Goal: Task Accomplishment & Management: Use online tool/utility

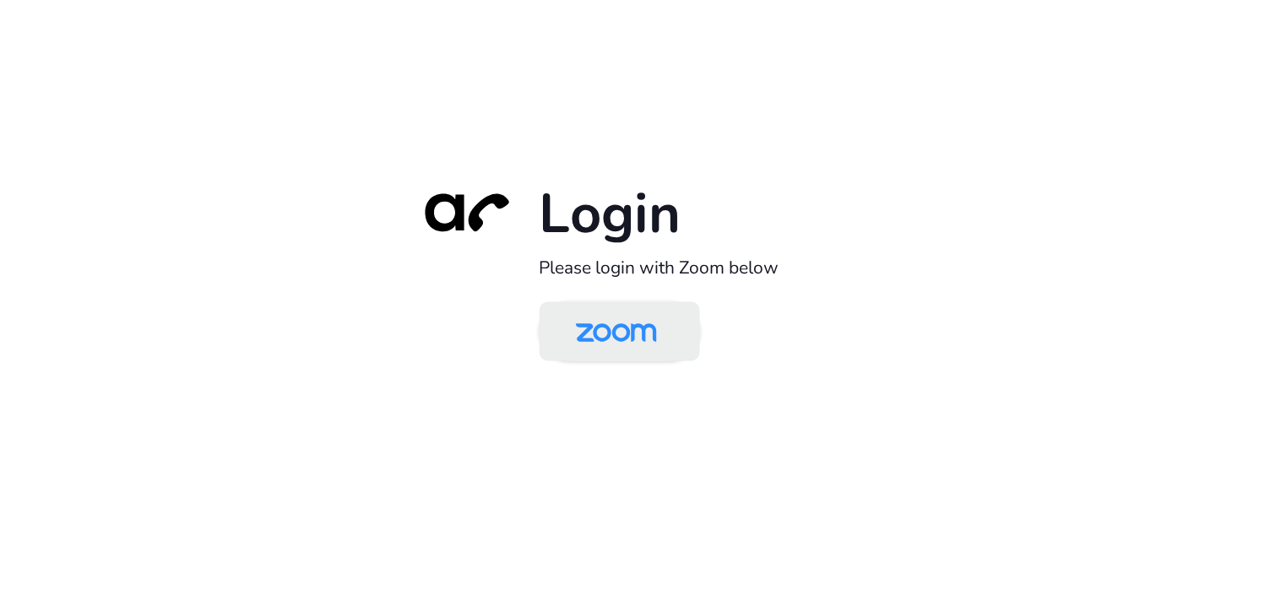
click at [574, 333] on img at bounding box center [616, 333] width 117 height 55
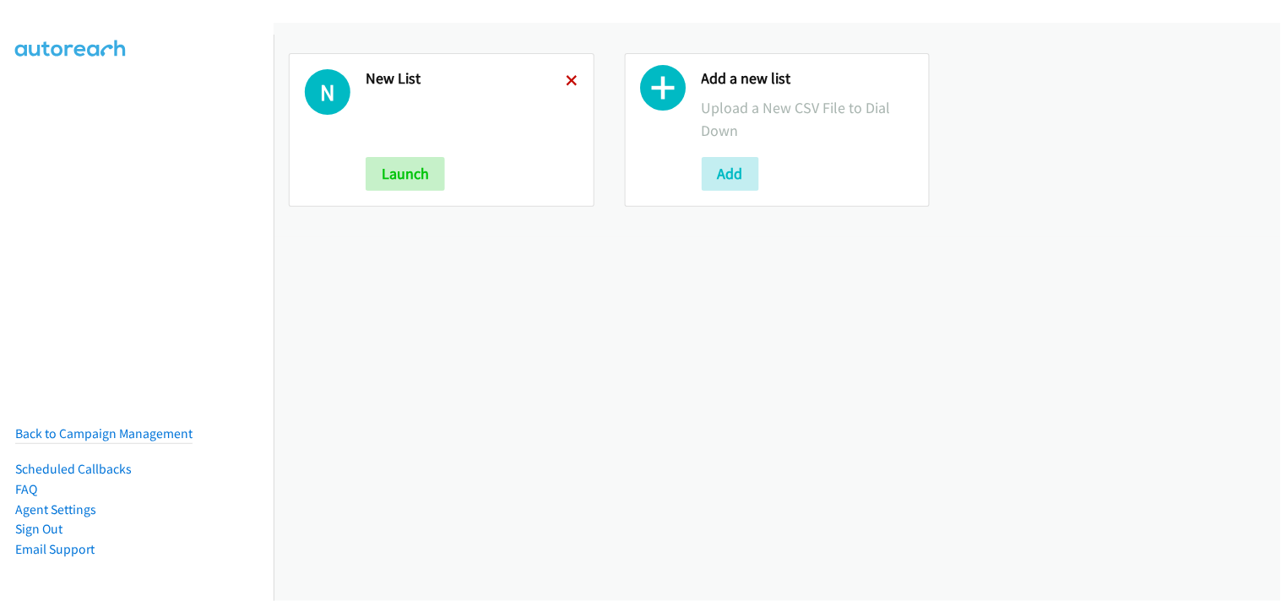
click at [570, 76] on icon at bounding box center [573, 82] width 12 height 12
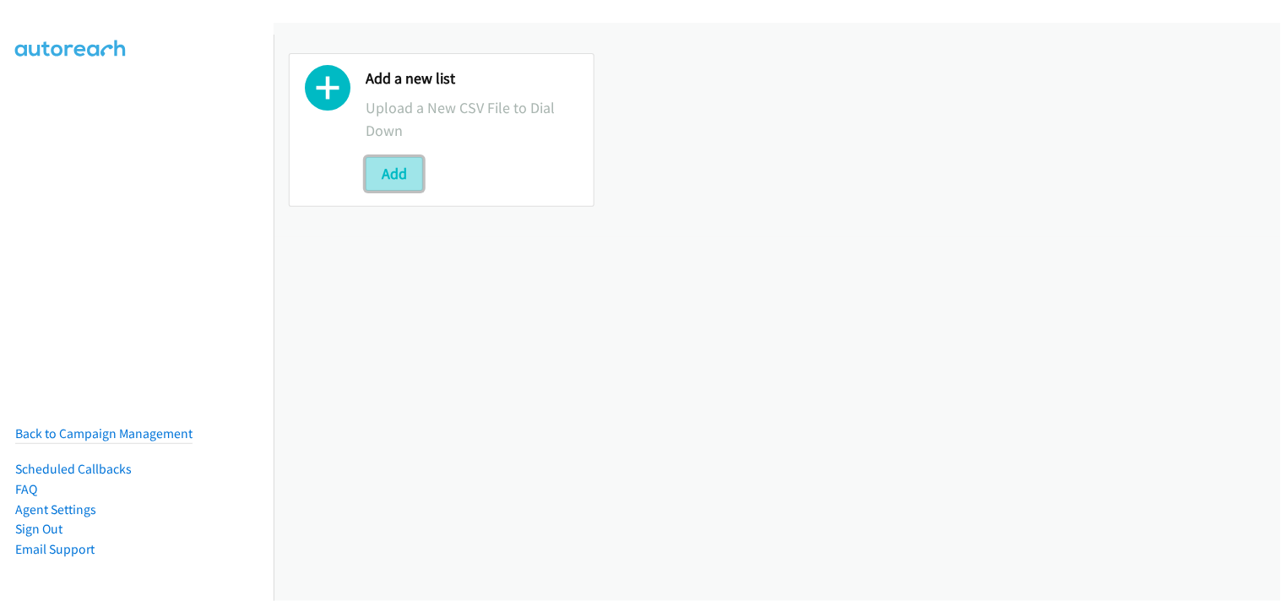
click at [416, 175] on button "Add" at bounding box center [394, 174] width 57 height 34
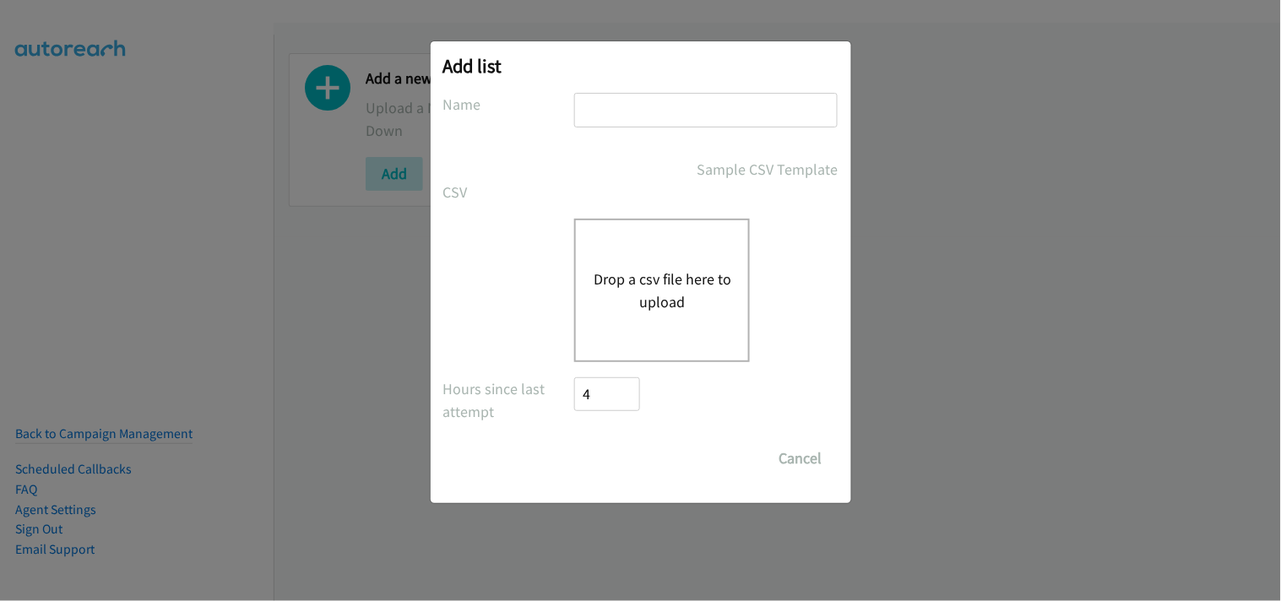
click at [656, 291] on button "Drop a csv file here to upload" at bounding box center [662, 291] width 139 height 46
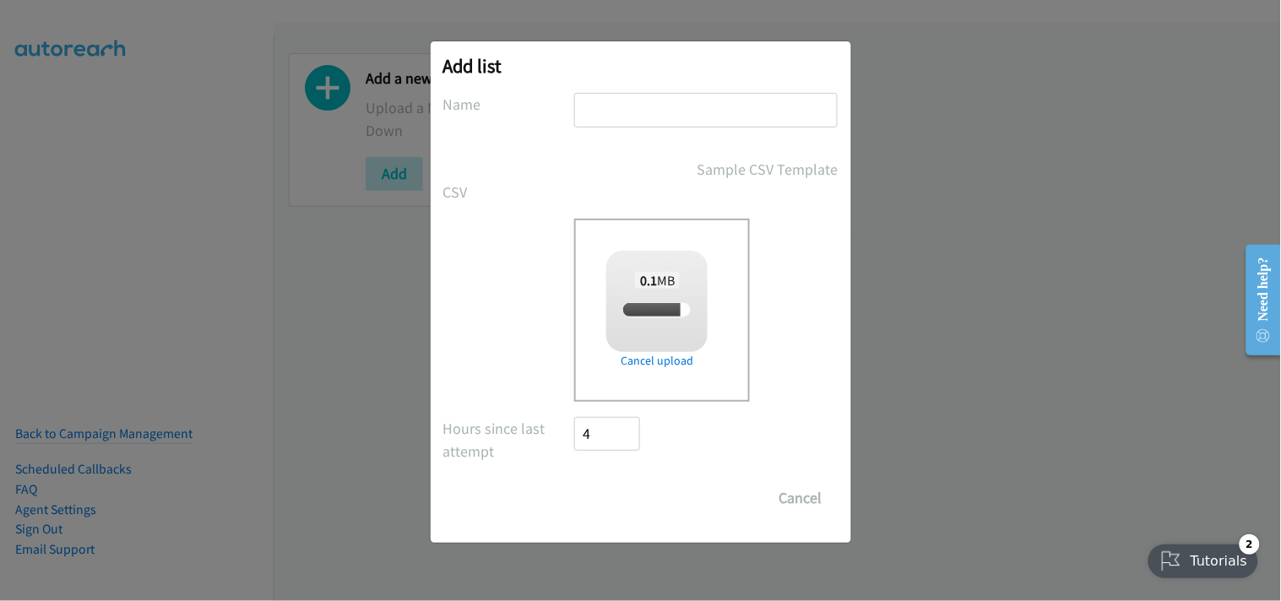
click at [659, 112] on input "text" at bounding box center [706, 110] width 264 height 35
type input "New List"
checkbox input "true"
click at [634, 507] on input "Save List" at bounding box center [619, 498] width 89 height 34
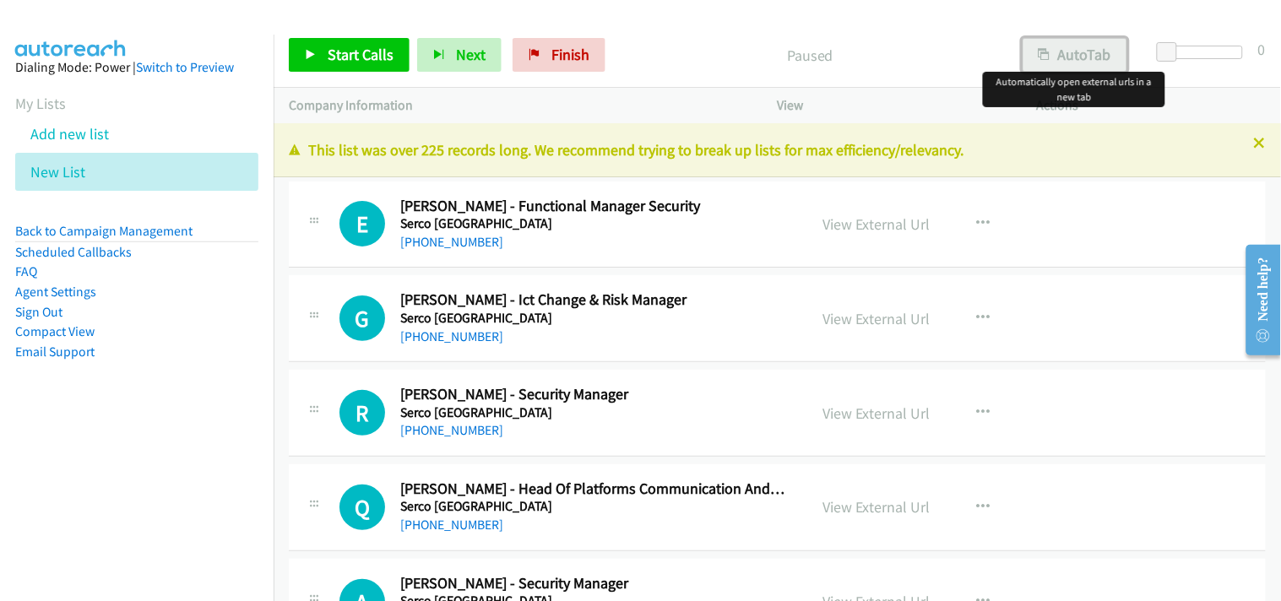
click at [1091, 61] on button "AutoTab" at bounding box center [1075, 55] width 105 height 34
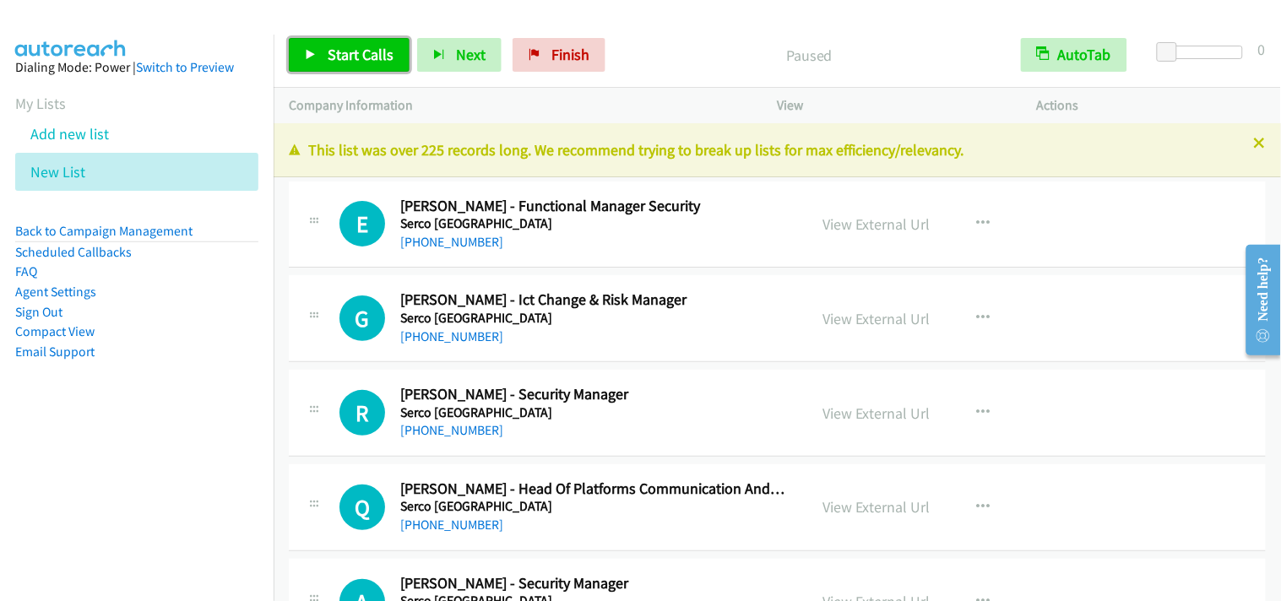
click at [308, 52] on icon at bounding box center [311, 56] width 12 height 12
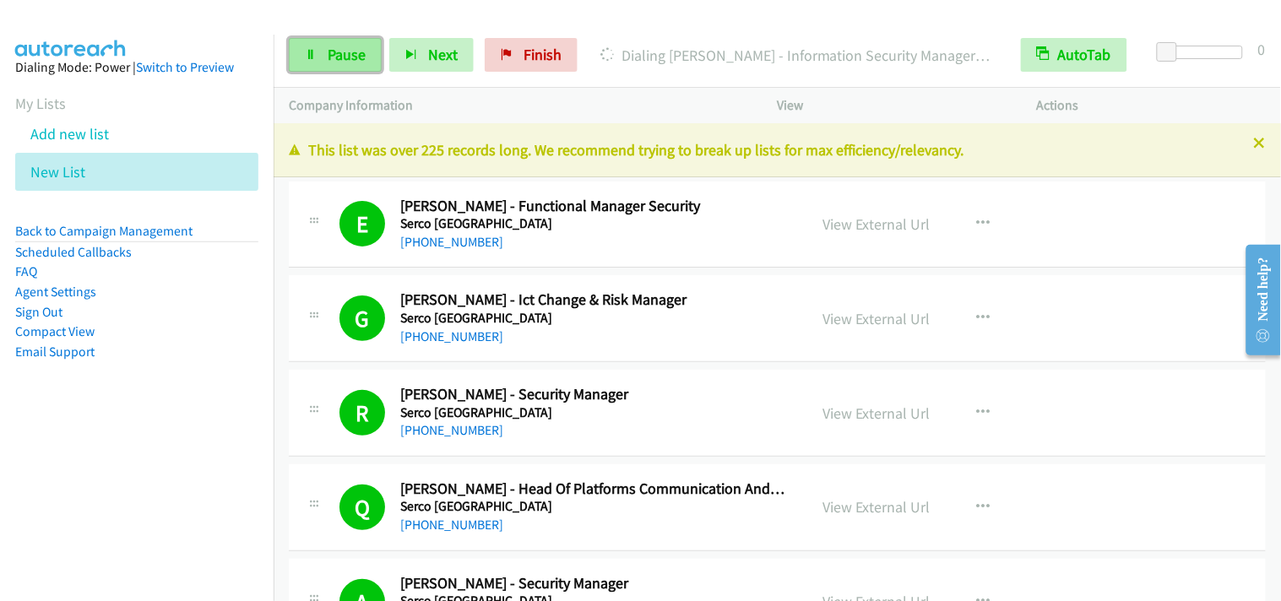
click at [341, 59] on span "Pause" at bounding box center [347, 54] width 38 height 19
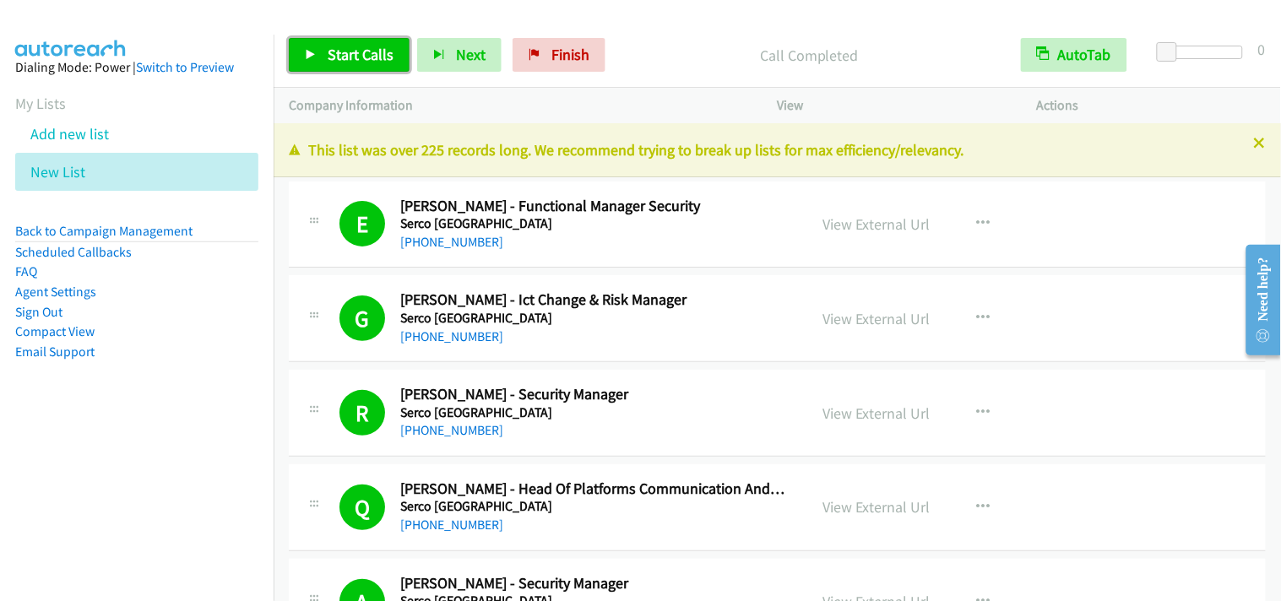
drag, startPoint x: 361, startPoint y: 59, endPoint x: 369, endPoint y: 65, distance: 9.6
click at [363, 57] on span "Start Calls" at bounding box center [361, 54] width 66 height 19
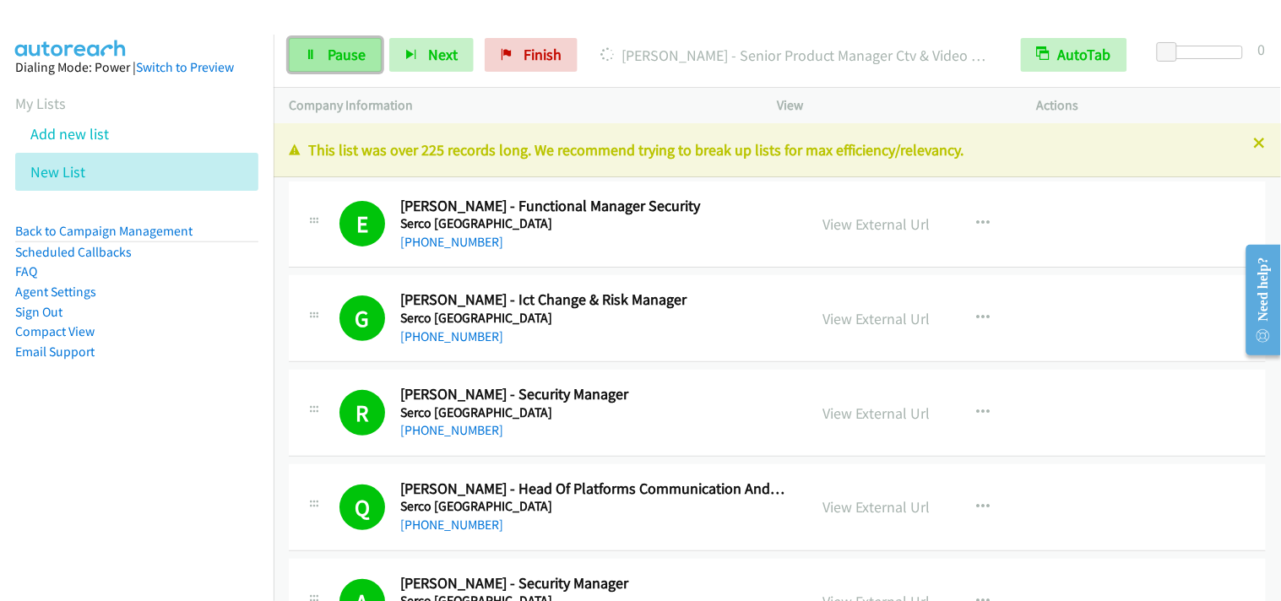
click at [304, 60] on link "Pause" at bounding box center [335, 55] width 93 height 34
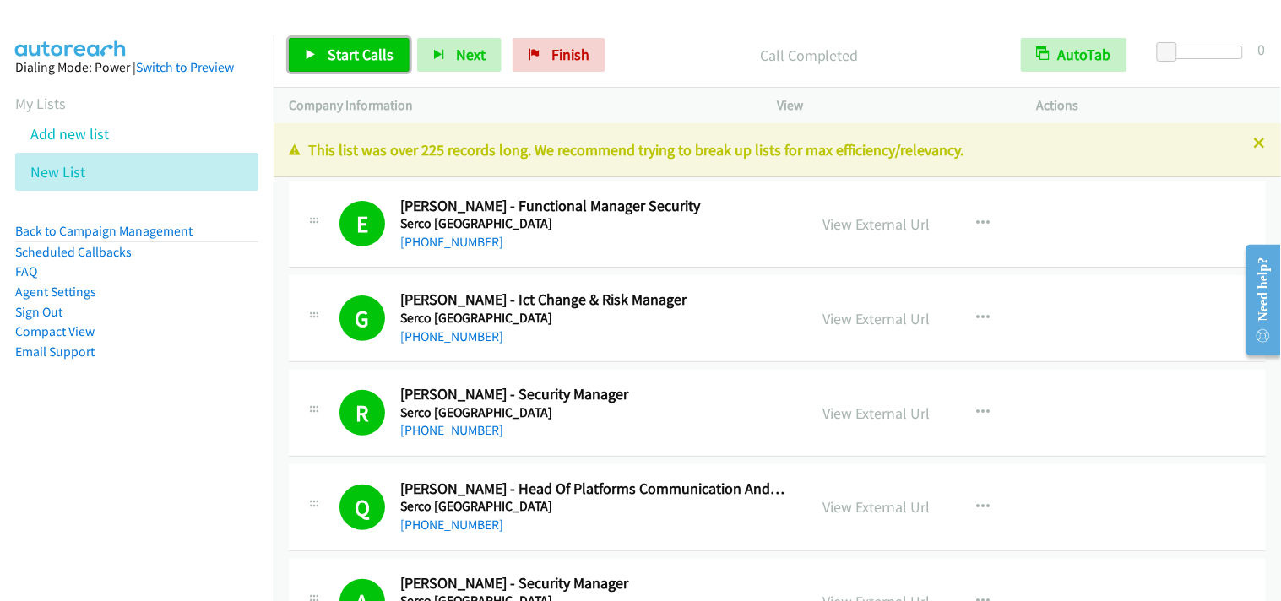
click at [367, 49] on span "Start Calls" at bounding box center [361, 54] width 66 height 19
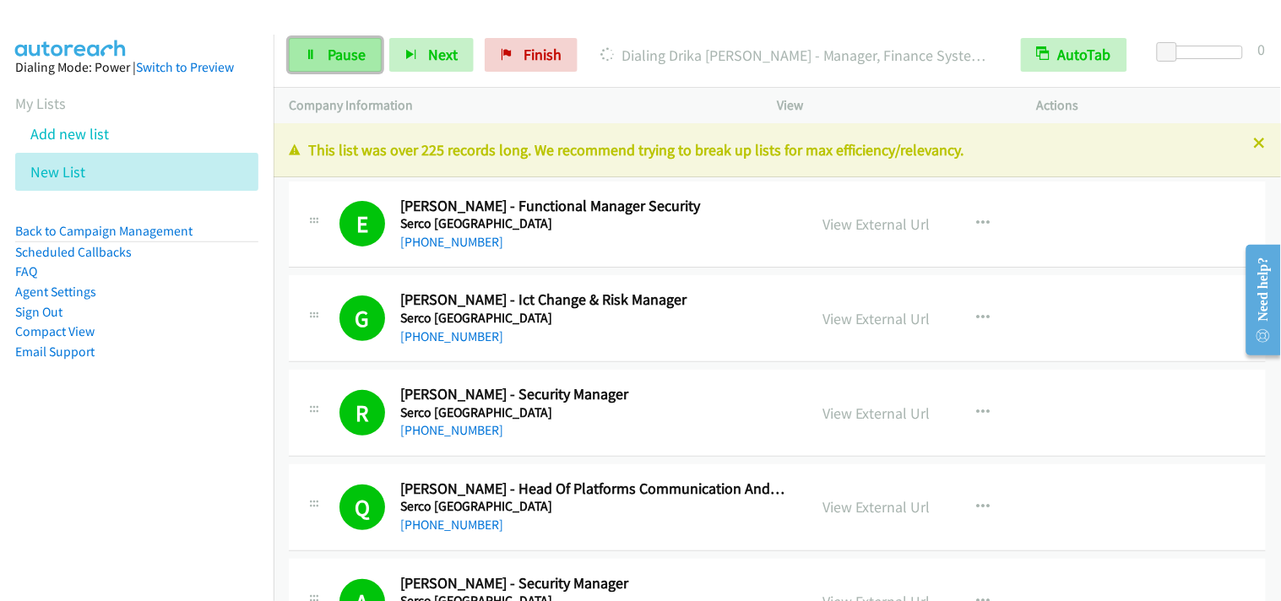
click at [334, 57] on span "Pause" at bounding box center [347, 54] width 38 height 19
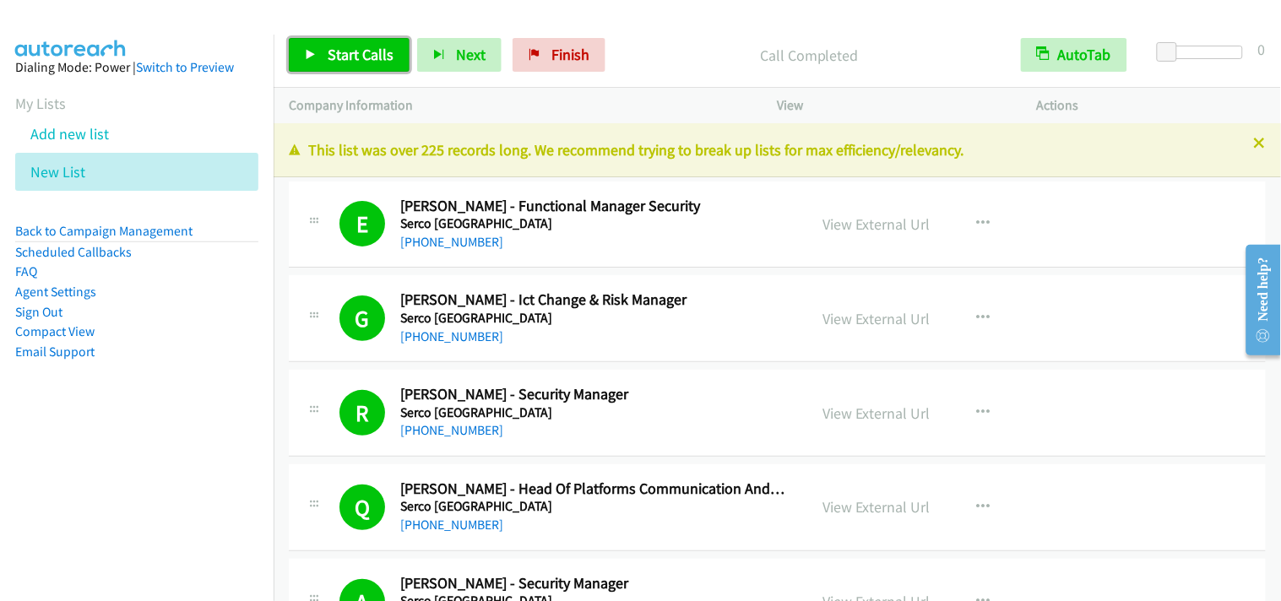
click at [323, 57] on link "Start Calls" at bounding box center [349, 55] width 121 height 34
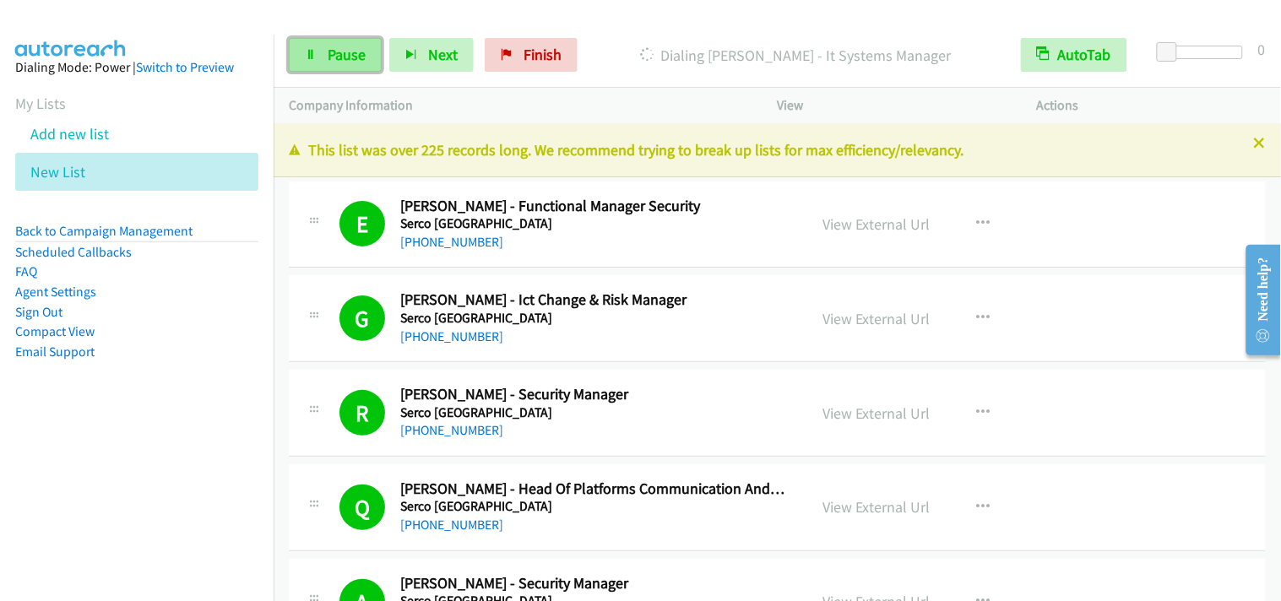
click at [304, 42] on link "Pause" at bounding box center [335, 55] width 93 height 34
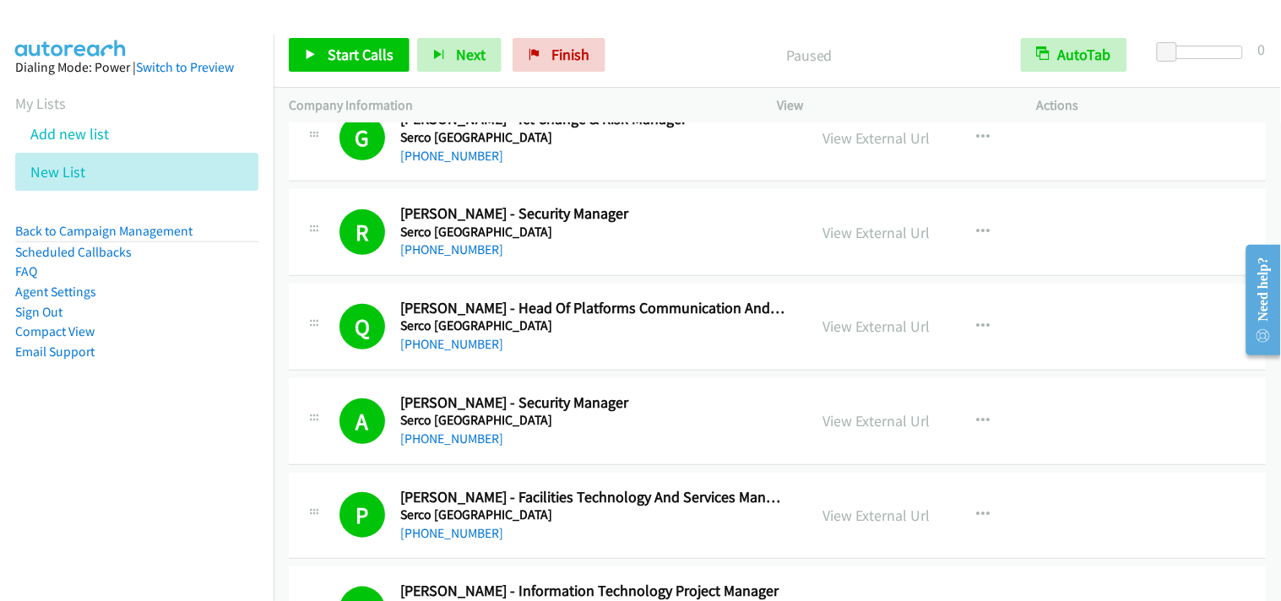
scroll to position [281, 0]
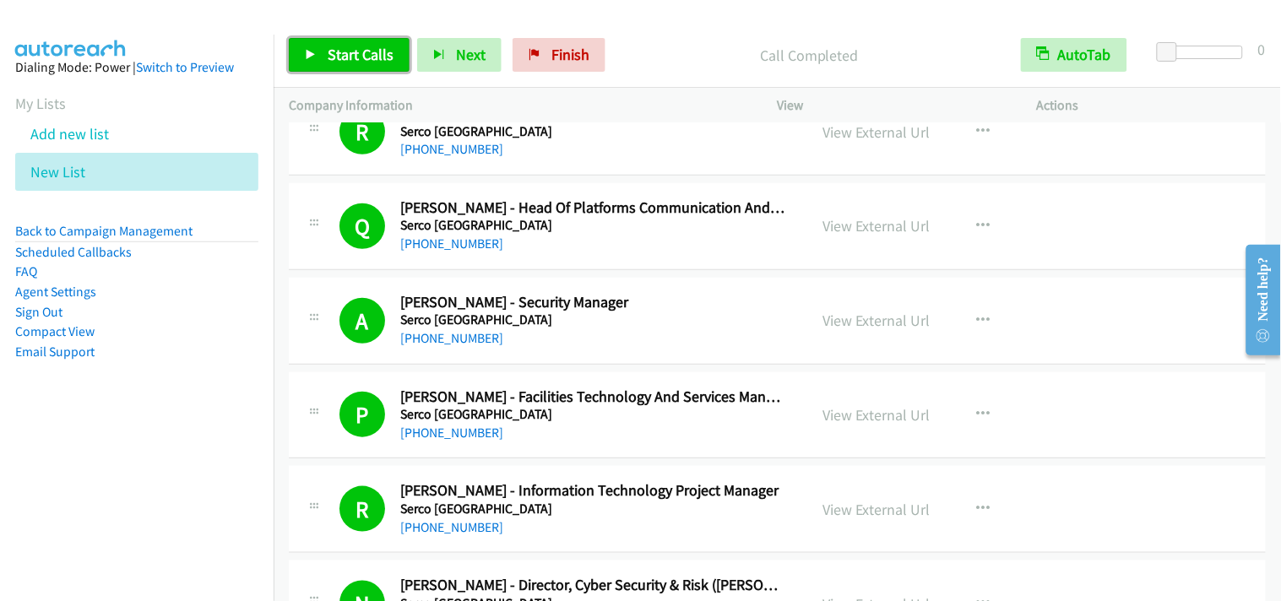
click at [366, 60] on span "Start Calls" at bounding box center [361, 54] width 66 height 19
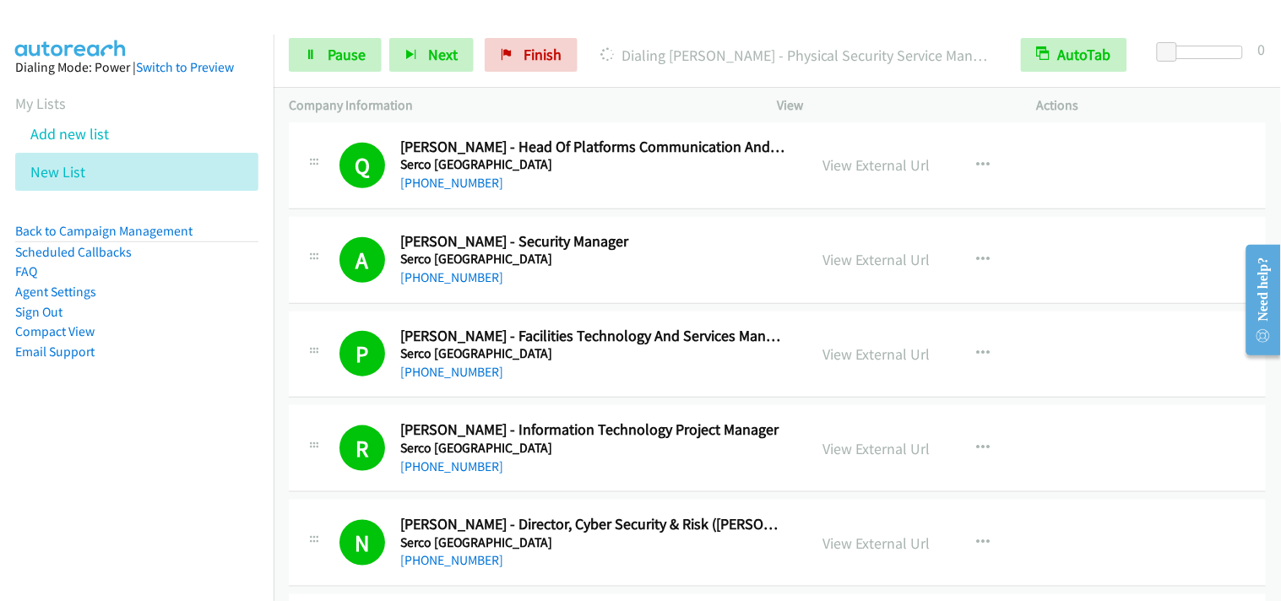
scroll to position [375, 0]
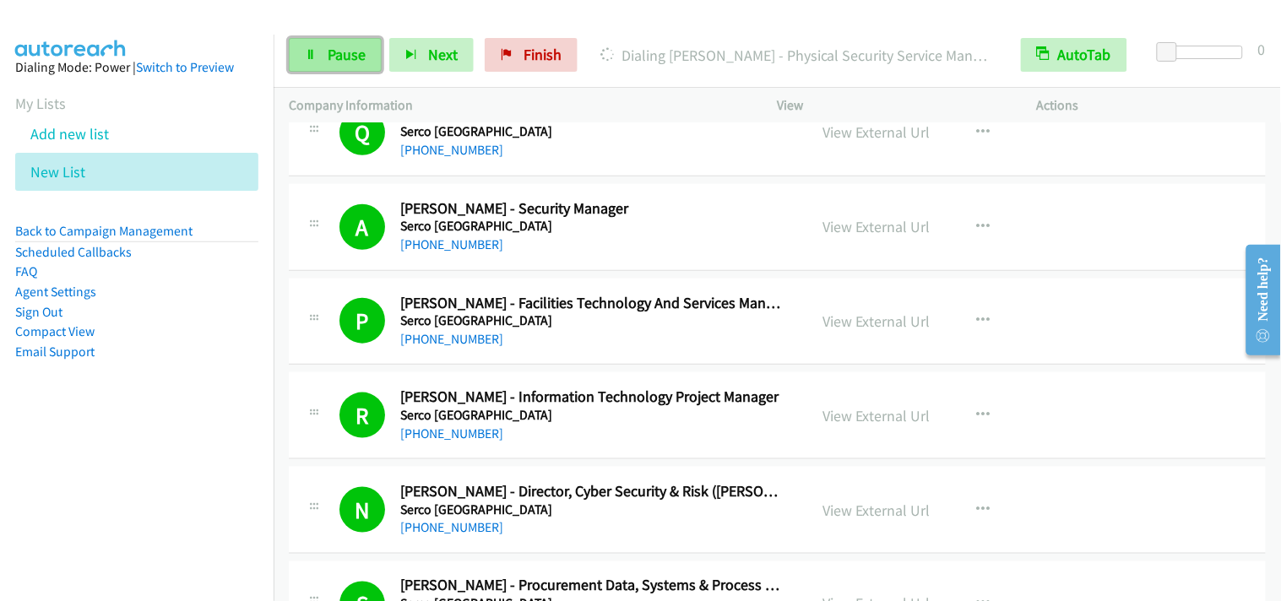
click at [364, 59] on span "Pause" at bounding box center [347, 54] width 38 height 19
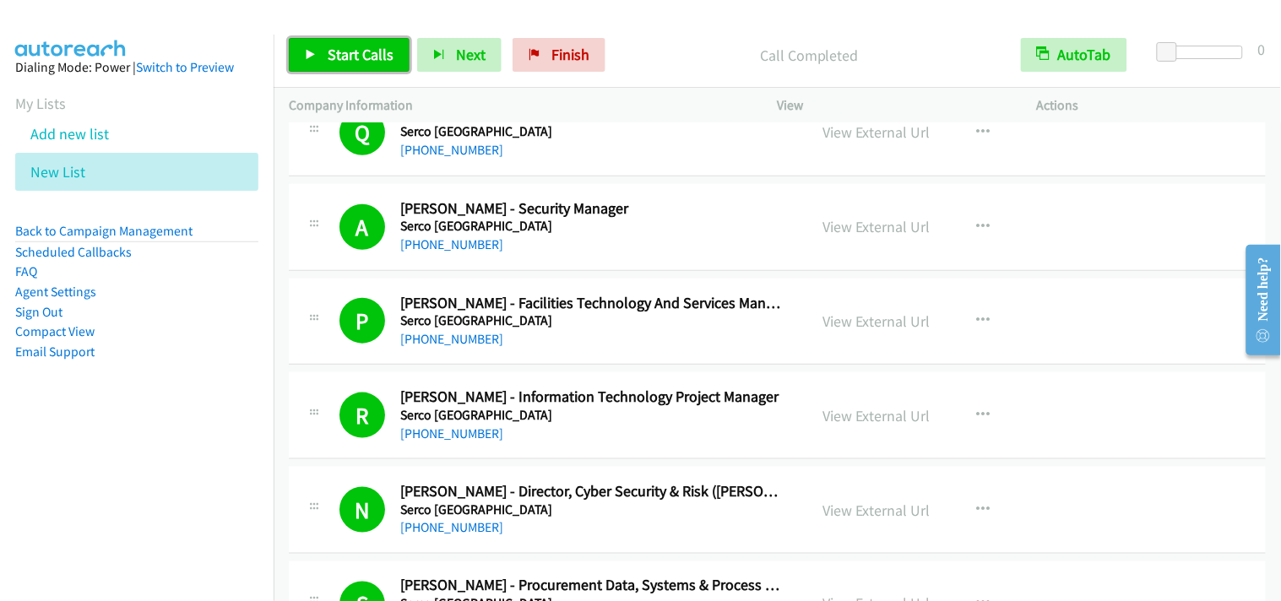
click at [353, 39] on link "Start Calls" at bounding box center [349, 55] width 121 height 34
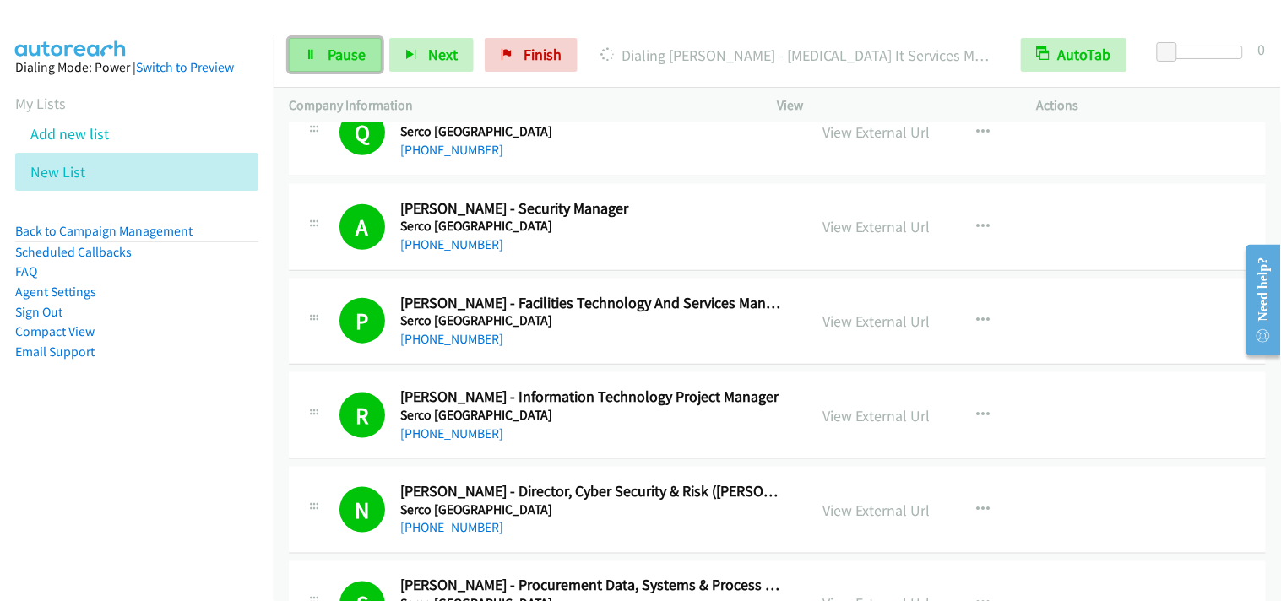
click at [307, 57] on icon at bounding box center [311, 56] width 12 height 12
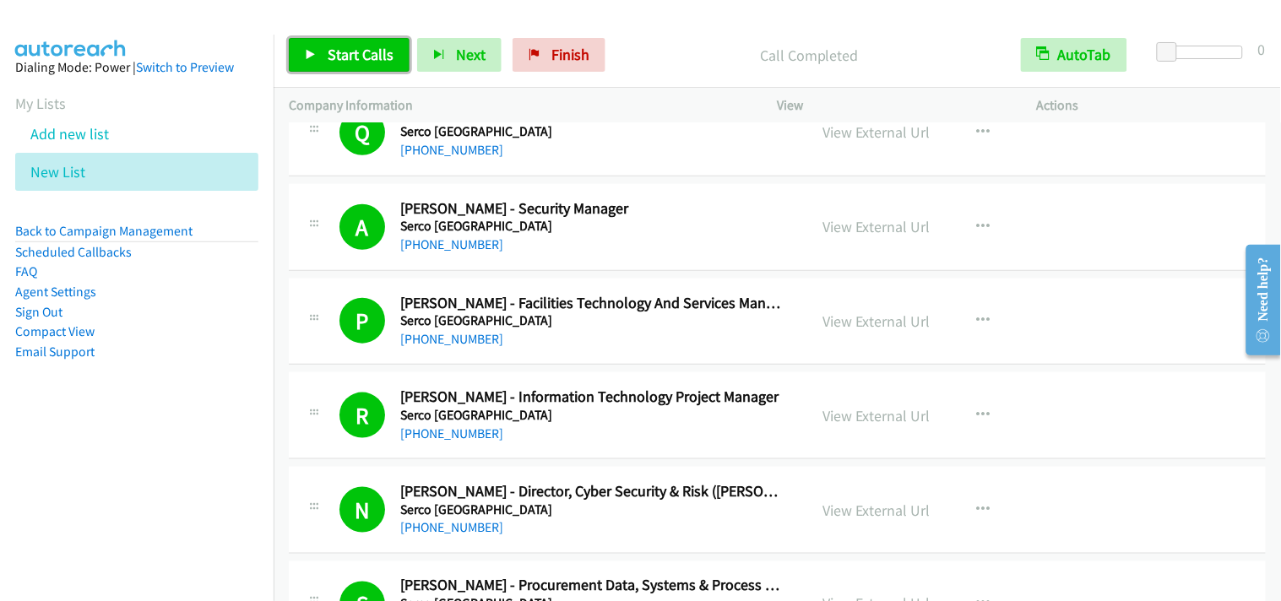
click at [373, 46] on span "Start Calls" at bounding box center [361, 54] width 66 height 19
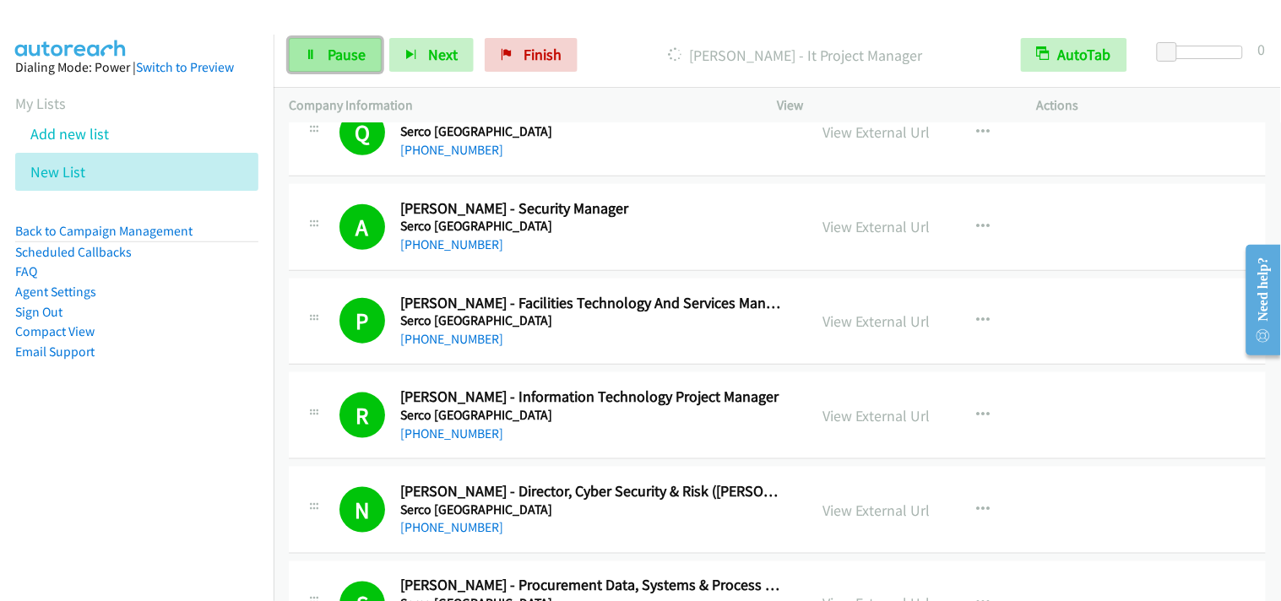
click at [323, 62] on link "Pause" at bounding box center [335, 55] width 93 height 34
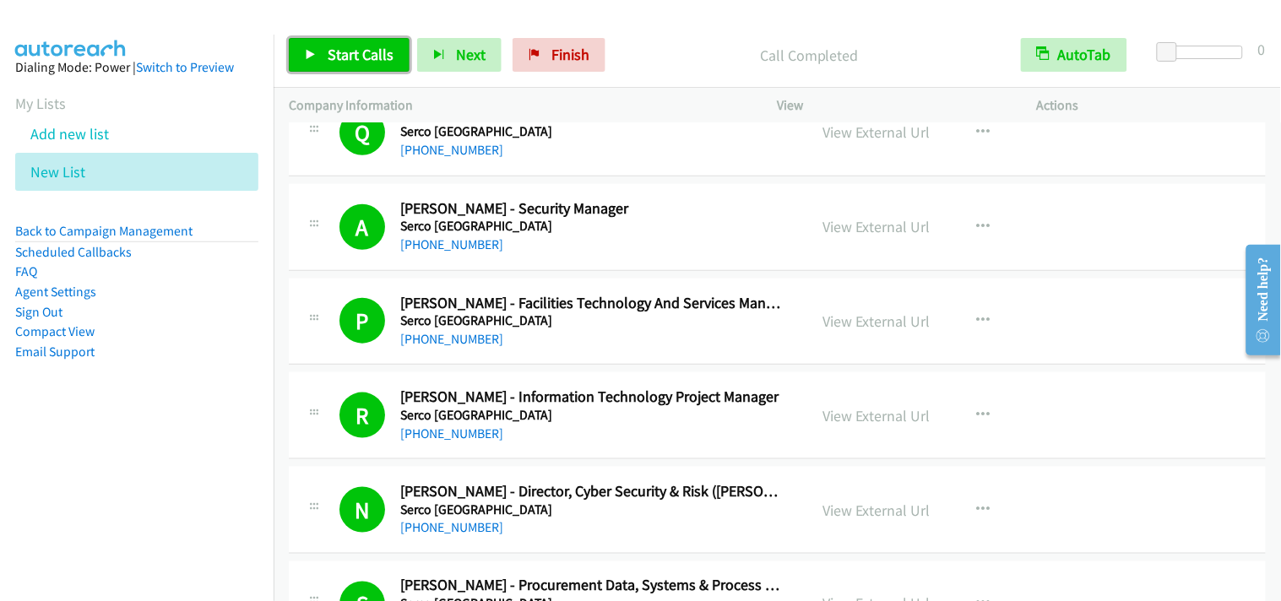
click at [350, 48] on span "Start Calls" at bounding box center [361, 54] width 66 height 19
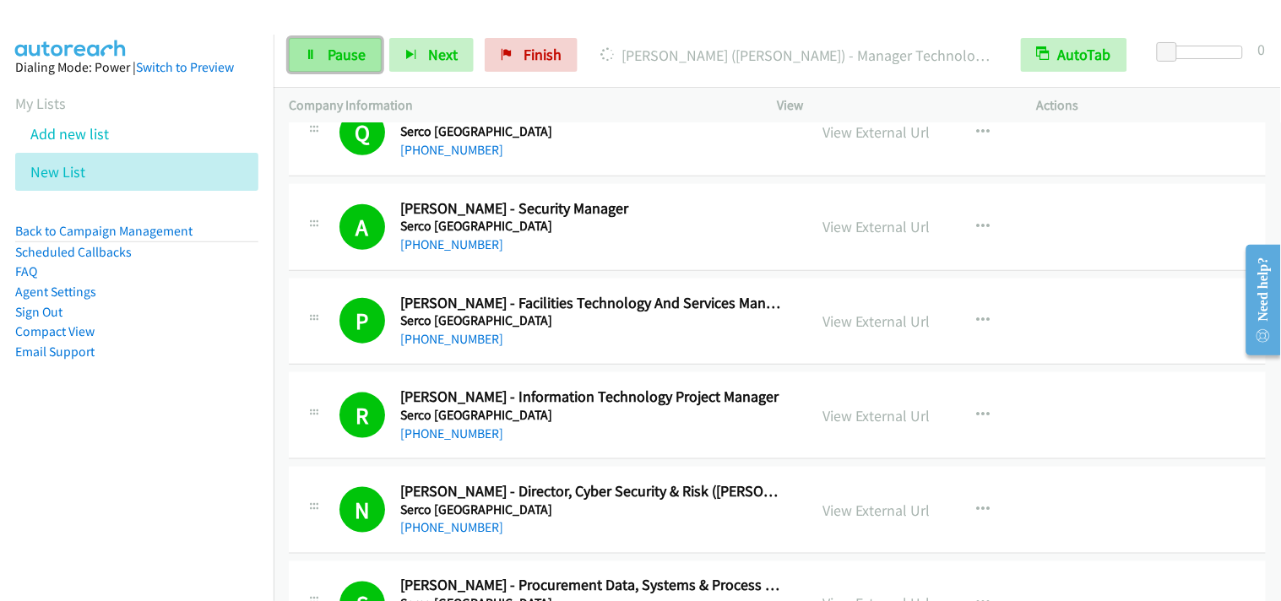
click at [338, 68] on link "Pause" at bounding box center [335, 55] width 93 height 34
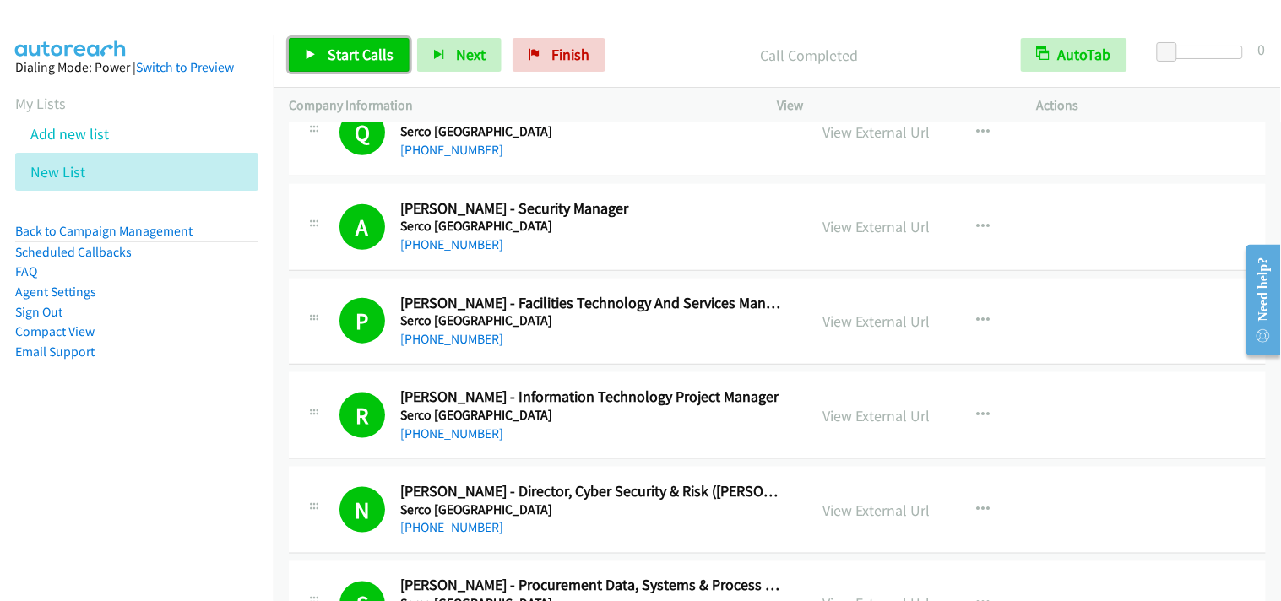
click at [389, 59] on span "Start Calls" at bounding box center [361, 54] width 66 height 19
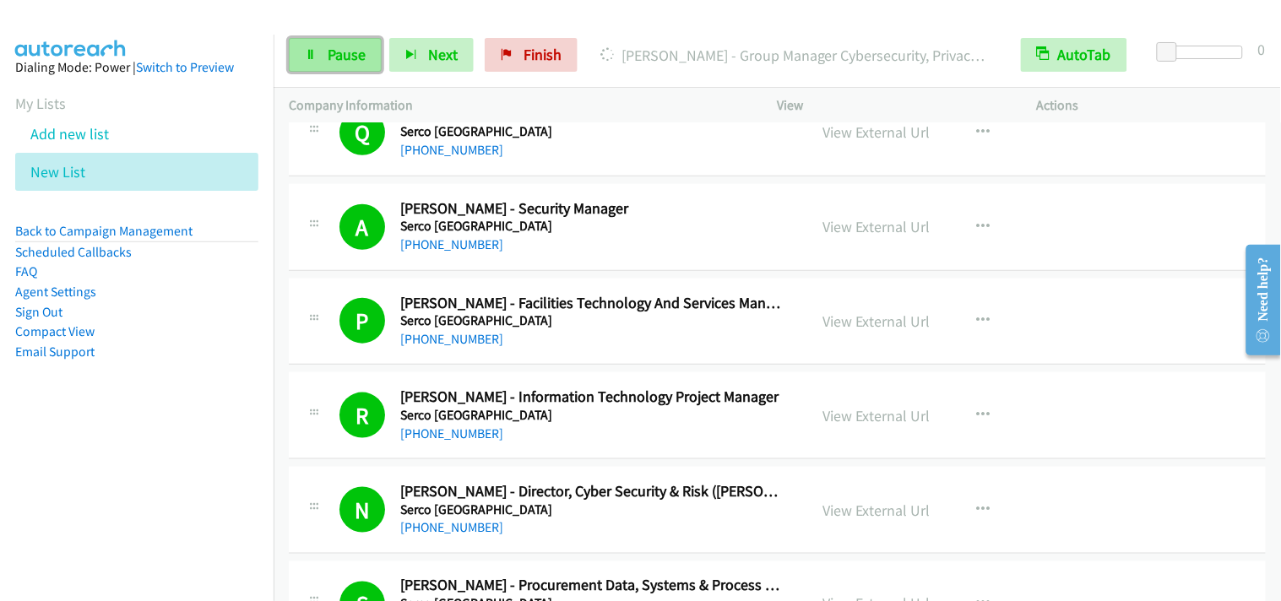
click at [341, 57] on span "Pause" at bounding box center [347, 54] width 38 height 19
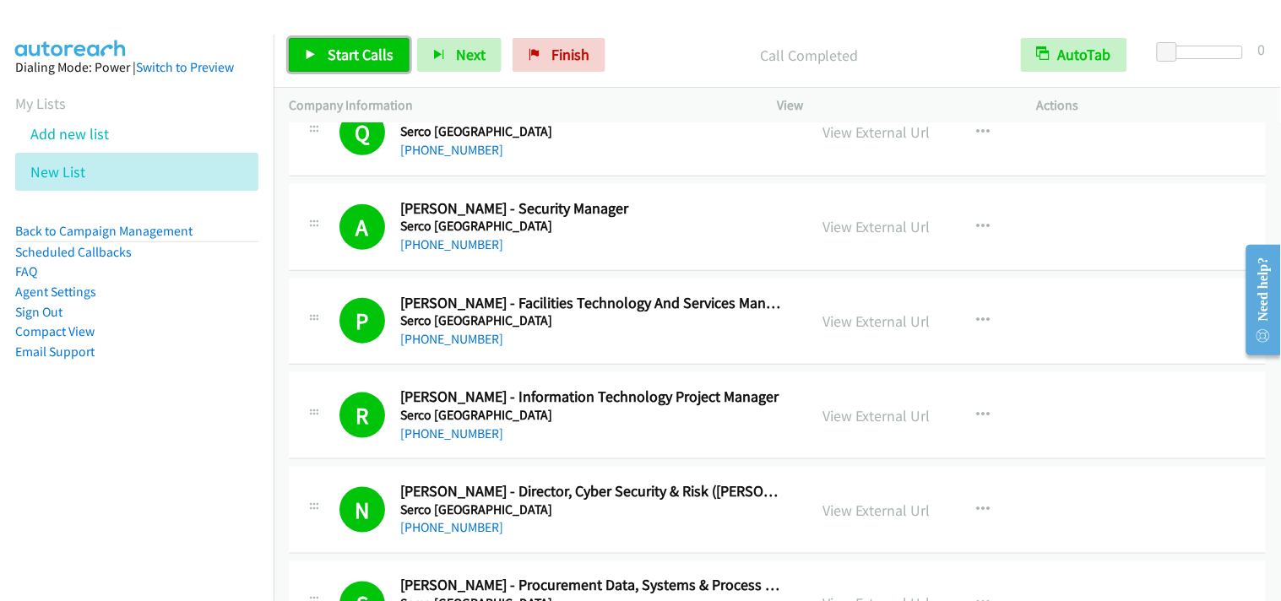
click at [393, 57] on link "Start Calls" at bounding box center [349, 55] width 121 height 34
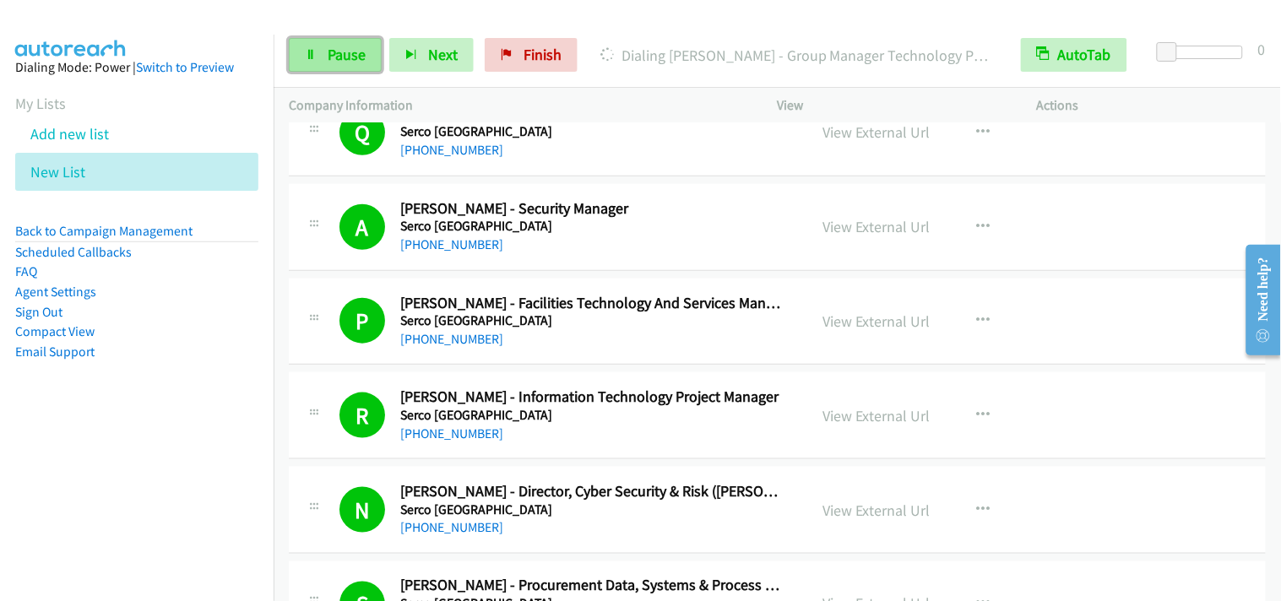
click at [360, 57] on span "Pause" at bounding box center [347, 54] width 38 height 19
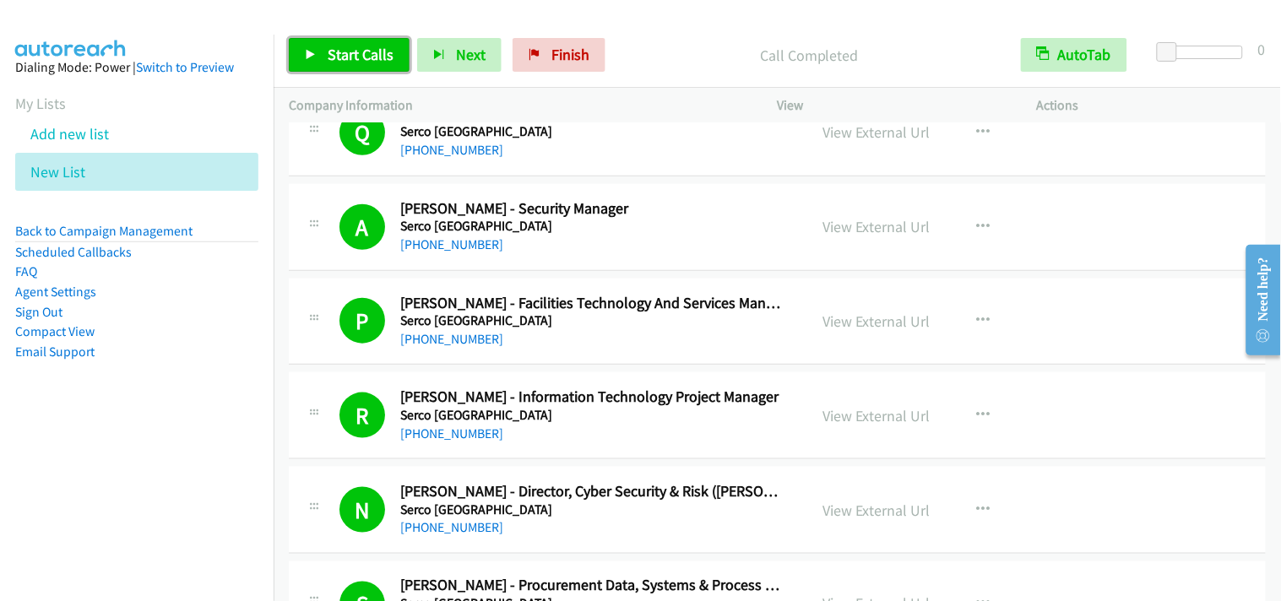
click at [323, 45] on link "Start Calls" at bounding box center [349, 55] width 121 height 34
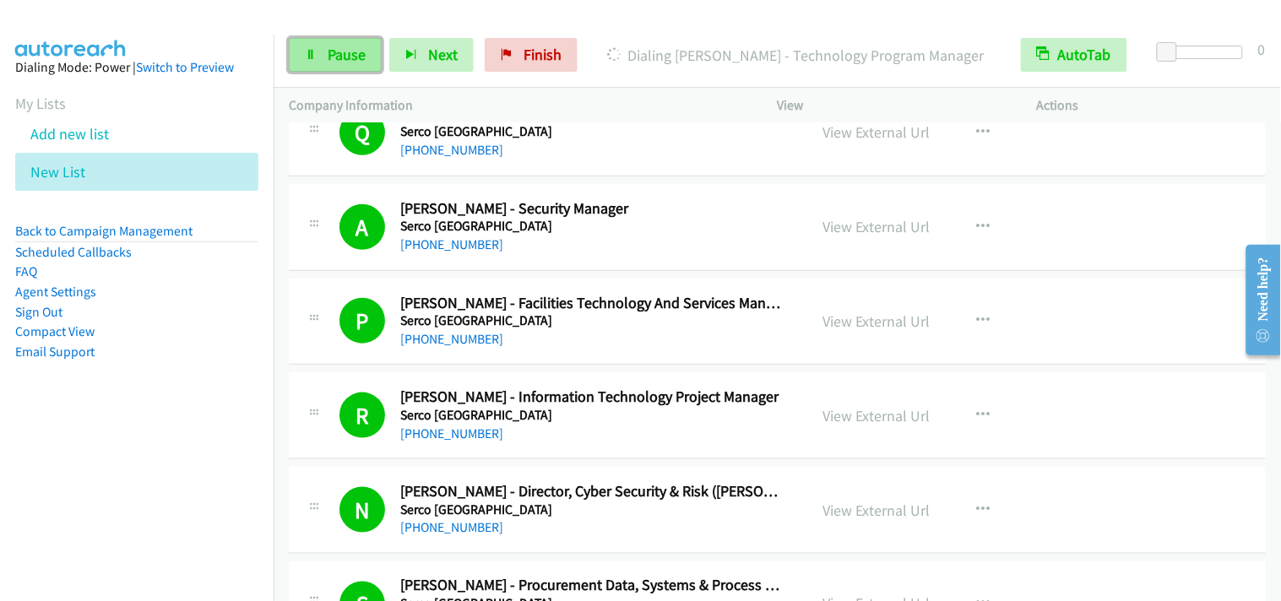
click at [317, 57] on link "Pause" at bounding box center [335, 55] width 93 height 34
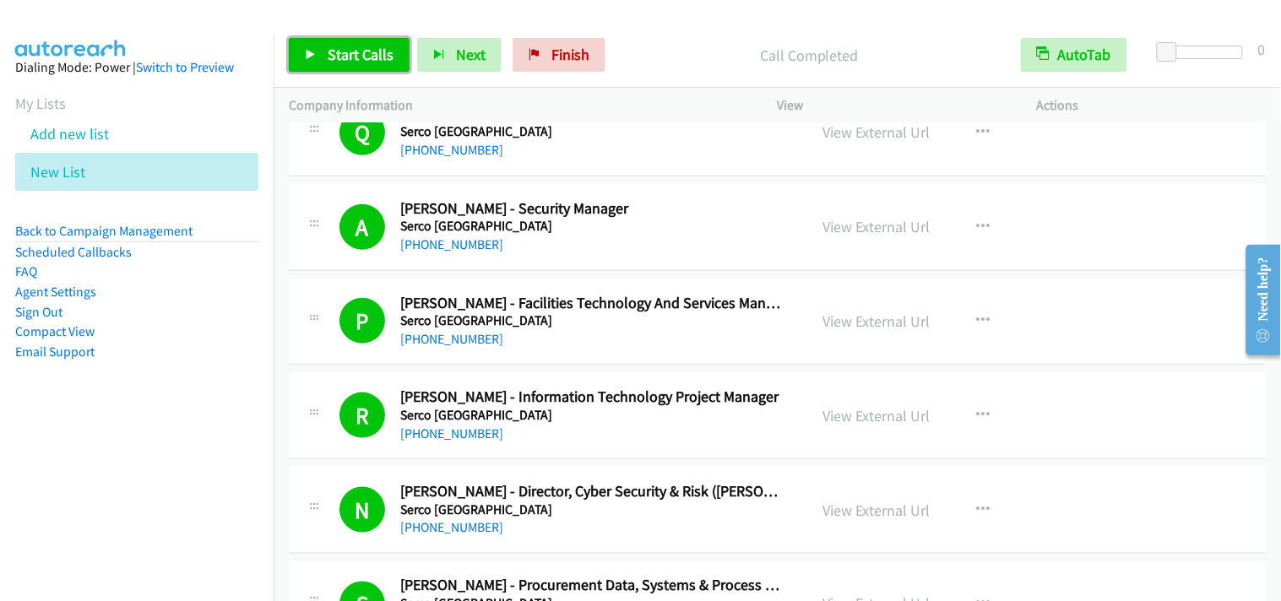
click at [355, 39] on link "Start Calls" at bounding box center [349, 55] width 121 height 34
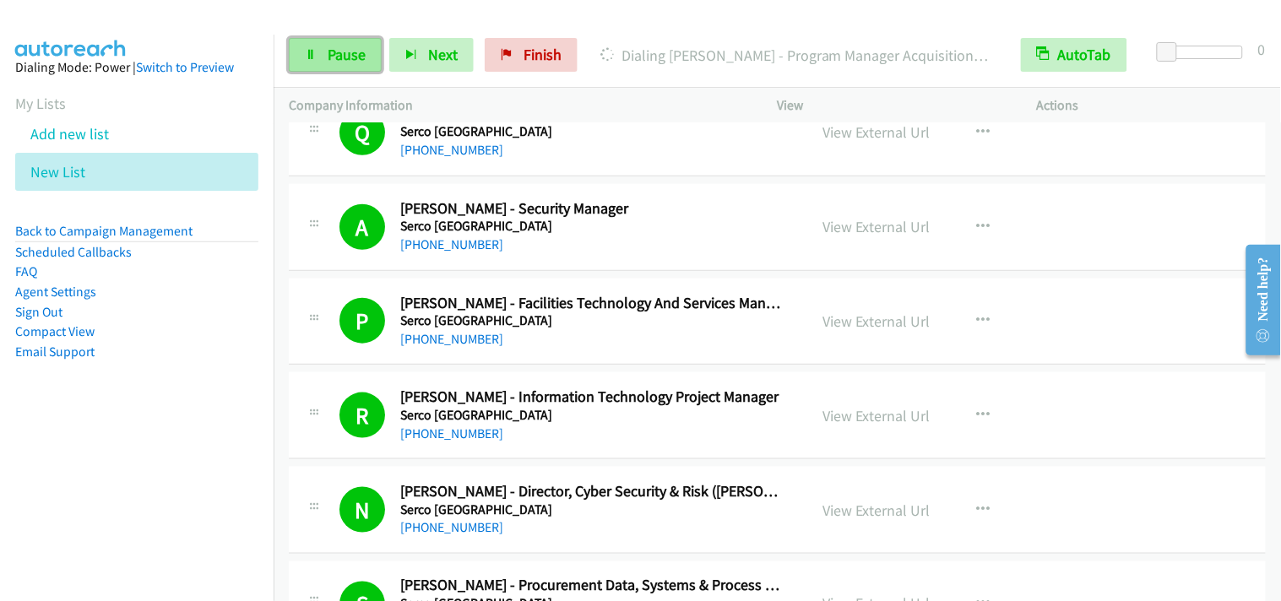
click at [357, 68] on link "Pause" at bounding box center [335, 55] width 93 height 34
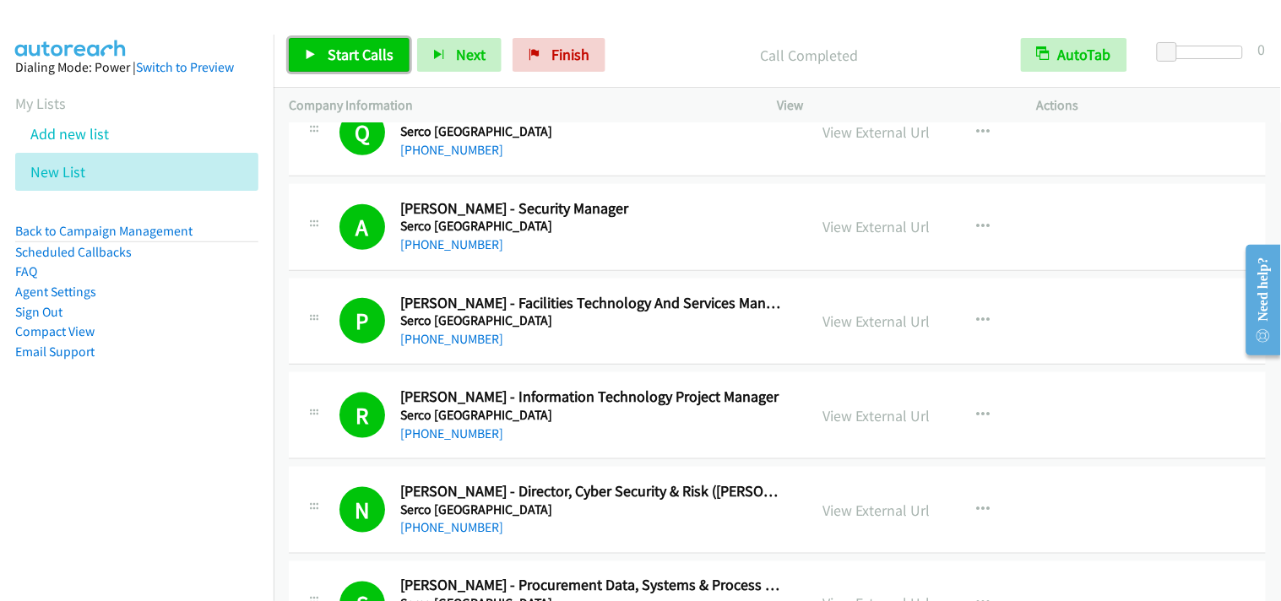
click at [350, 57] on span "Start Calls" at bounding box center [361, 54] width 66 height 19
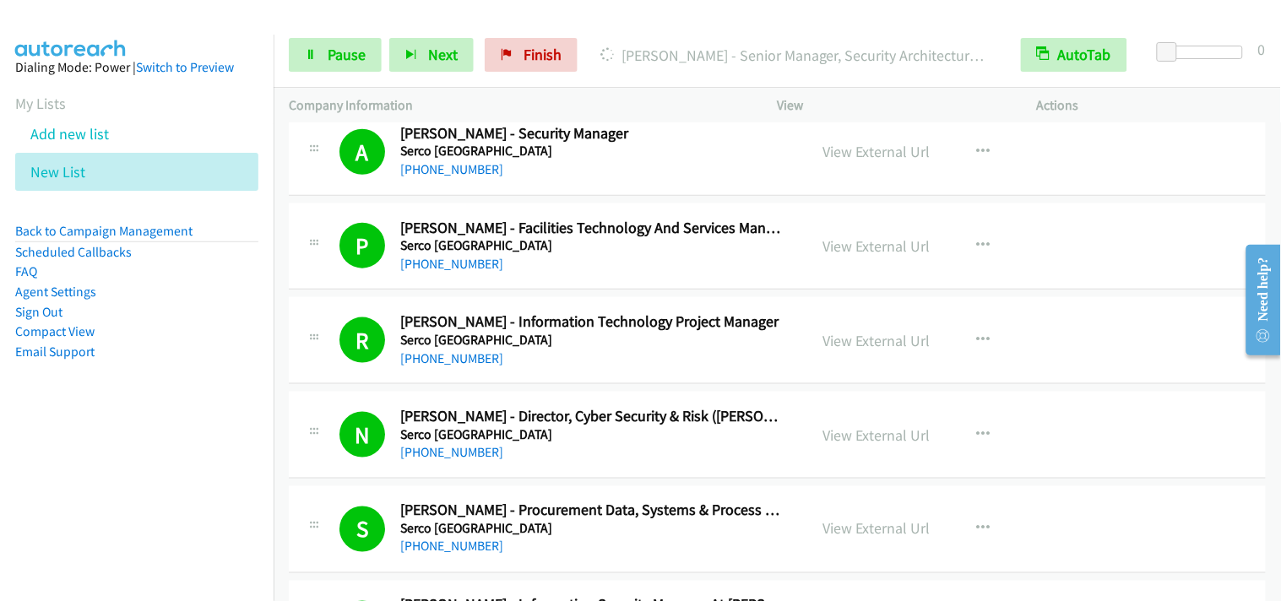
scroll to position [469, 0]
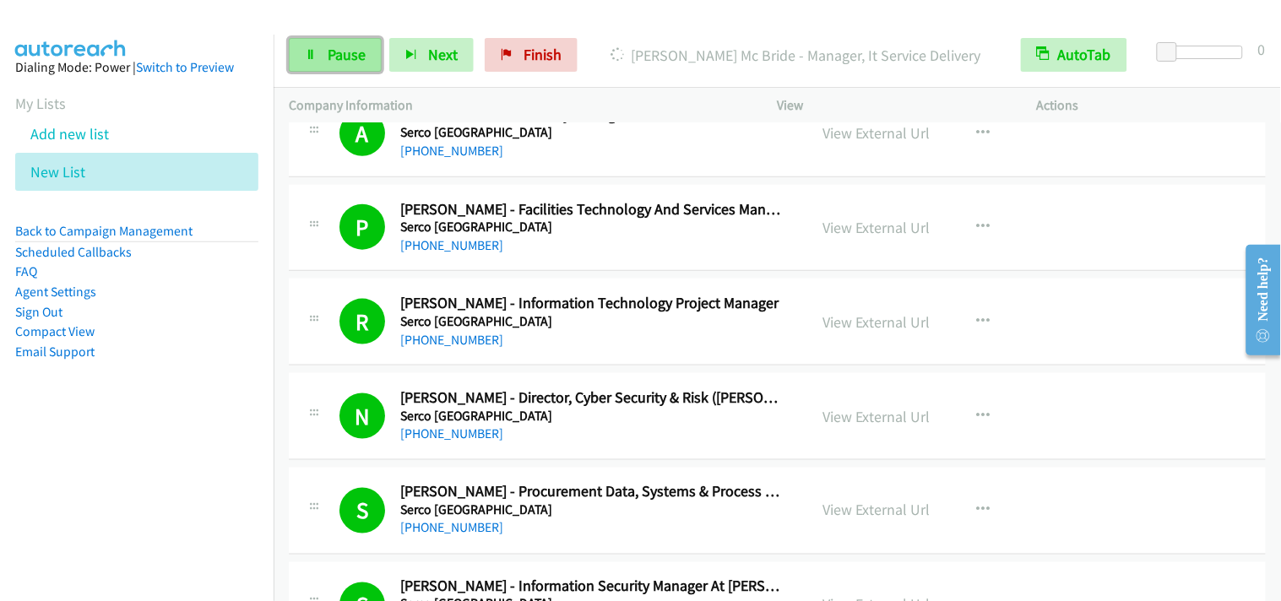
click at [355, 61] on span "Pause" at bounding box center [347, 54] width 38 height 19
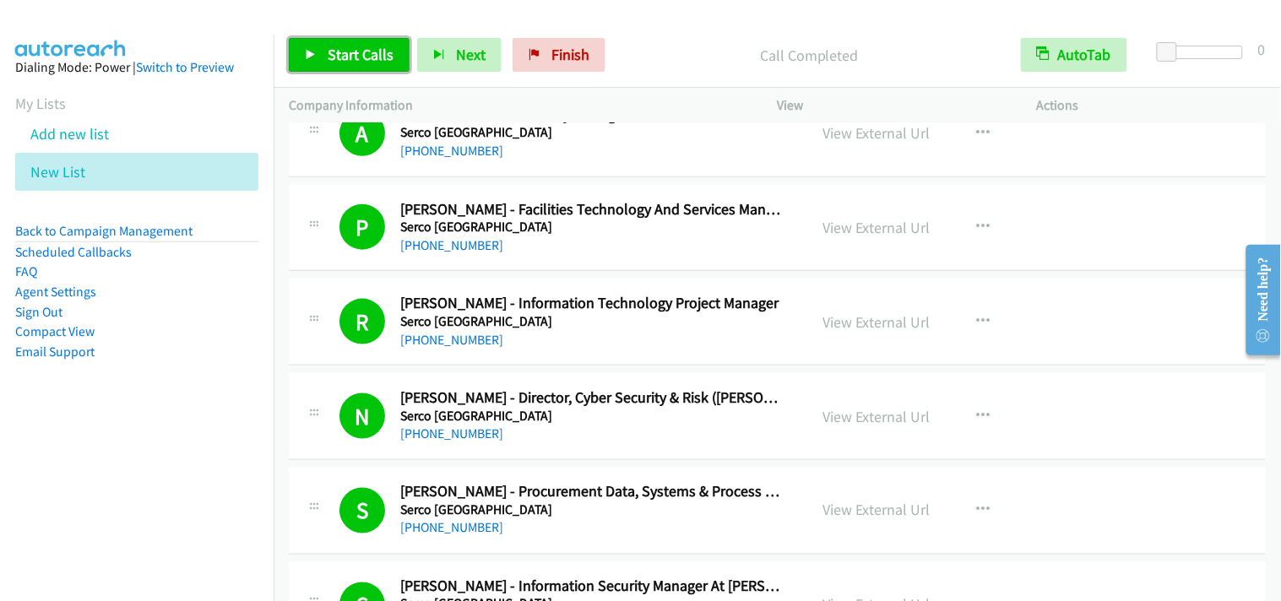
click at [361, 61] on span "Start Calls" at bounding box center [361, 54] width 66 height 19
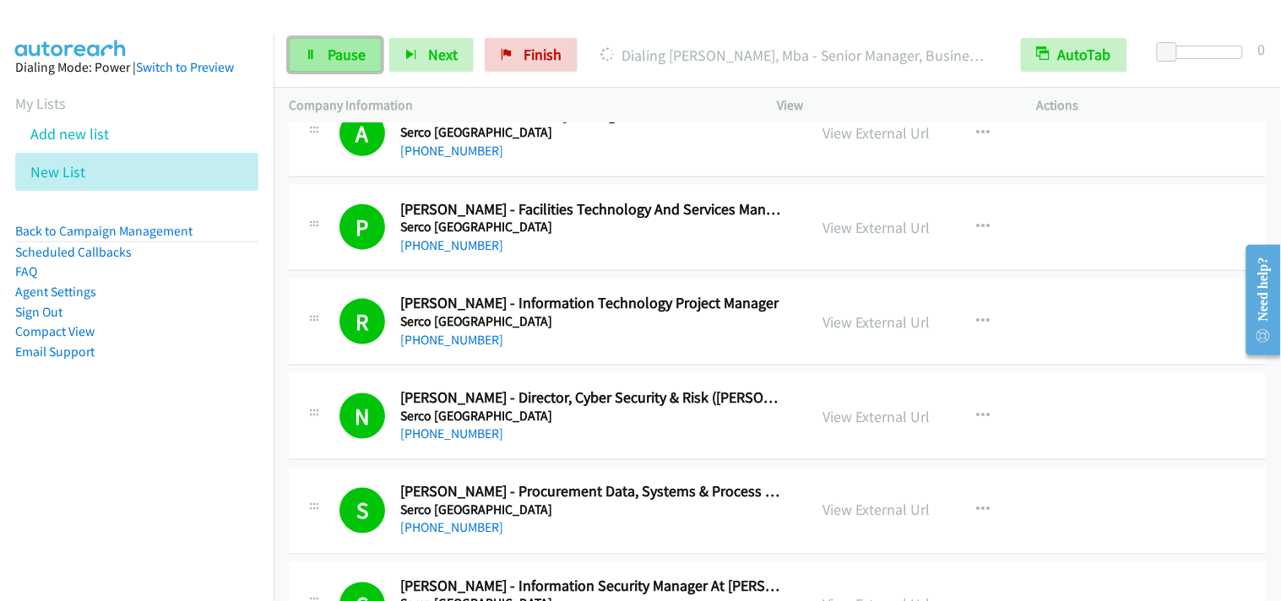
click at [316, 54] on icon at bounding box center [311, 56] width 12 height 12
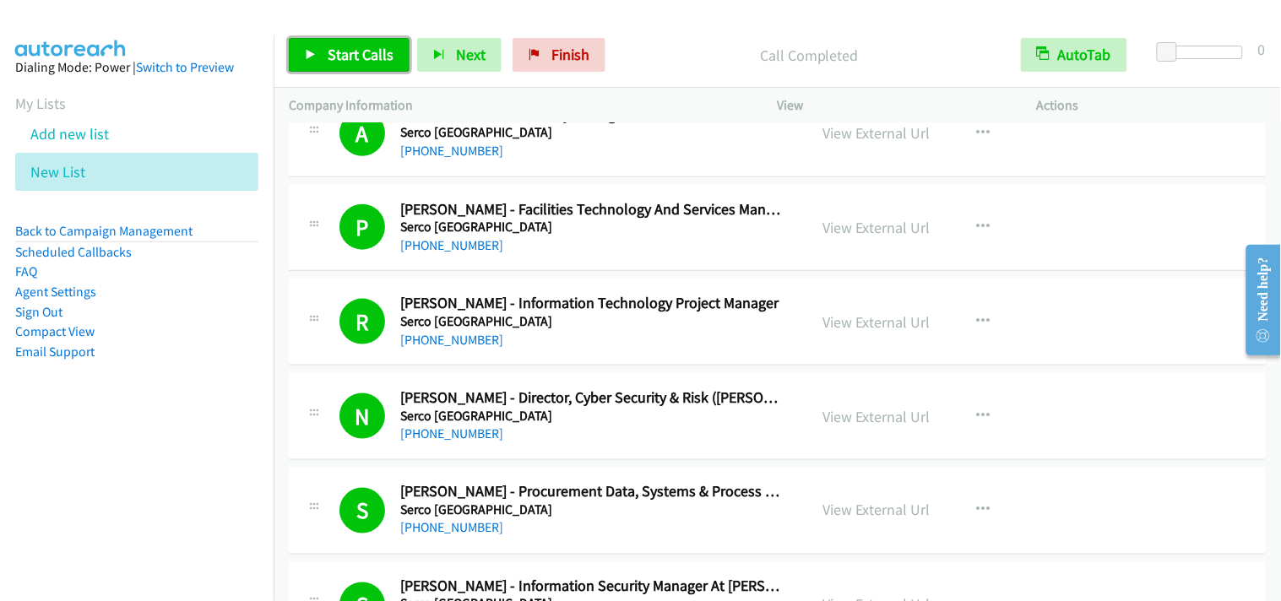
click at [345, 56] on span "Start Calls" at bounding box center [361, 54] width 66 height 19
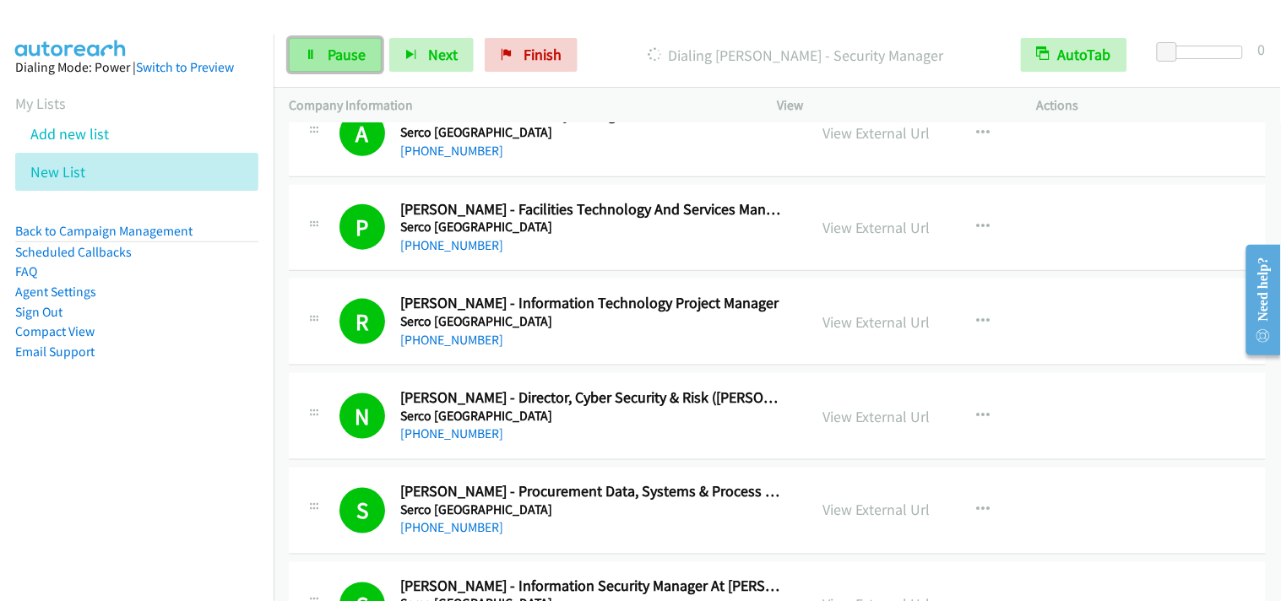
click at [364, 62] on span "Pause" at bounding box center [347, 54] width 38 height 19
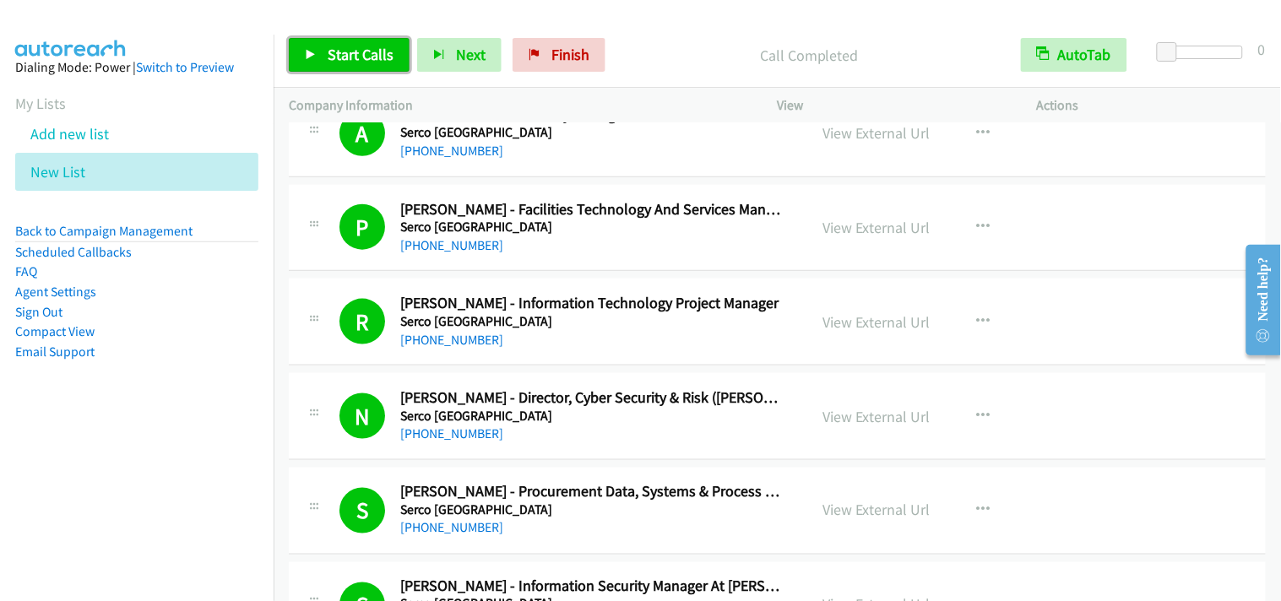
click at [388, 63] on span "Start Calls" at bounding box center [361, 54] width 66 height 19
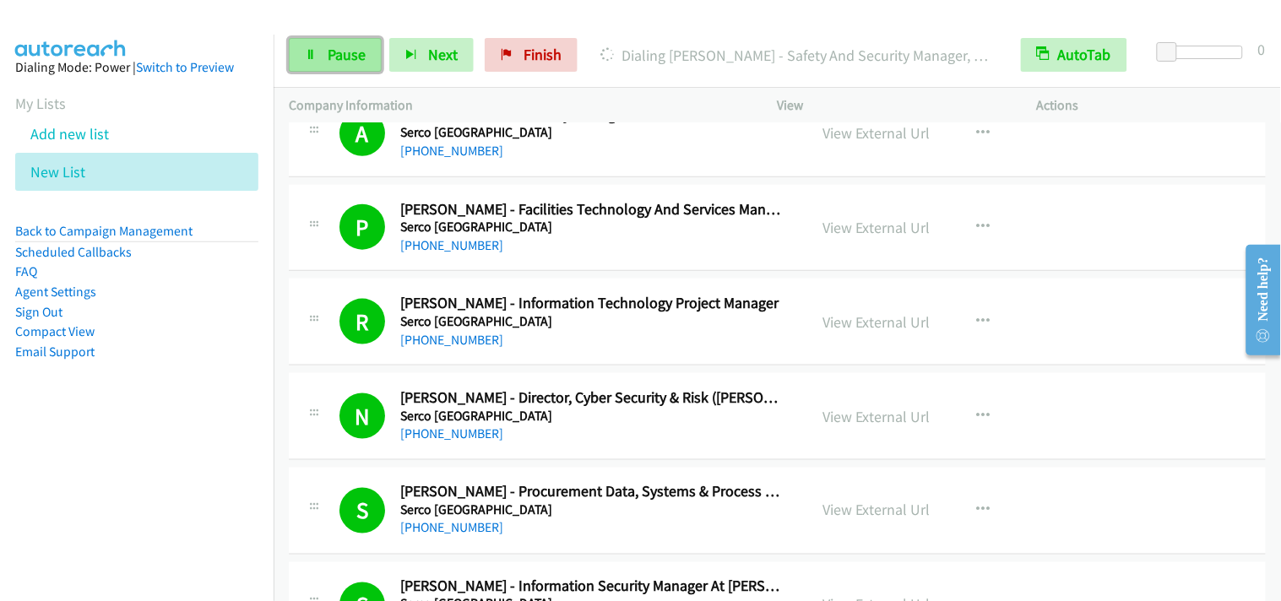
click at [349, 57] on span "Pause" at bounding box center [347, 54] width 38 height 19
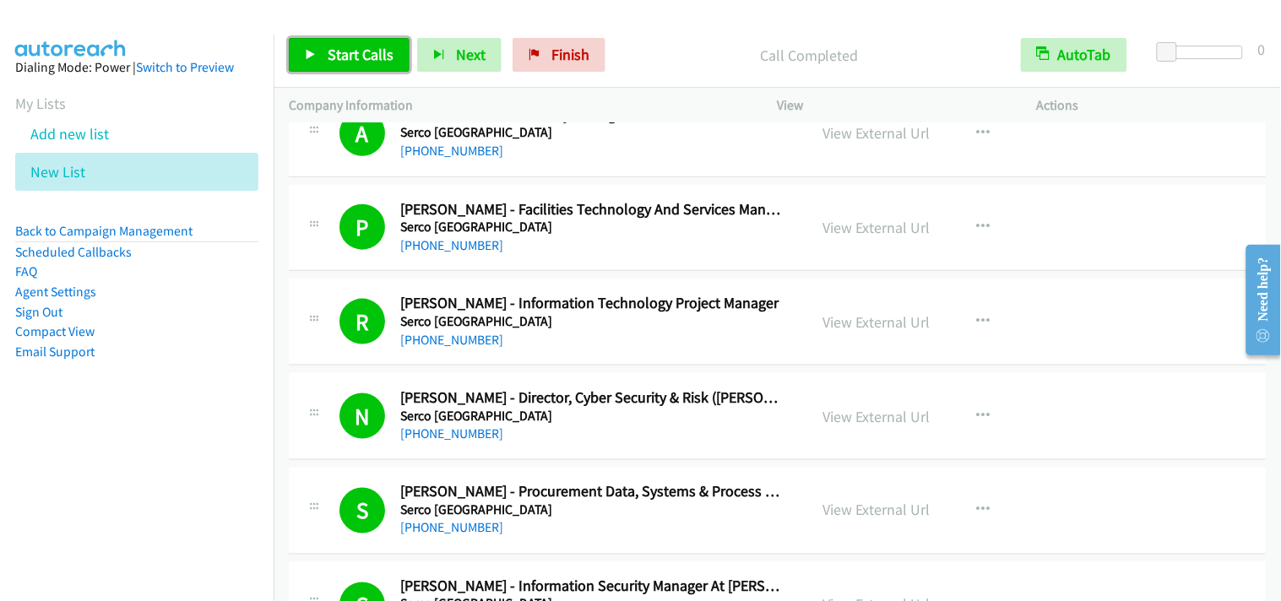
click at [391, 61] on link "Start Calls" at bounding box center [349, 55] width 121 height 34
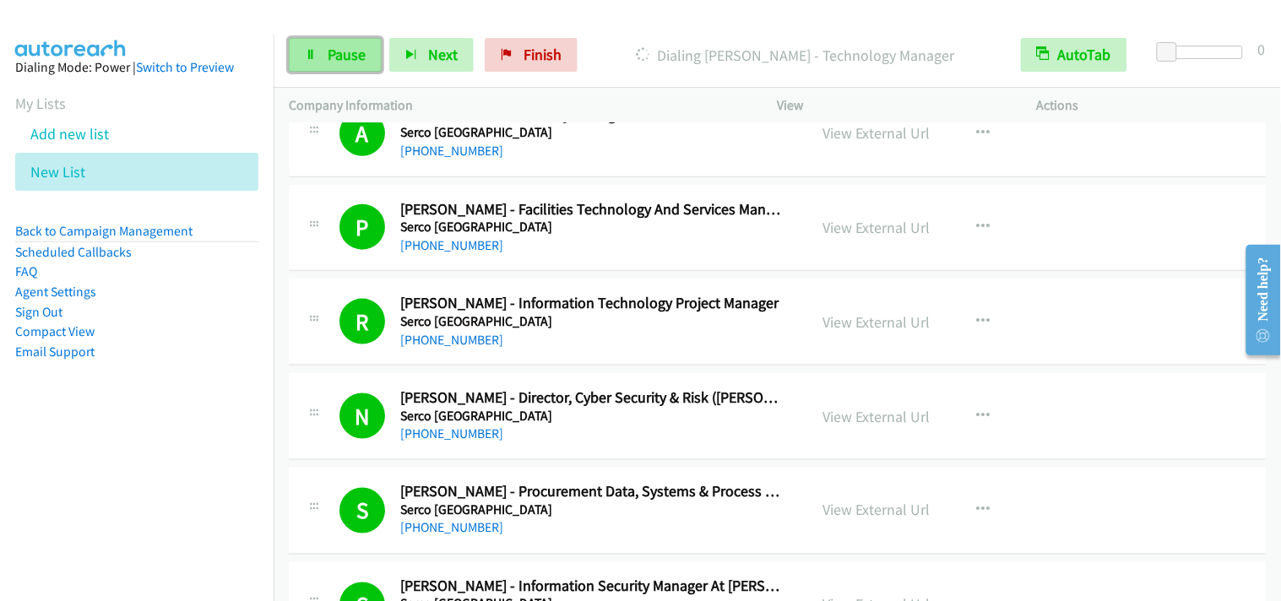
click at [356, 65] on link "Pause" at bounding box center [335, 55] width 93 height 34
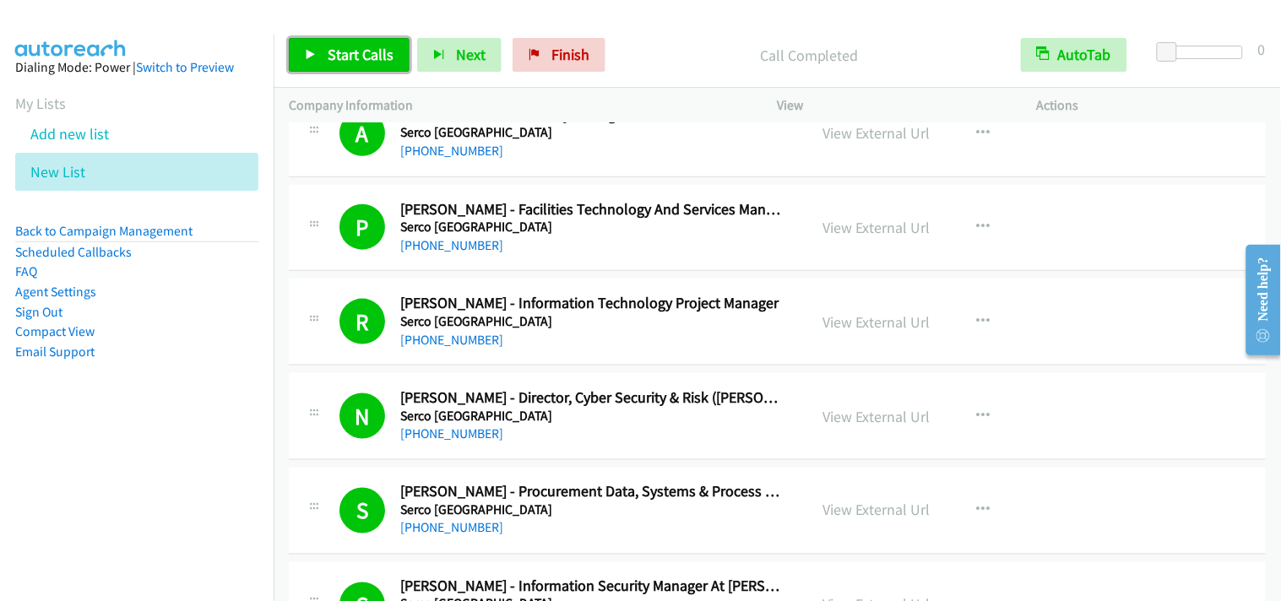
click at [384, 56] on span "Start Calls" at bounding box center [361, 54] width 66 height 19
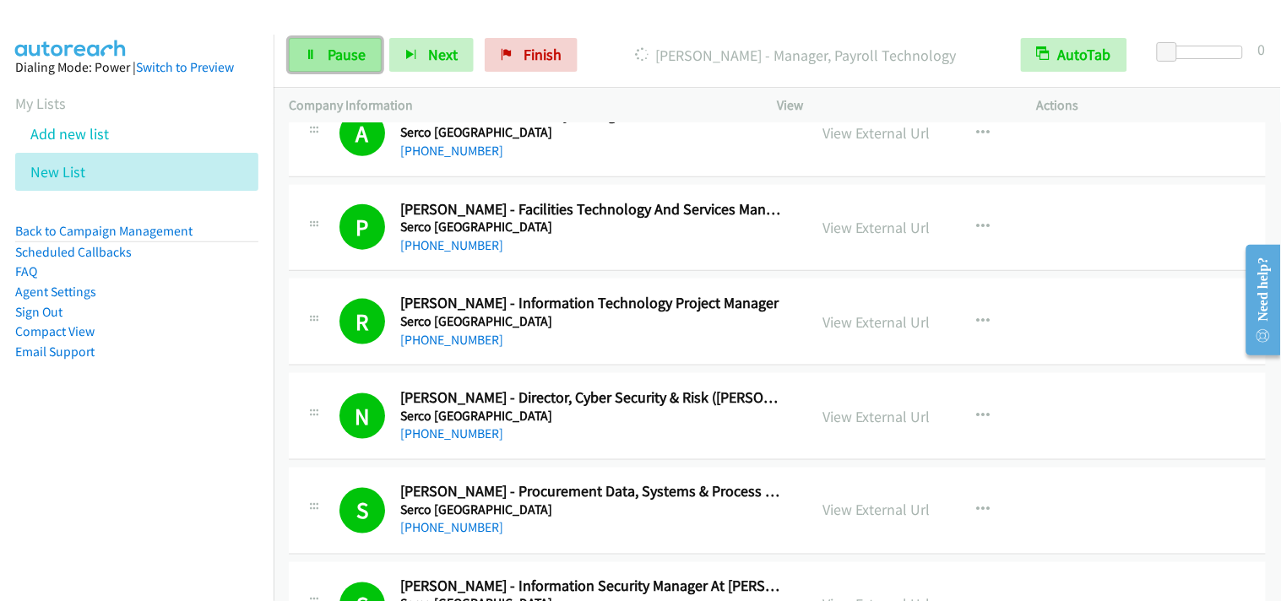
drag, startPoint x: 333, startPoint y: 54, endPoint x: 364, endPoint y: 43, distance: 33.1
click at [333, 54] on span "Pause" at bounding box center [347, 54] width 38 height 19
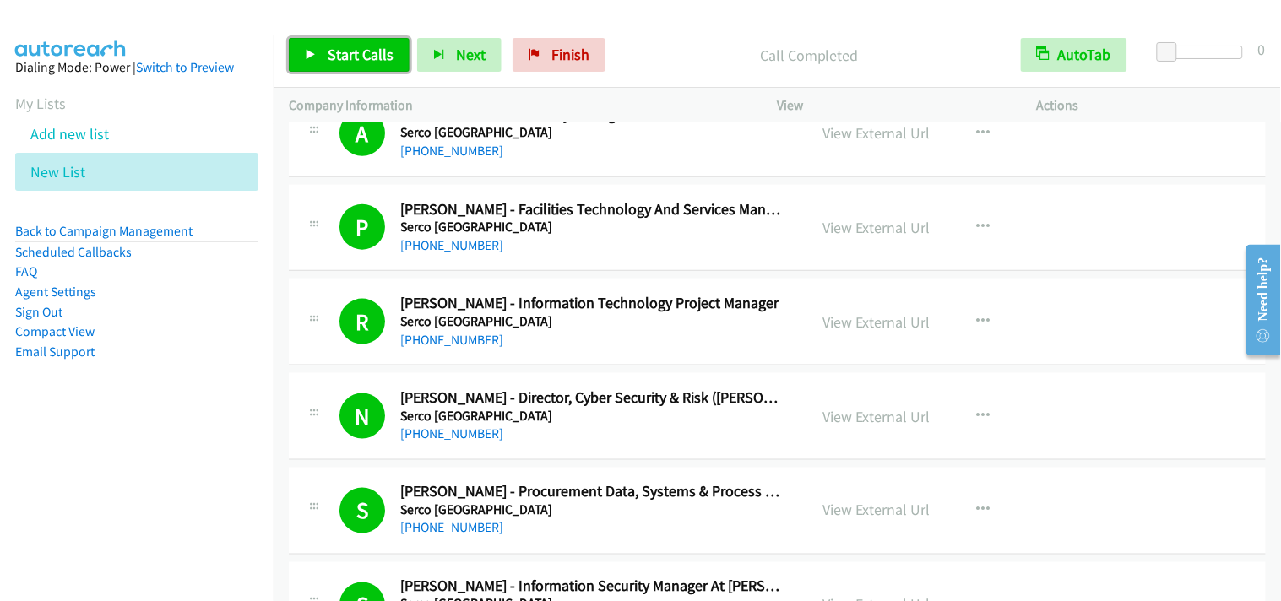
click at [342, 42] on link "Start Calls" at bounding box center [349, 55] width 121 height 34
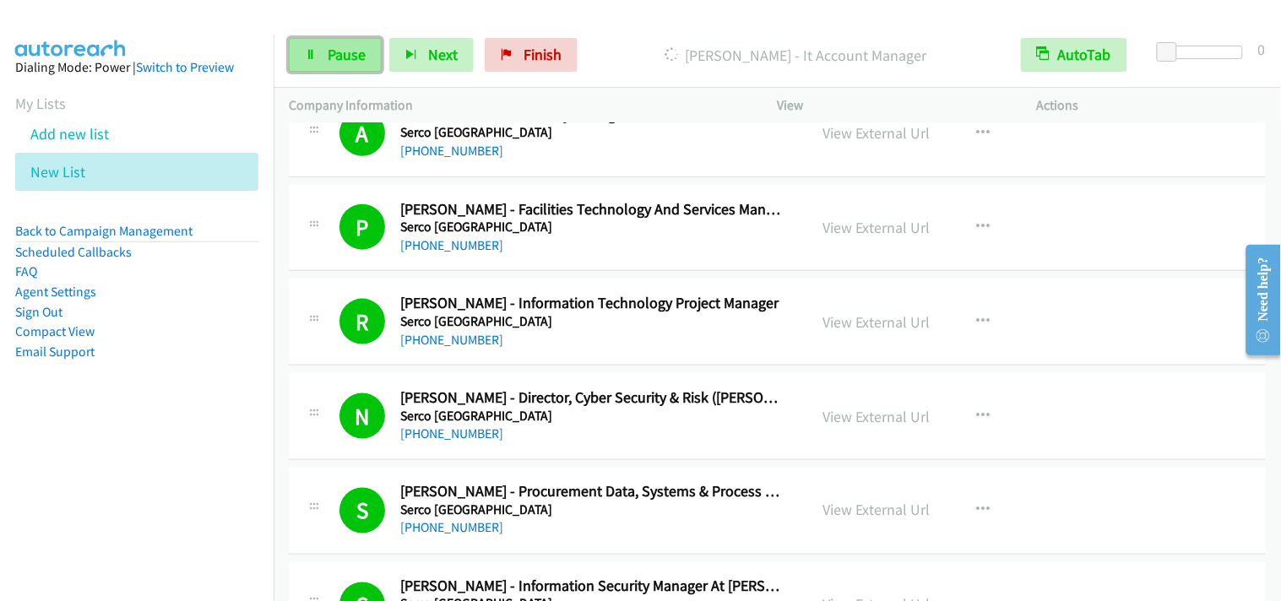
click at [341, 43] on link "Pause" at bounding box center [335, 55] width 93 height 34
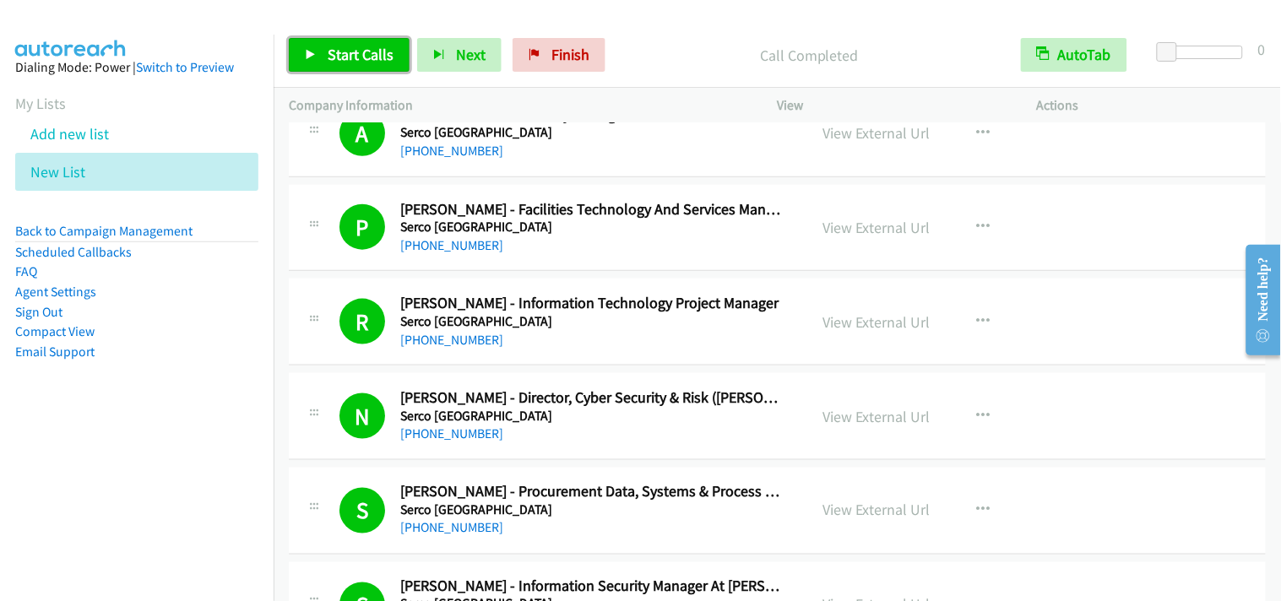
click at [319, 54] on link "Start Calls" at bounding box center [349, 55] width 121 height 34
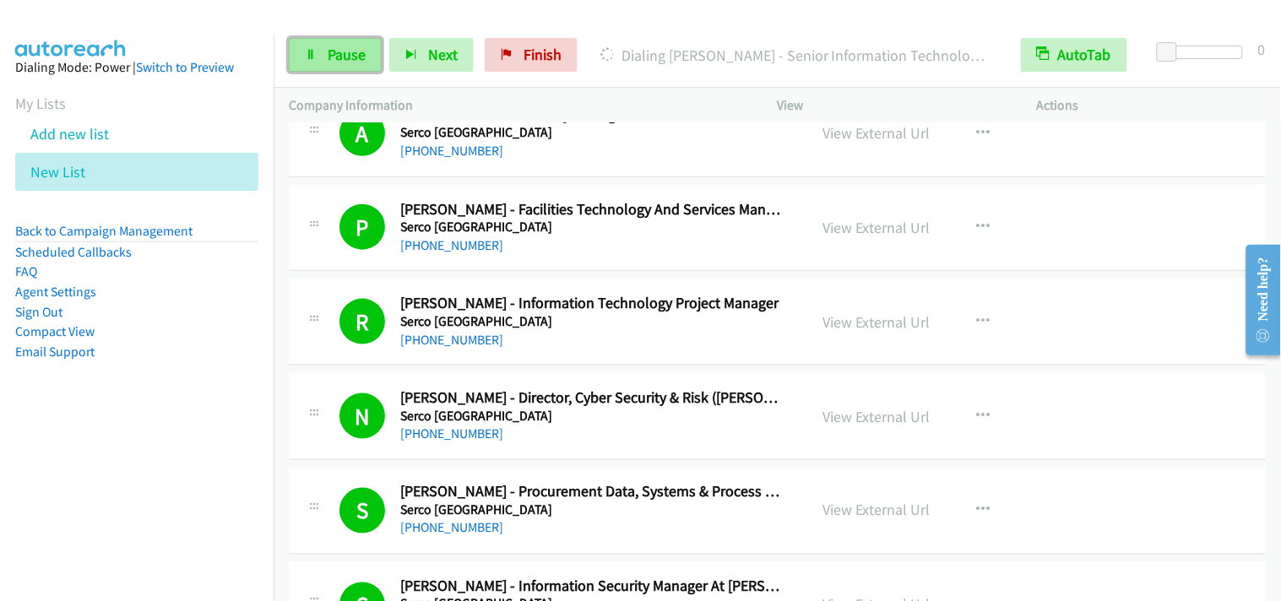
click at [366, 56] on link "Pause" at bounding box center [335, 55] width 93 height 34
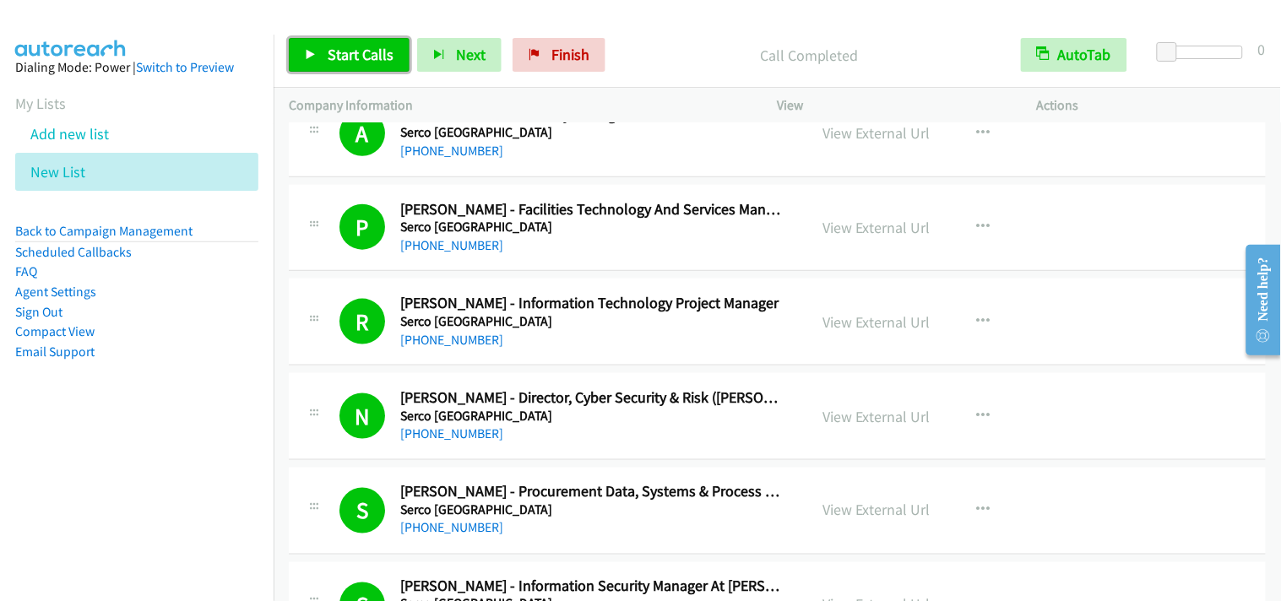
click at [358, 61] on span "Start Calls" at bounding box center [361, 54] width 66 height 19
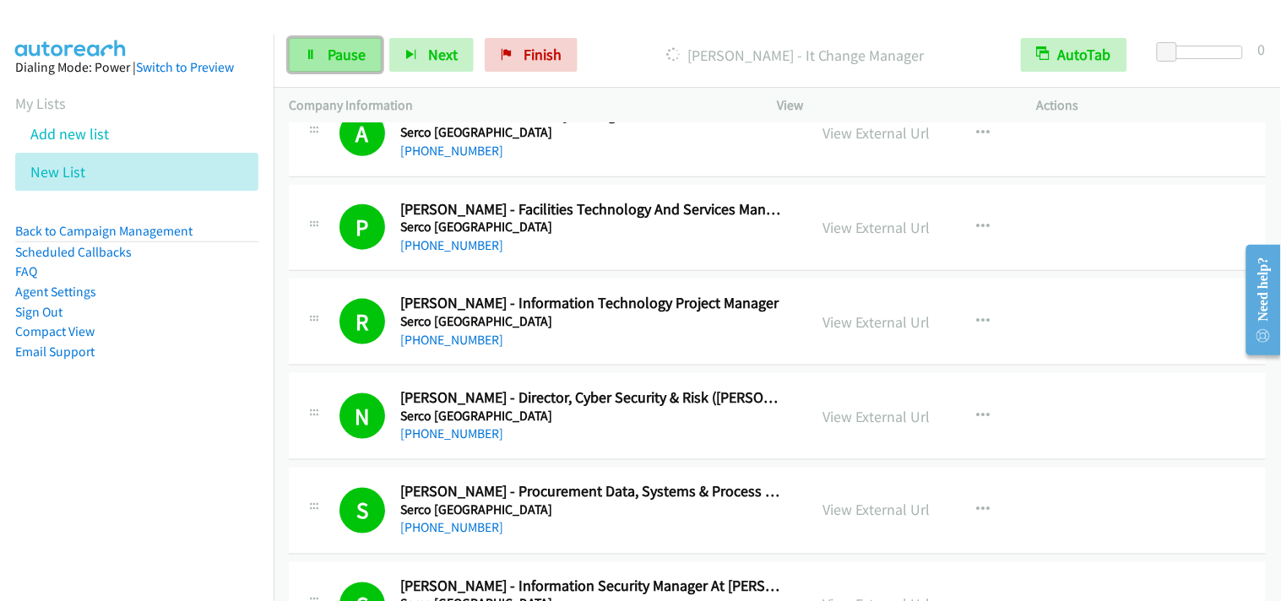
click at [347, 61] on span "Pause" at bounding box center [347, 54] width 38 height 19
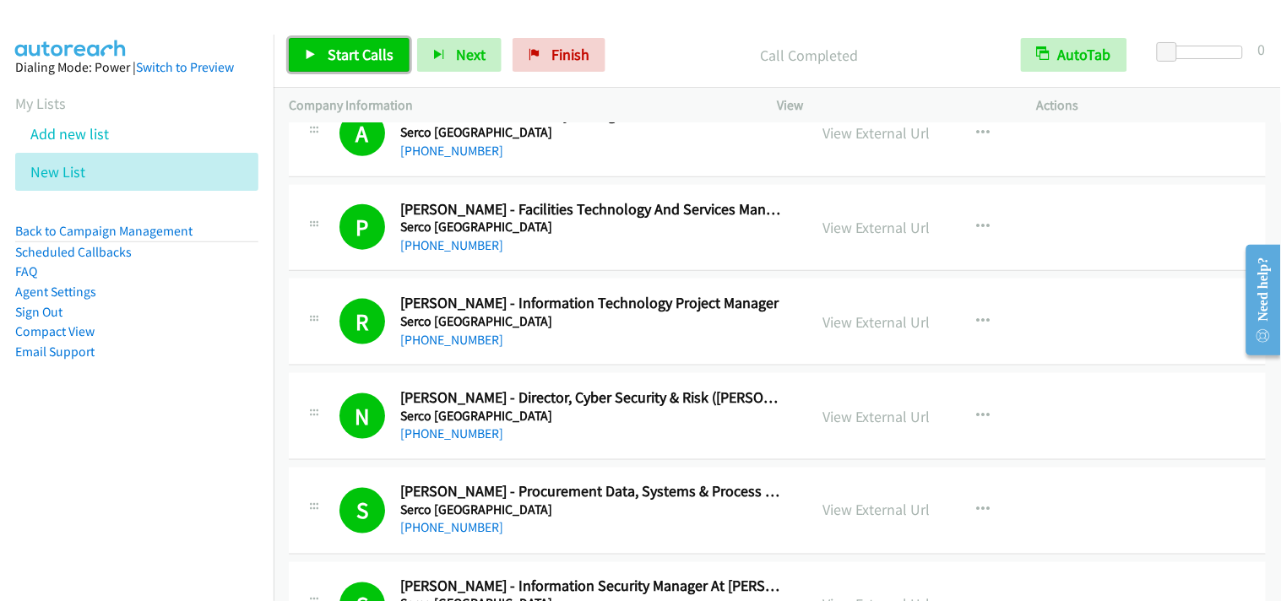
click at [363, 43] on link "Start Calls" at bounding box center [349, 55] width 121 height 34
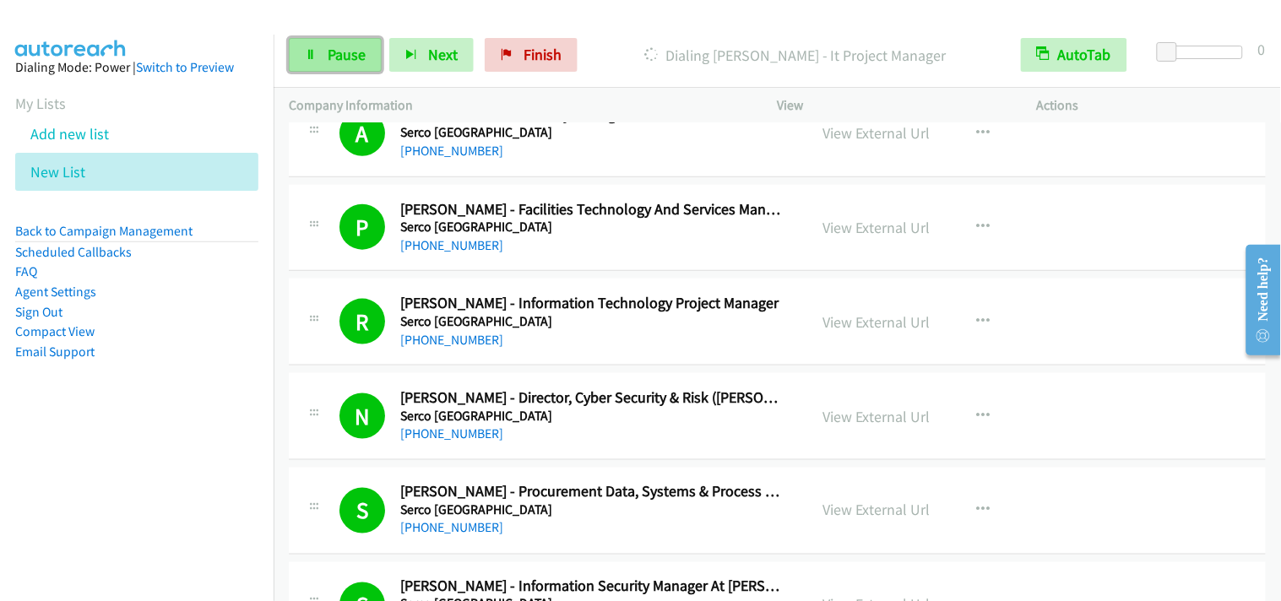
click at [329, 49] on span "Pause" at bounding box center [347, 54] width 38 height 19
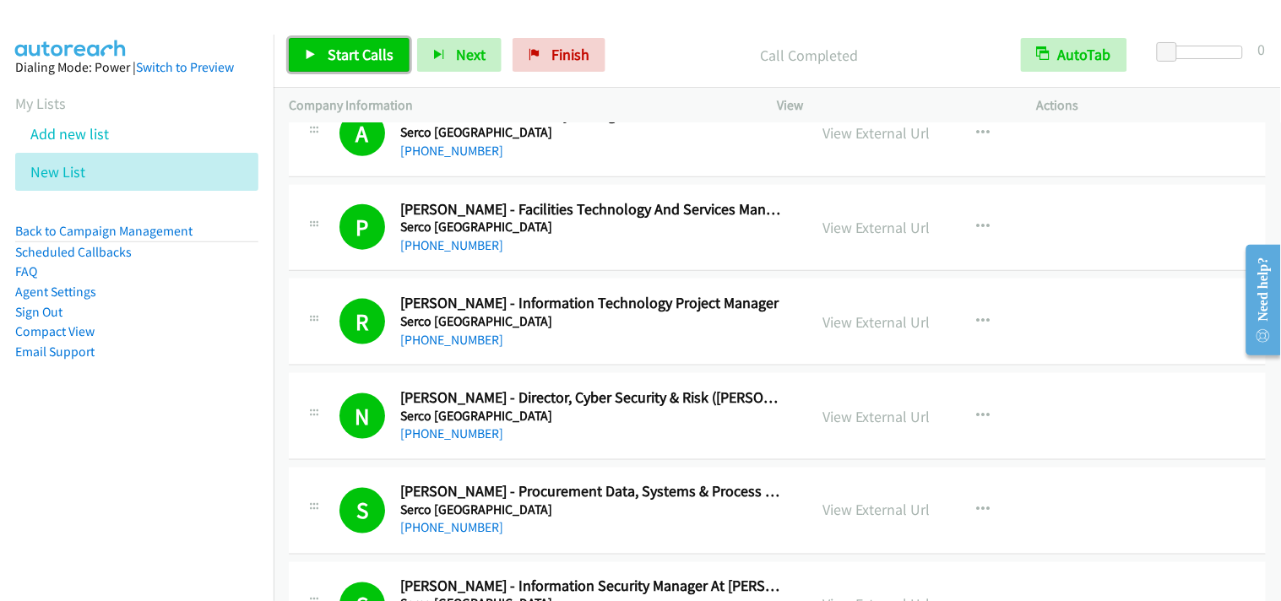
click at [319, 56] on link "Start Calls" at bounding box center [349, 55] width 121 height 34
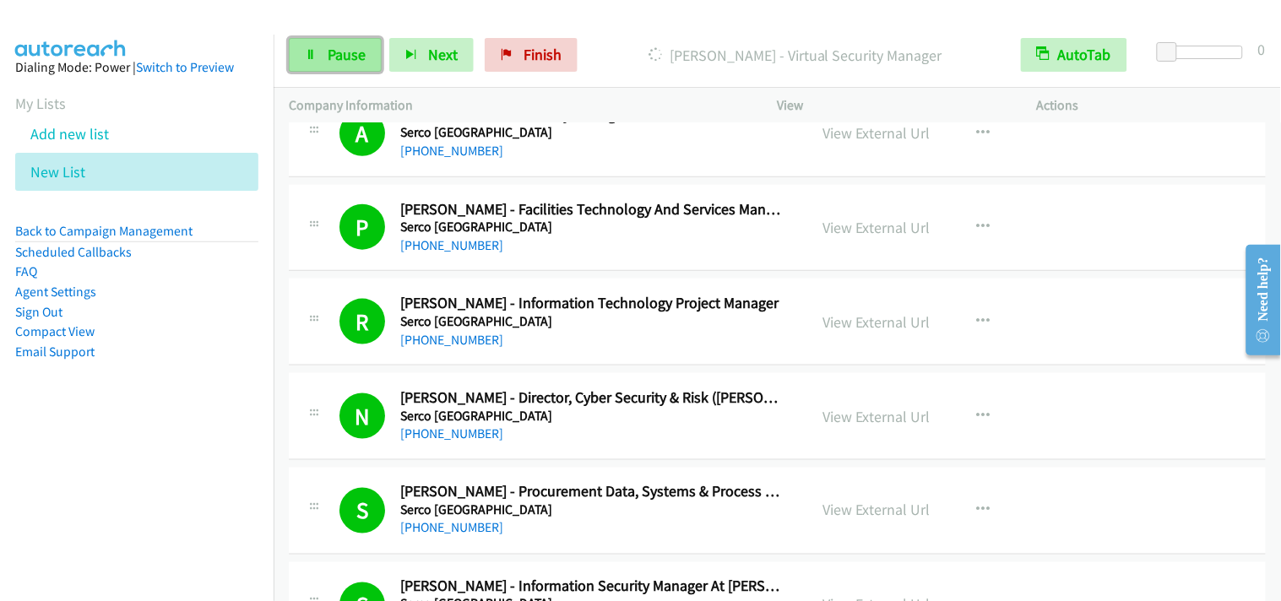
click at [325, 46] on link "Pause" at bounding box center [335, 55] width 93 height 34
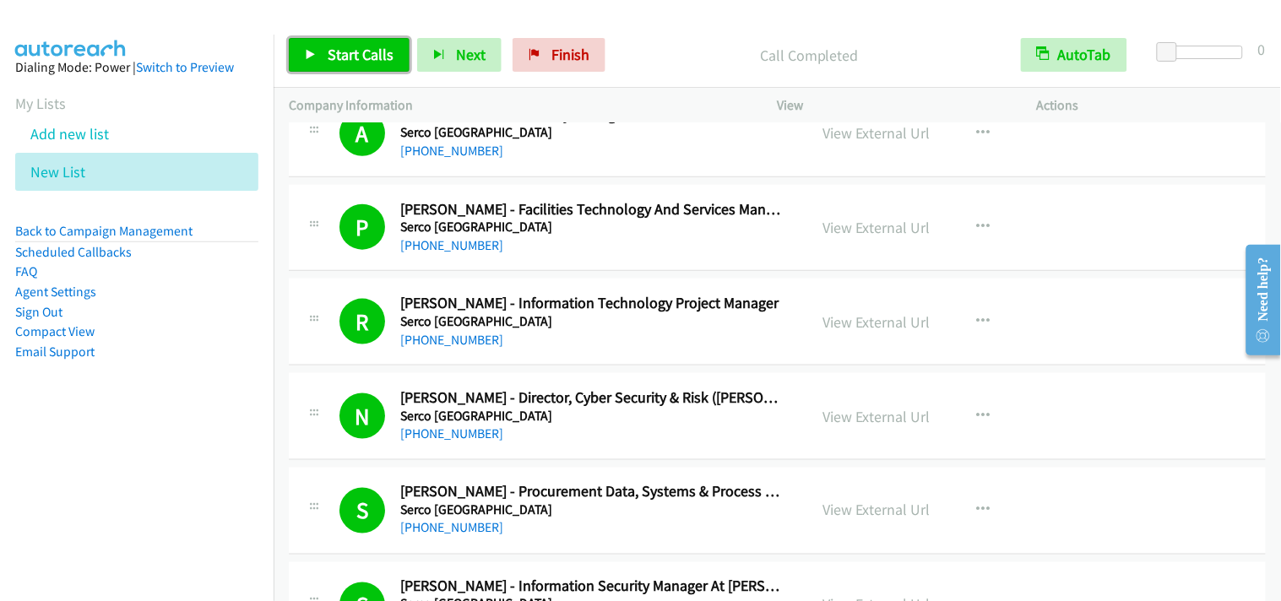
click at [378, 61] on span "Start Calls" at bounding box center [361, 54] width 66 height 19
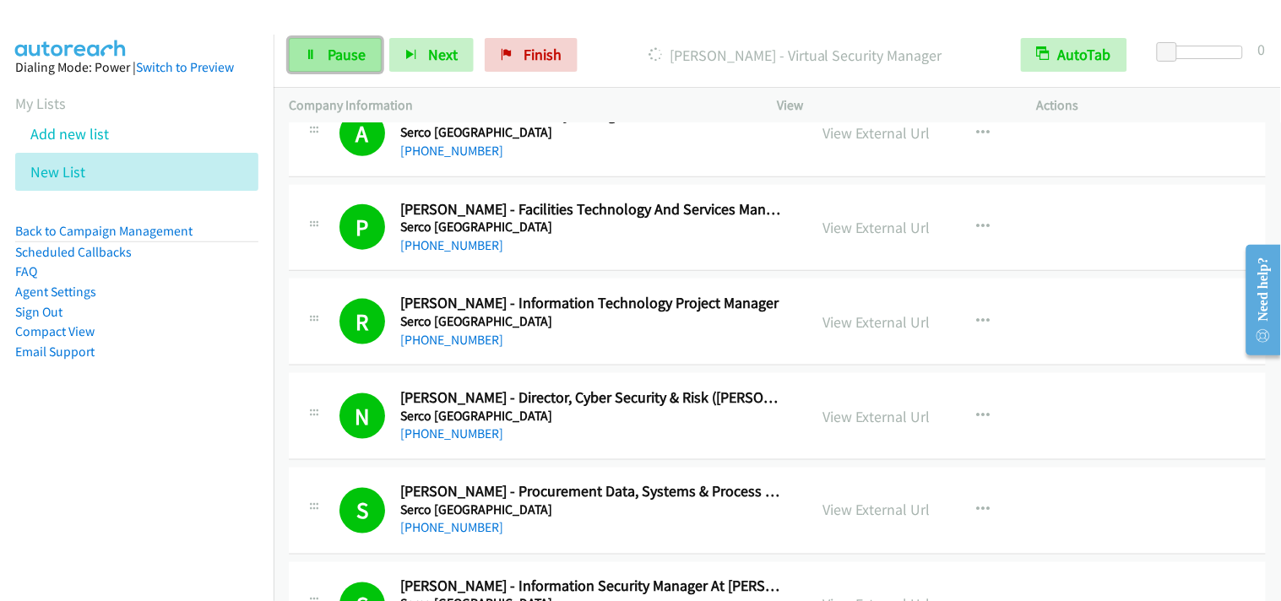
click at [334, 56] on span "Pause" at bounding box center [347, 54] width 38 height 19
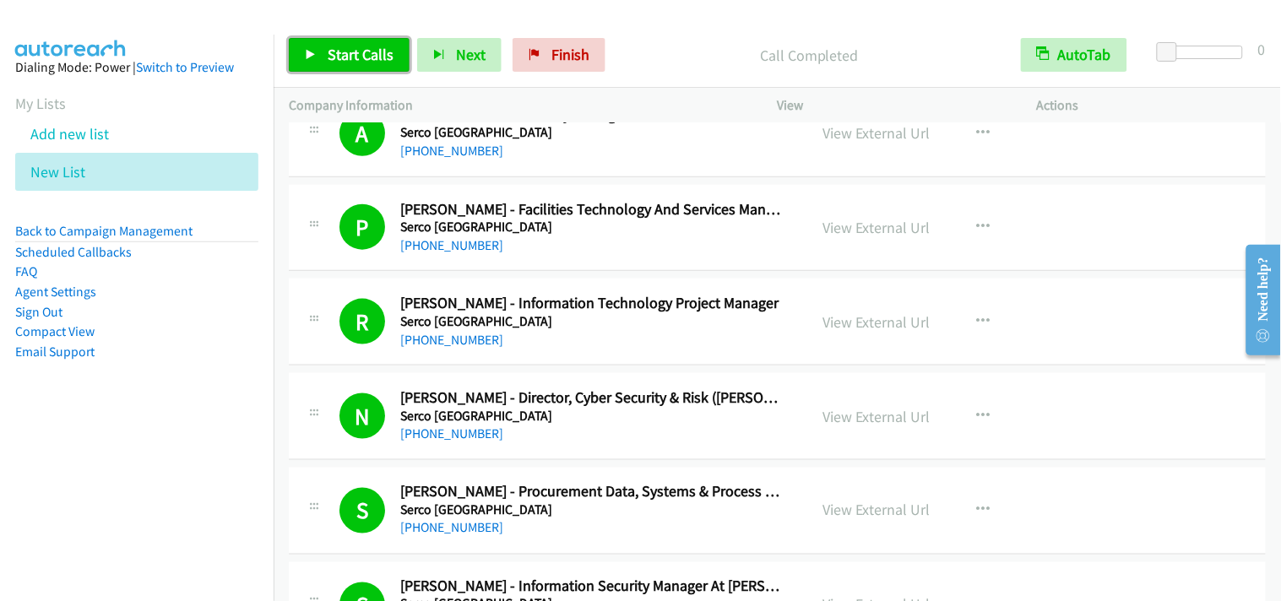
click at [309, 46] on link "Start Calls" at bounding box center [349, 55] width 121 height 34
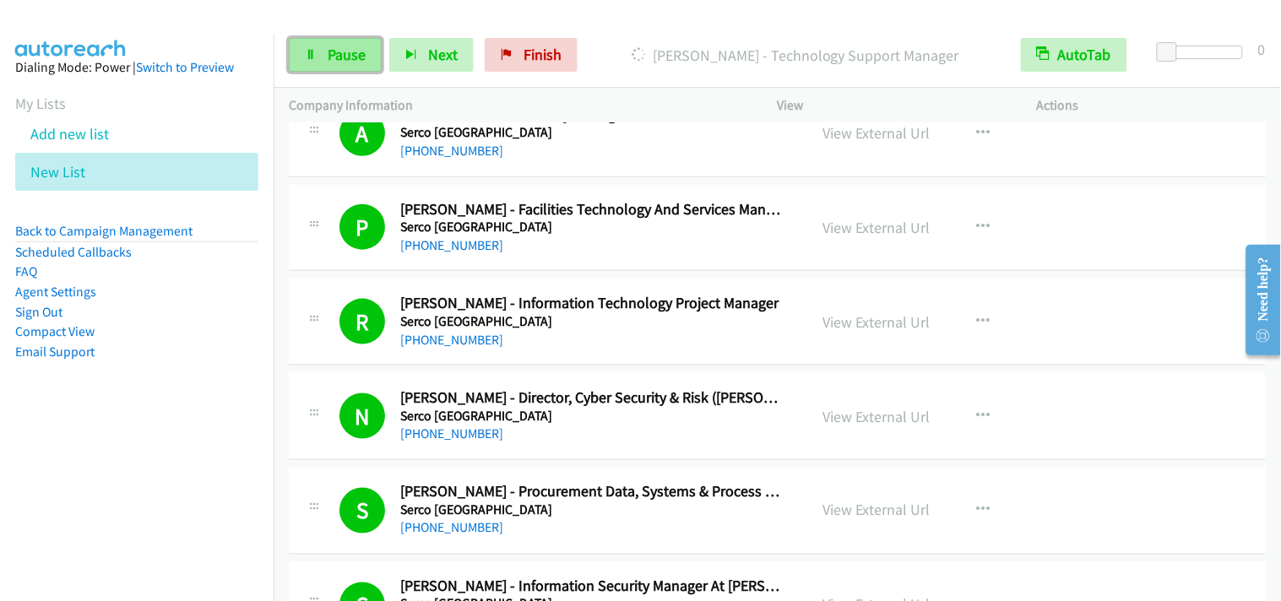
click at [302, 60] on link "Pause" at bounding box center [335, 55] width 93 height 34
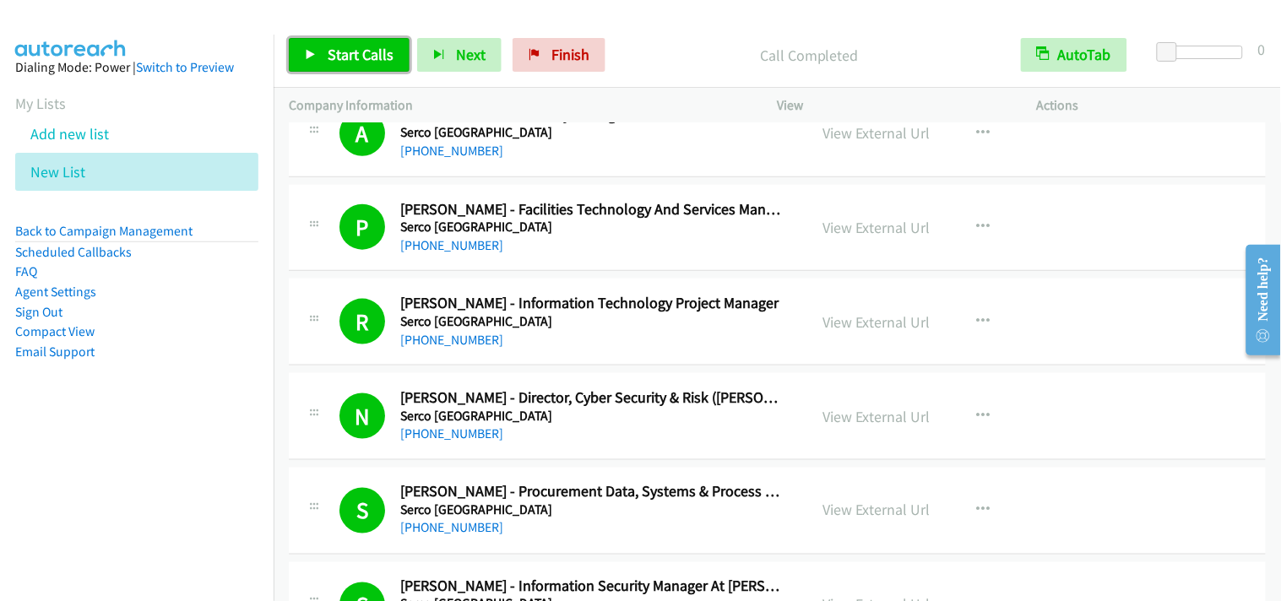
click at [324, 64] on link "Start Calls" at bounding box center [349, 55] width 121 height 34
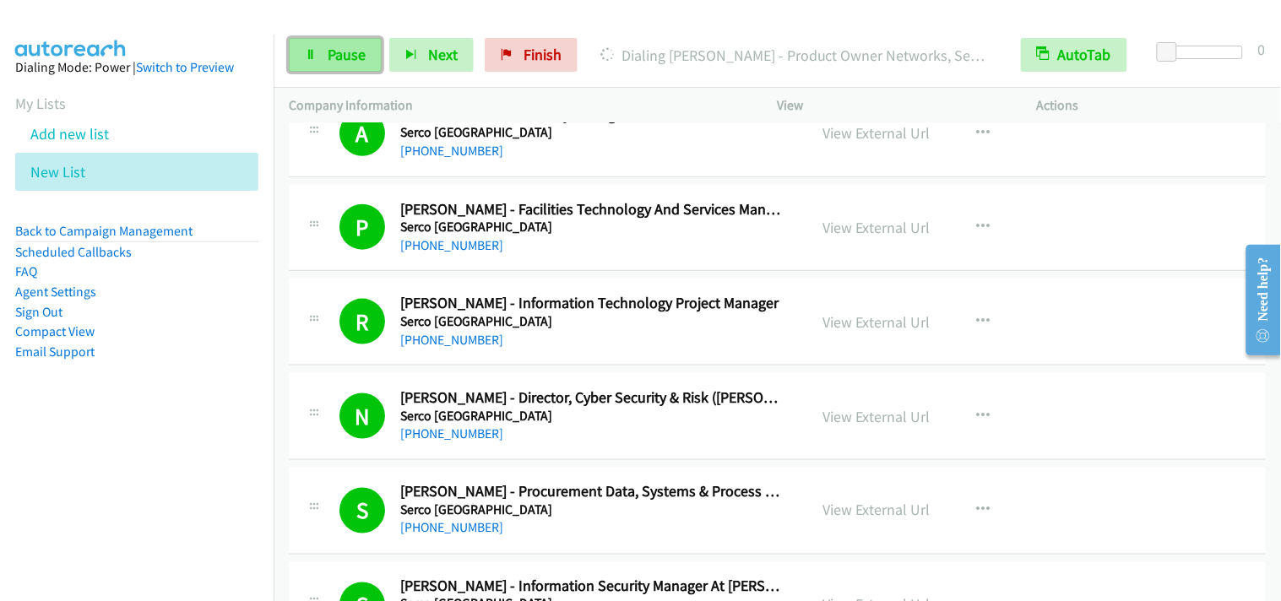
click at [329, 65] on link "Pause" at bounding box center [335, 55] width 93 height 34
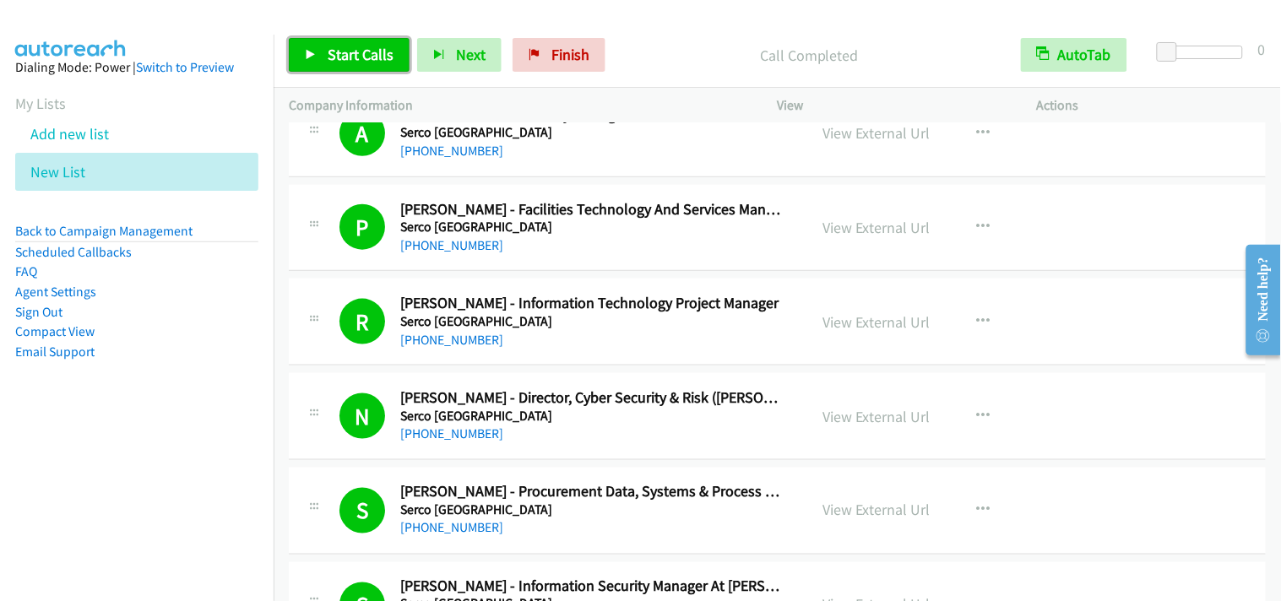
drag, startPoint x: 361, startPoint y: 57, endPoint x: 492, endPoint y: 95, distance: 136.3
click at [363, 57] on span "Start Calls" at bounding box center [361, 54] width 66 height 19
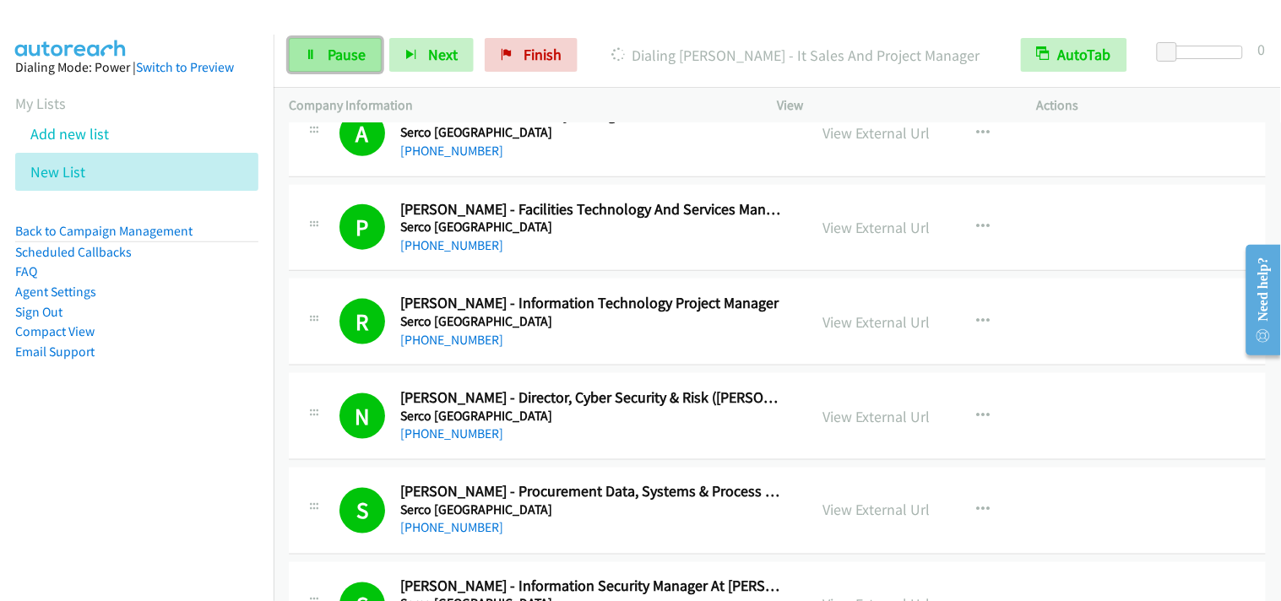
click at [344, 55] on span "Pause" at bounding box center [347, 54] width 38 height 19
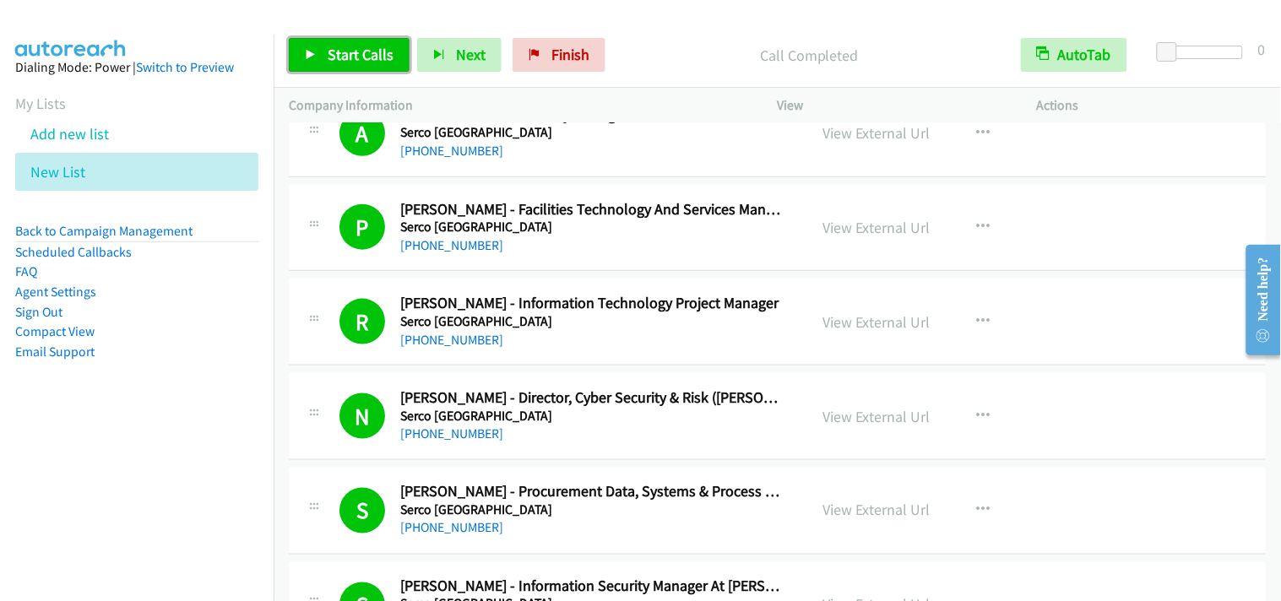
click at [361, 44] on link "Start Calls" at bounding box center [349, 55] width 121 height 34
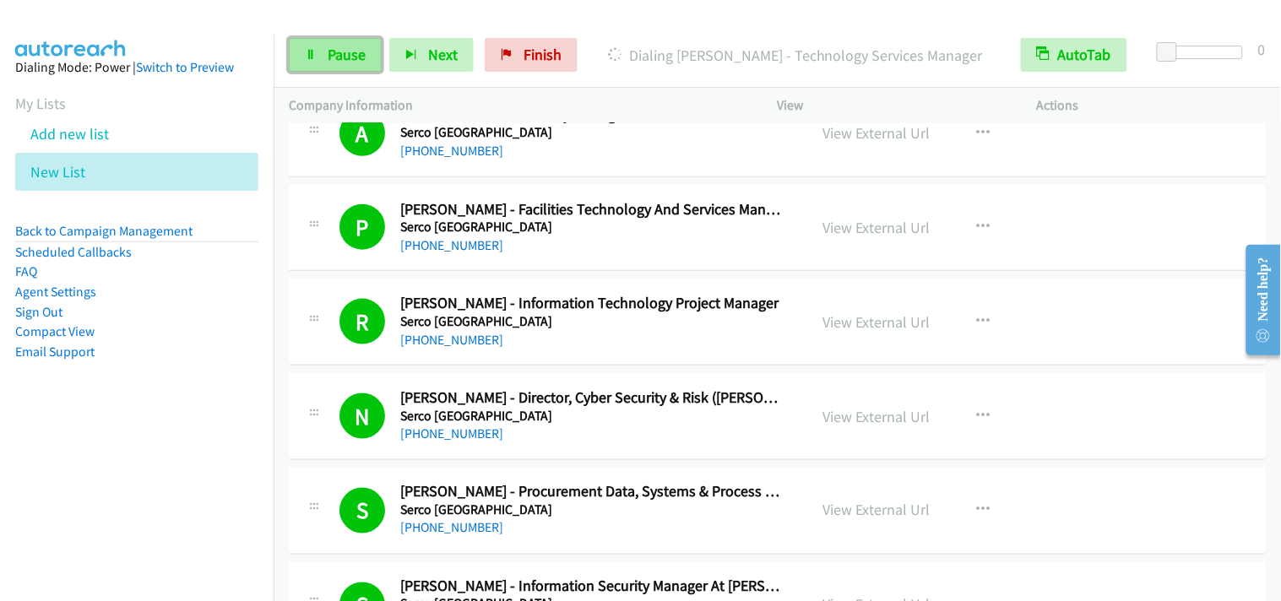
click at [312, 46] on link "Pause" at bounding box center [335, 55] width 93 height 34
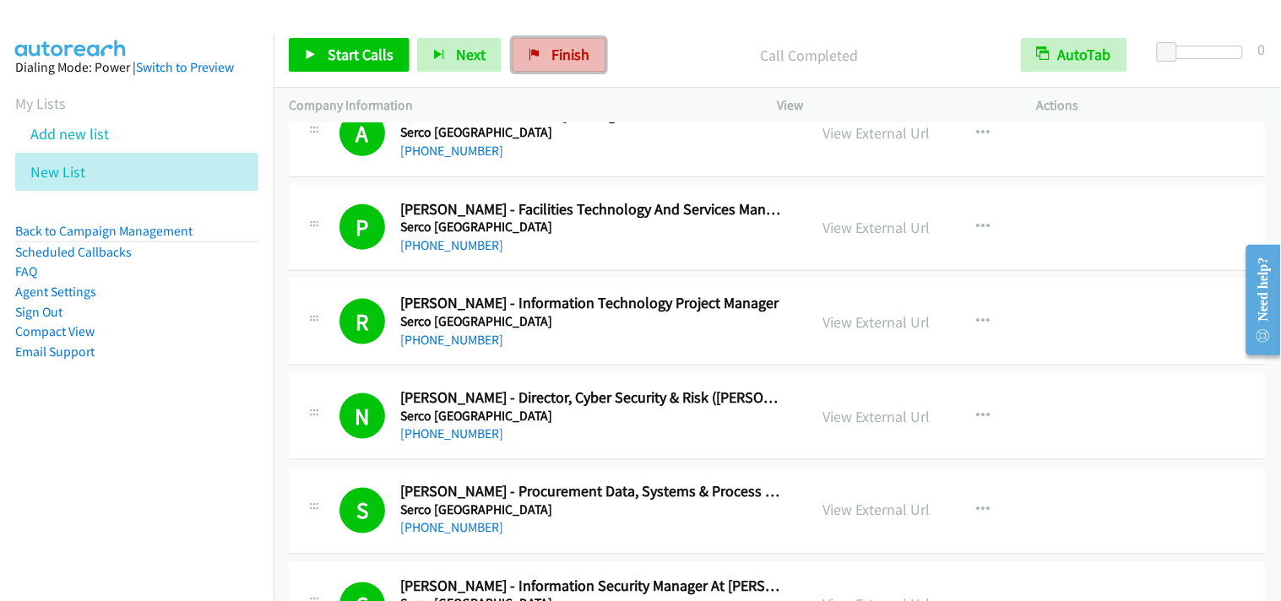
click at [564, 55] on span "Finish" at bounding box center [570, 54] width 38 height 19
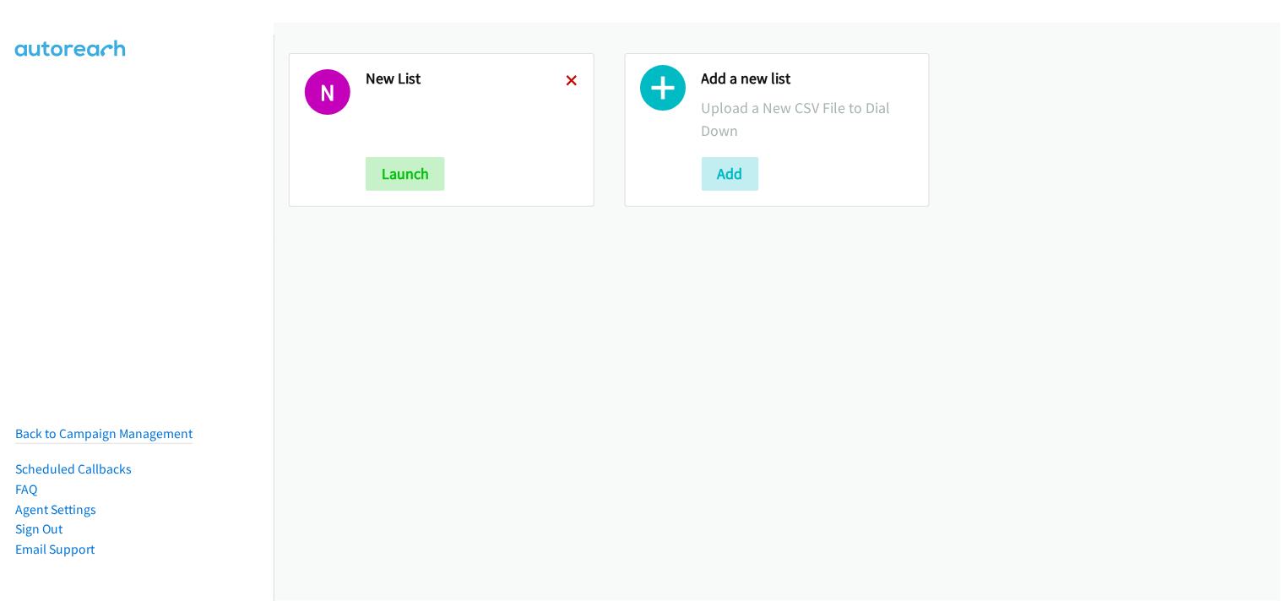
click at [570, 77] on icon at bounding box center [573, 82] width 12 height 12
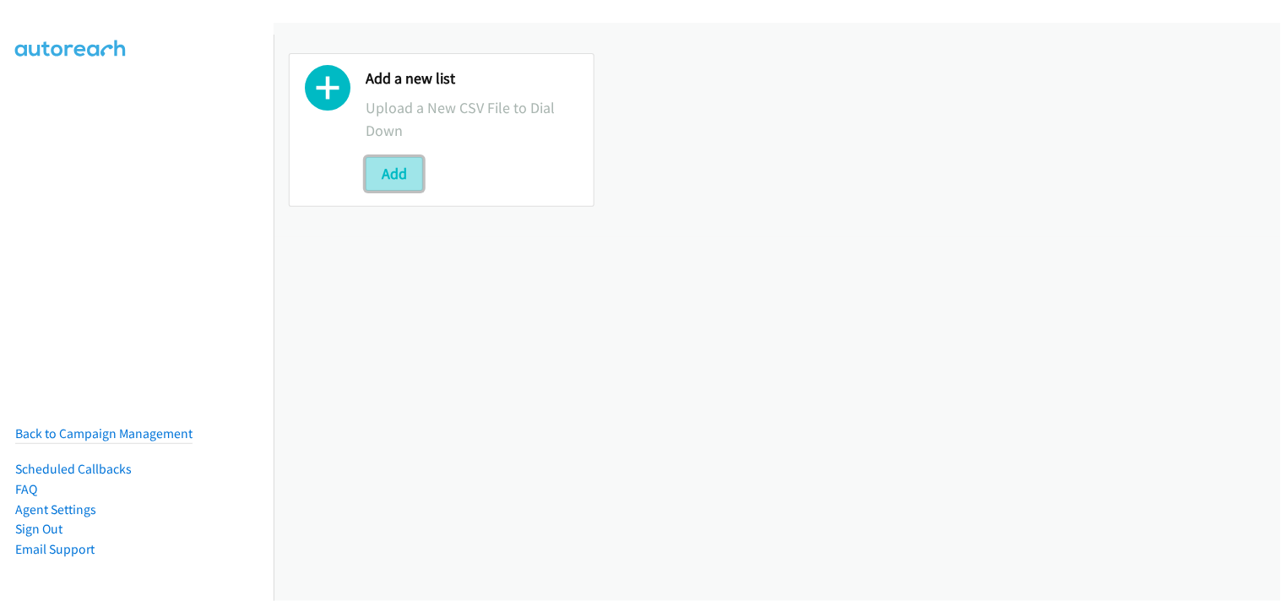
click at [386, 174] on button "Add" at bounding box center [394, 174] width 57 height 34
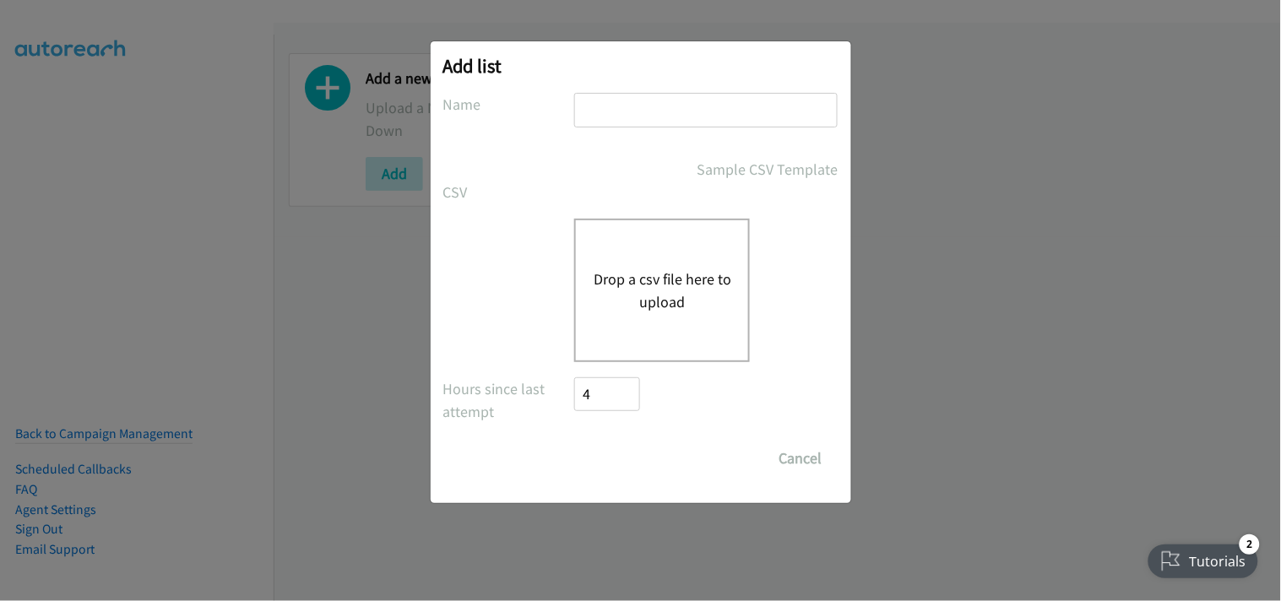
click at [681, 277] on button "Drop a csv file here to upload" at bounding box center [662, 291] width 139 height 46
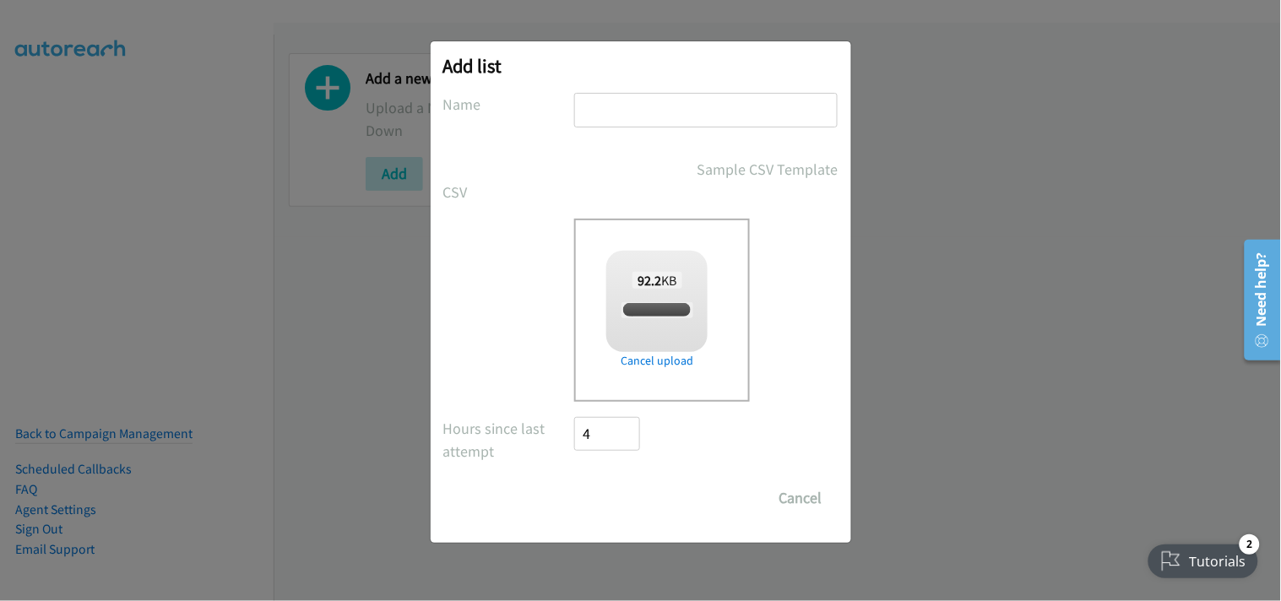
click at [689, 114] on input "text" at bounding box center [706, 110] width 264 height 35
checkbox input "true"
type input "New List"
click at [634, 484] on input "Save List" at bounding box center [619, 498] width 89 height 34
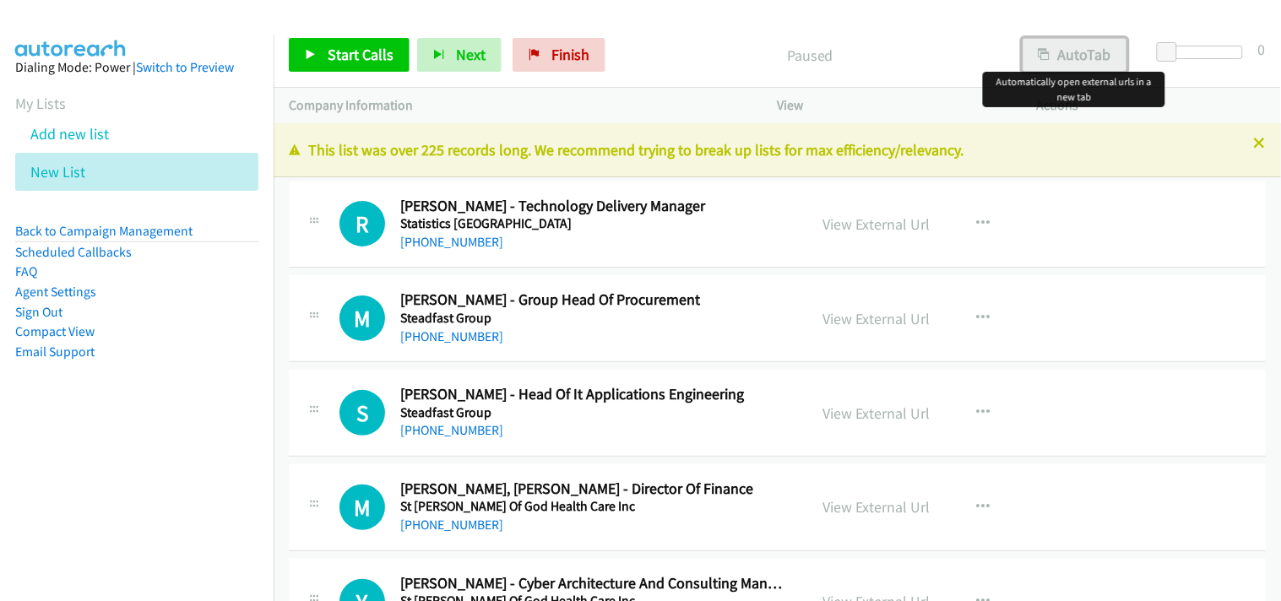
click at [1036, 65] on button "AutoTab" at bounding box center [1075, 55] width 105 height 34
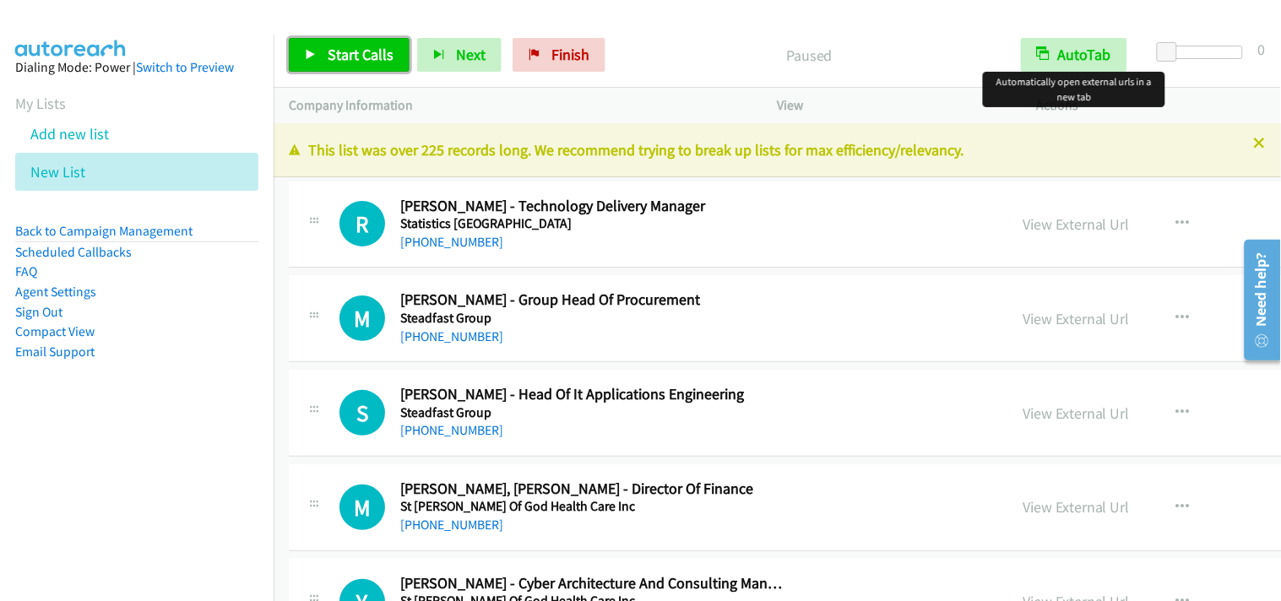
click at [365, 46] on span "Start Calls" at bounding box center [361, 54] width 66 height 19
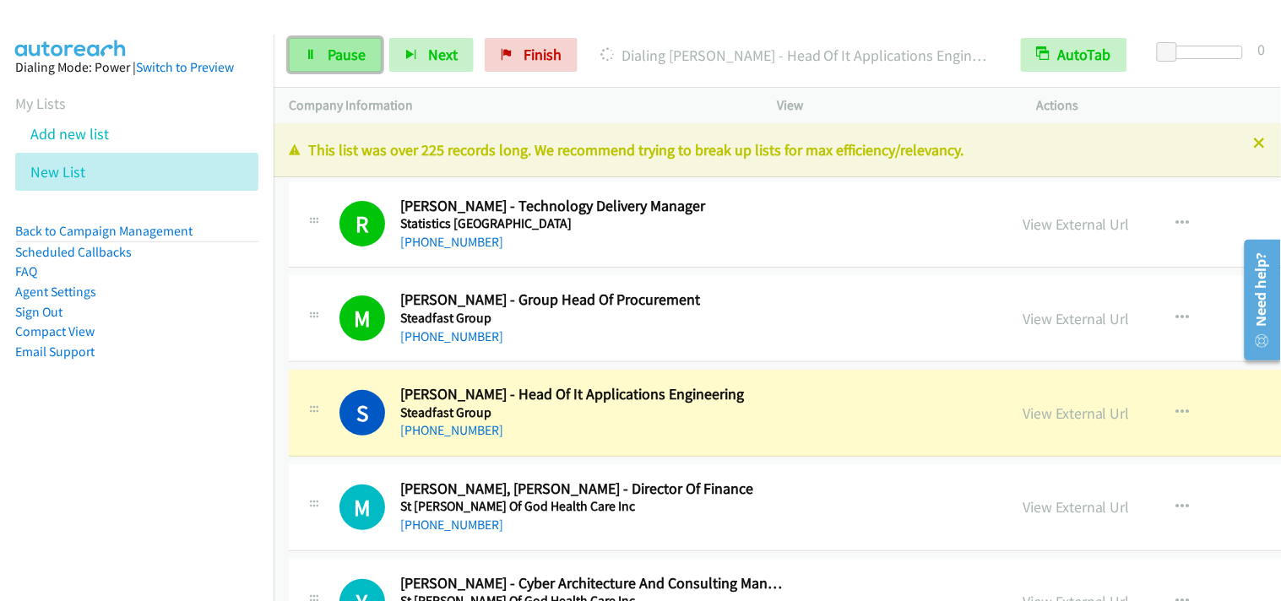
click at [316, 55] on icon at bounding box center [311, 56] width 12 height 12
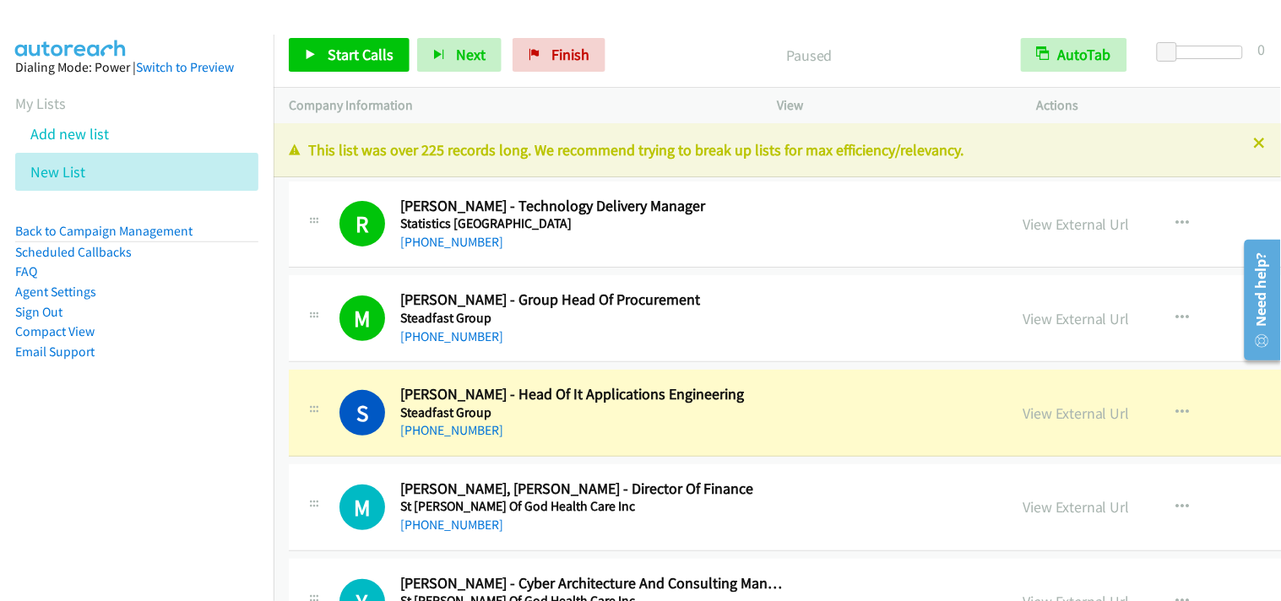
scroll to position [94, 0]
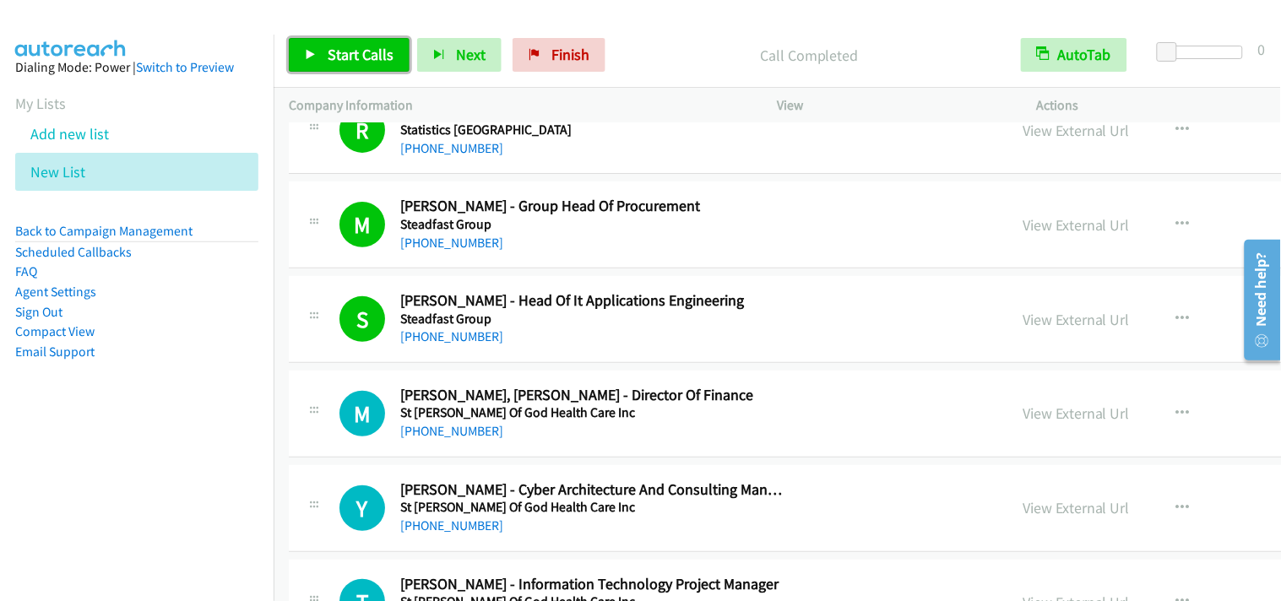
click at [370, 54] on span "Start Calls" at bounding box center [361, 54] width 66 height 19
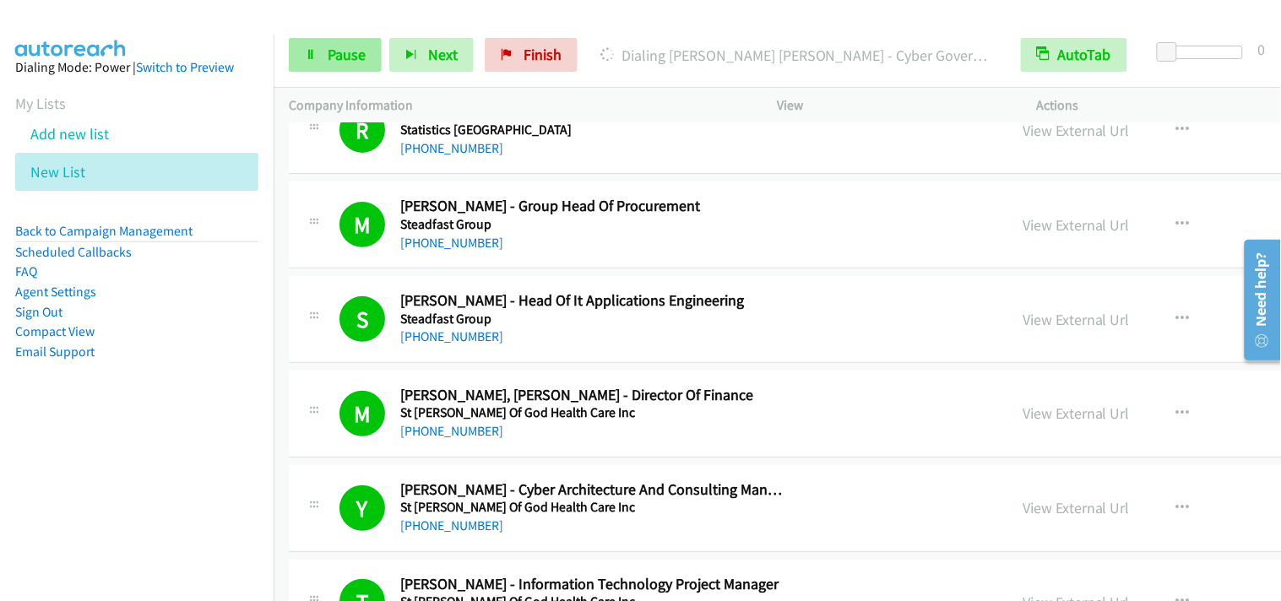
drag, startPoint x: 334, startPoint y: 34, endPoint x: 342, endPoint y: 43, distance: 12.0
click at [335, 34] on div "Start Calls Pause Next Finish Dialing [PERSON_NAME] [PERSON_NAME] - Cyber Gover…" at bounding box center [778, 55] width 1008 height 65
click at [340, 46] on span "Pause" at bounding box center [347, 54] width 38 height 19
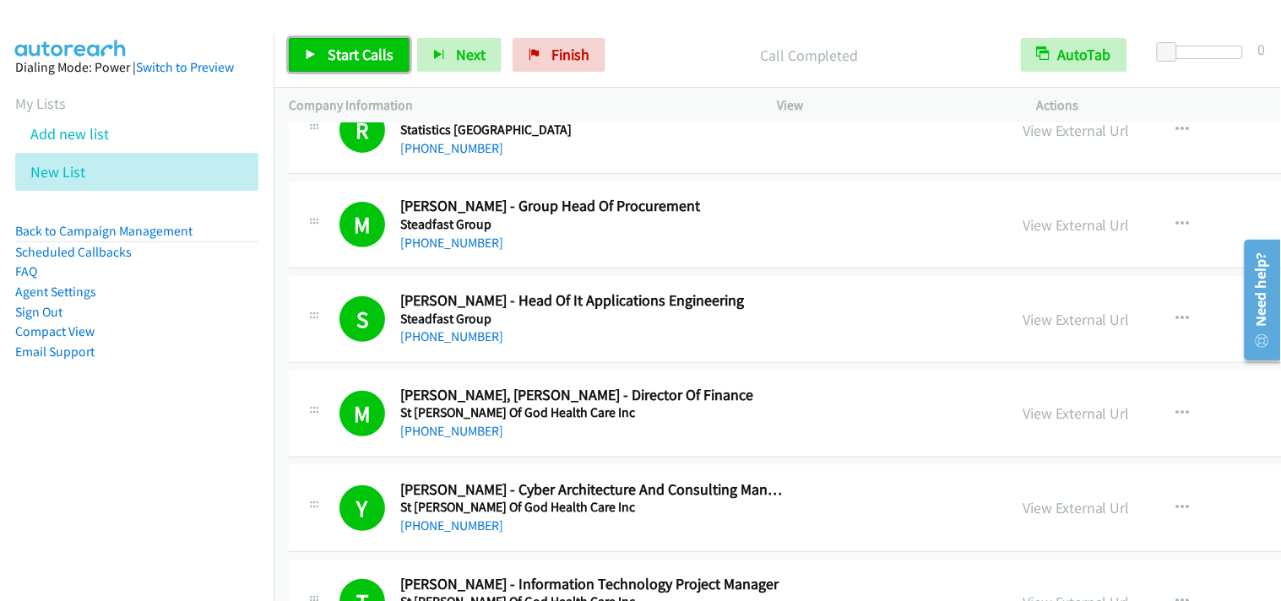
click at [344, 51] on span "Start Calls" at bounding box center [361, 54] width 66 height 19
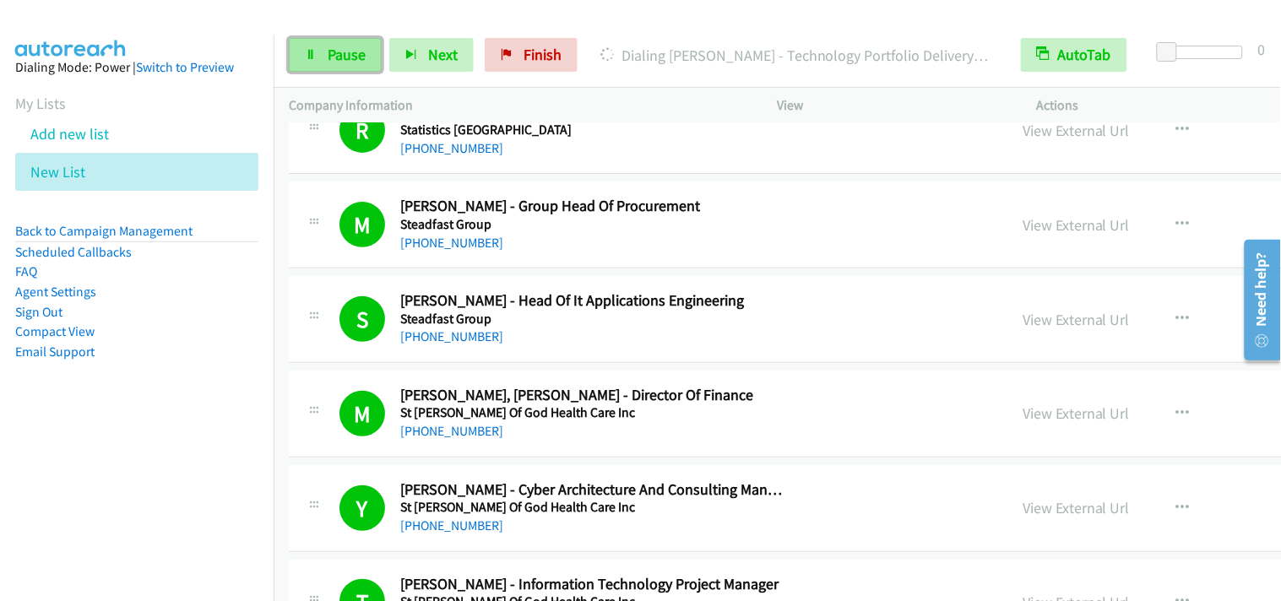
click at [317, 60] on link "Pause" at bounding box center [335, 55] width 93 height 34
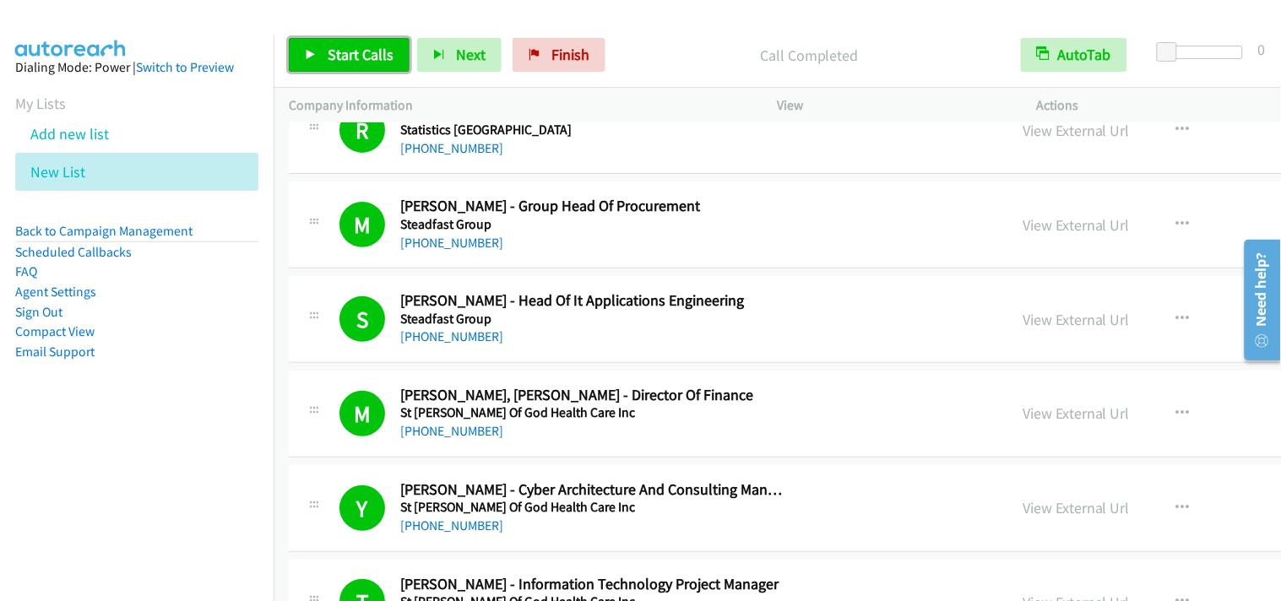
click at [339, 52] on span "Start Calls" at bounding box center [361, 54] width 66 height 19
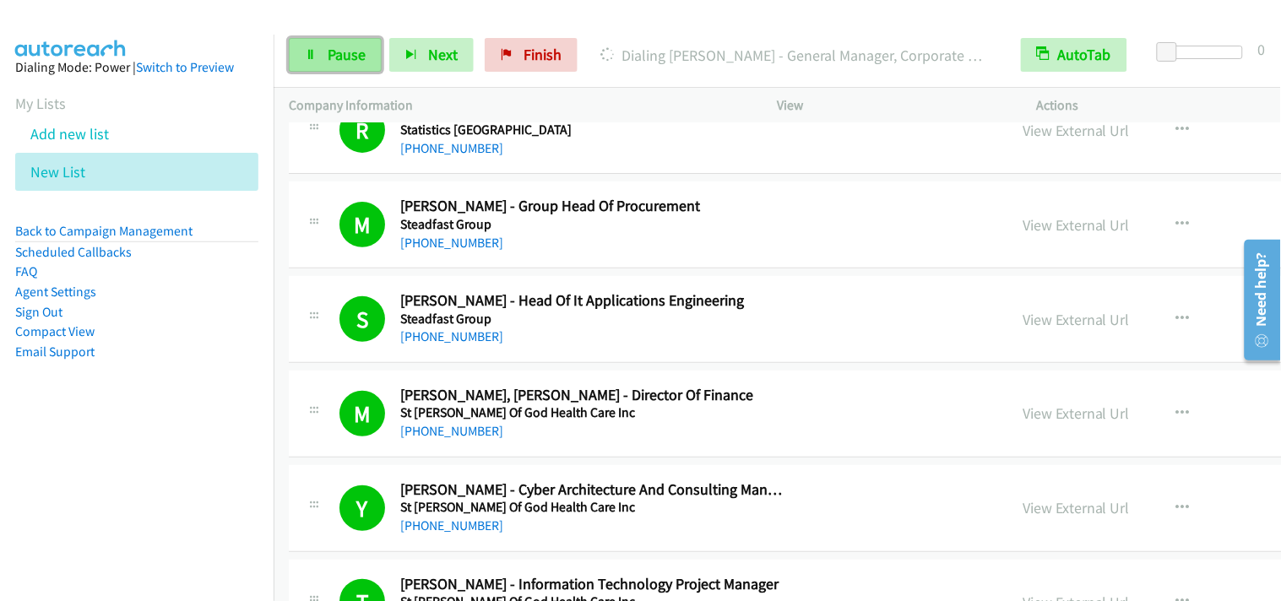
click at [339, 66] on link "Pause" at bounding box center [335, 55] width 93 height 34
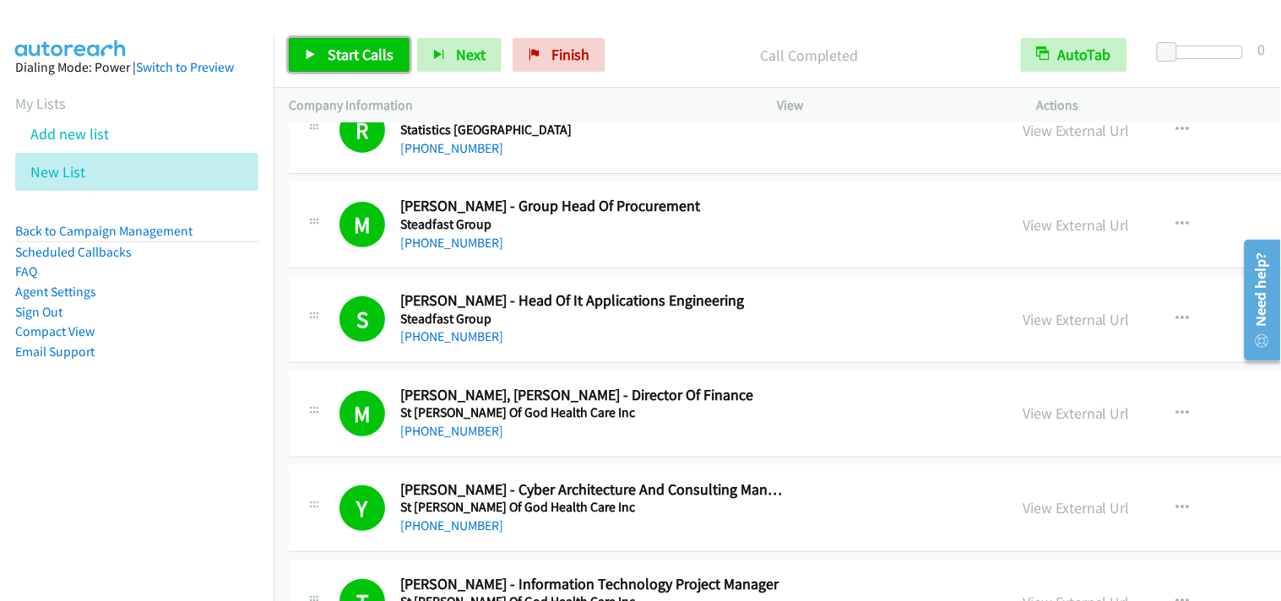
click at [335, 46] on span "Start Calls" at bounding box center [361, 54] width 66 height 19
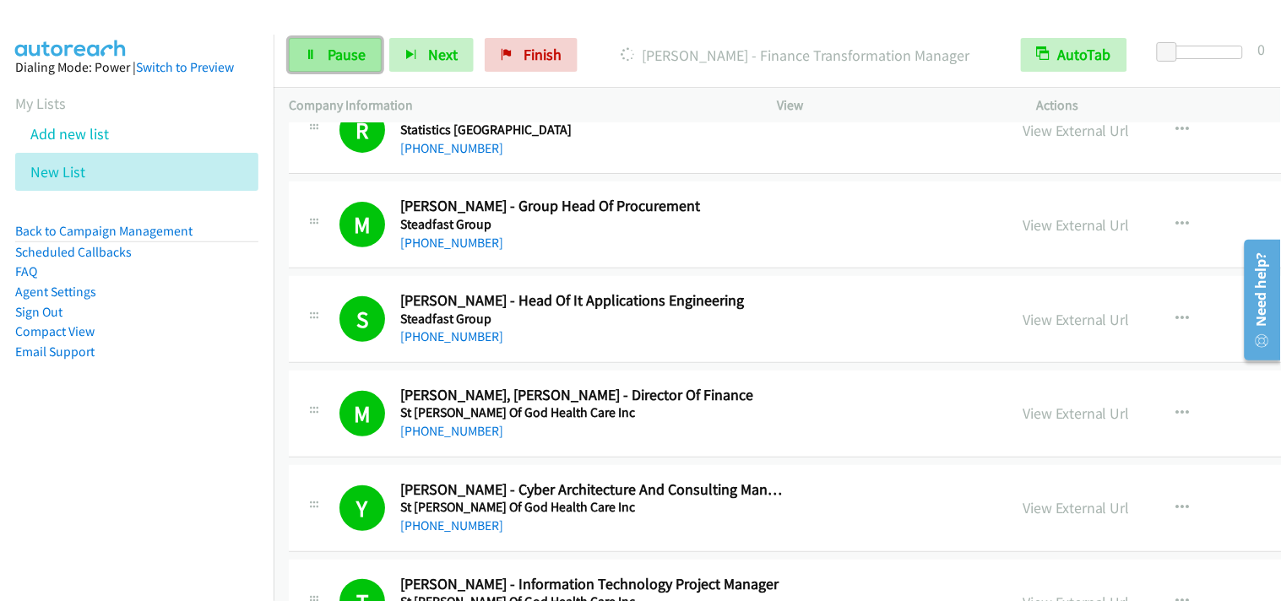
click at [312, 54] on icon at bounding box center [311, 56] width 12 height 12
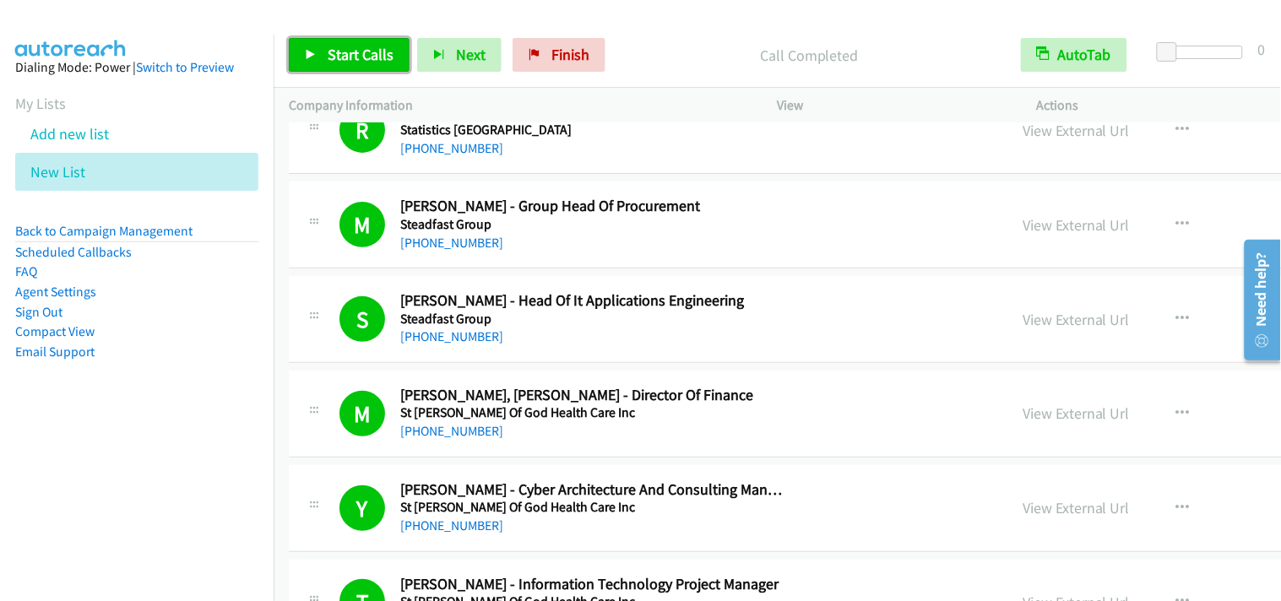
click at [382, 52] on span "Start Calls" at bounding box center [361, 54] width 66 height 19
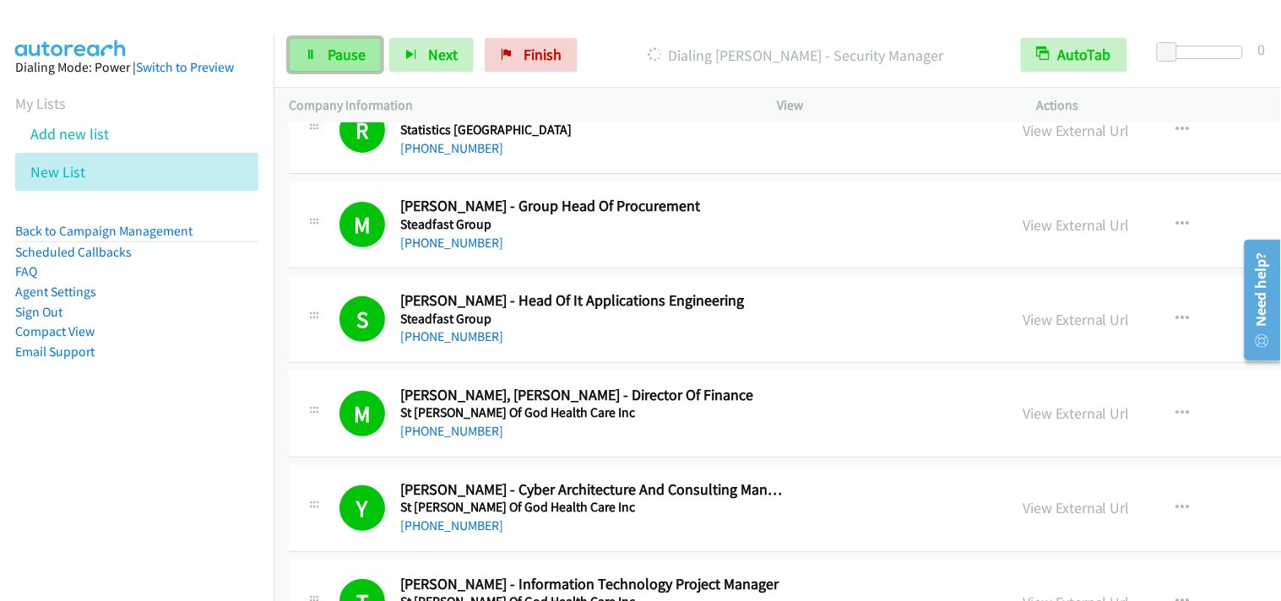
click at [325, 48] on link "Pause" at bounding box center [335, 55] width 93 height 34
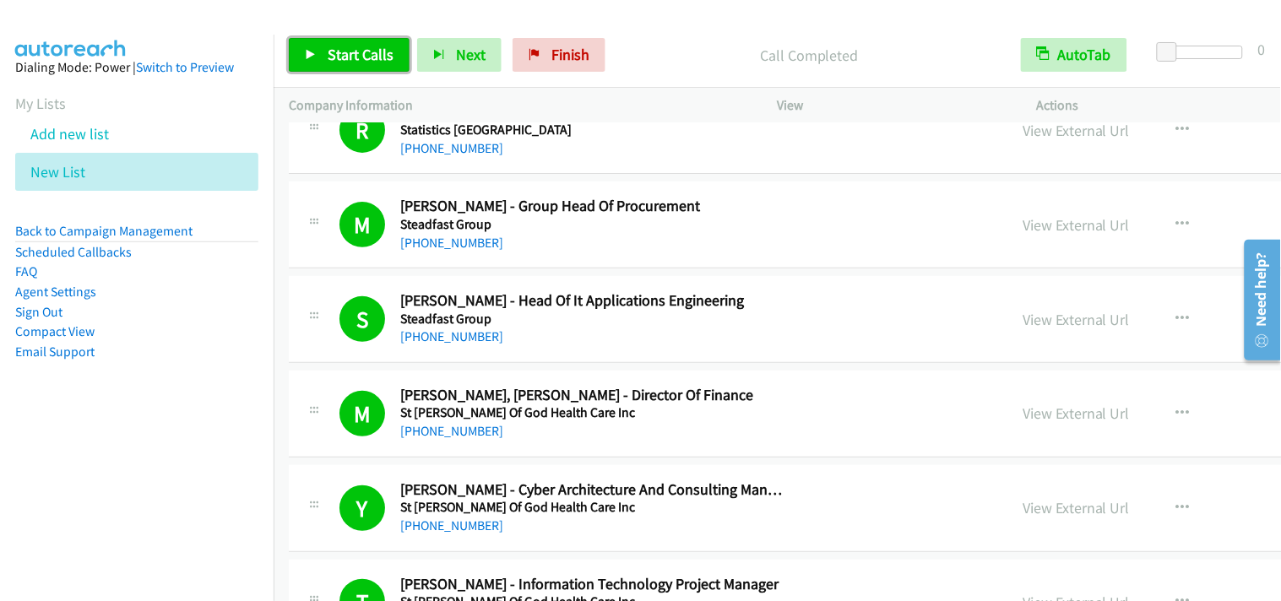
click at [381, 59] on span "Start Calls" at bounding box center [361, 54] width 66 height 19
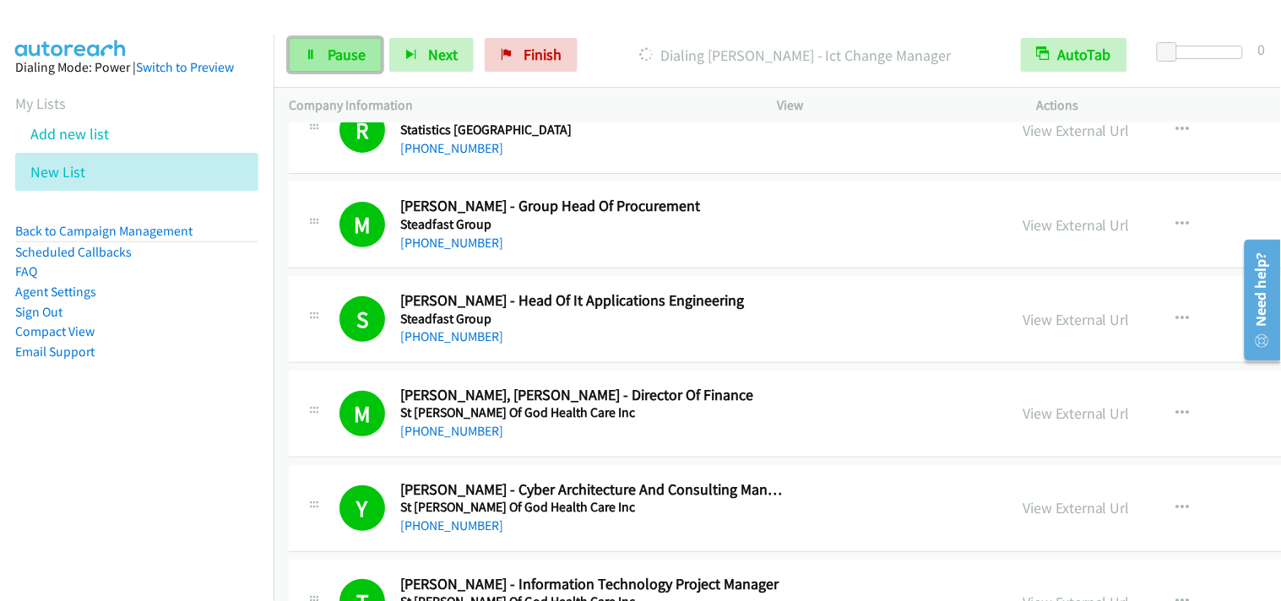
click at [315, 47] on link "Pause" at bounding box center [335, 55] width 93 height 34
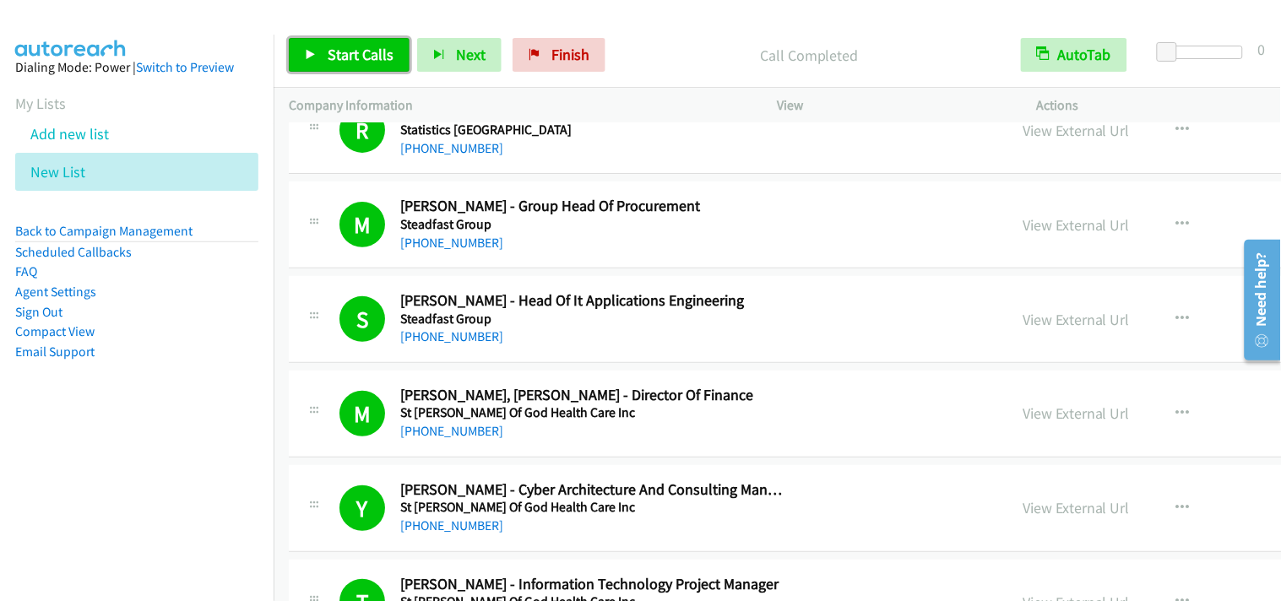
click at [367, 61] on span "Start Calls" at bounding box center [361, 54] width 66 height 19
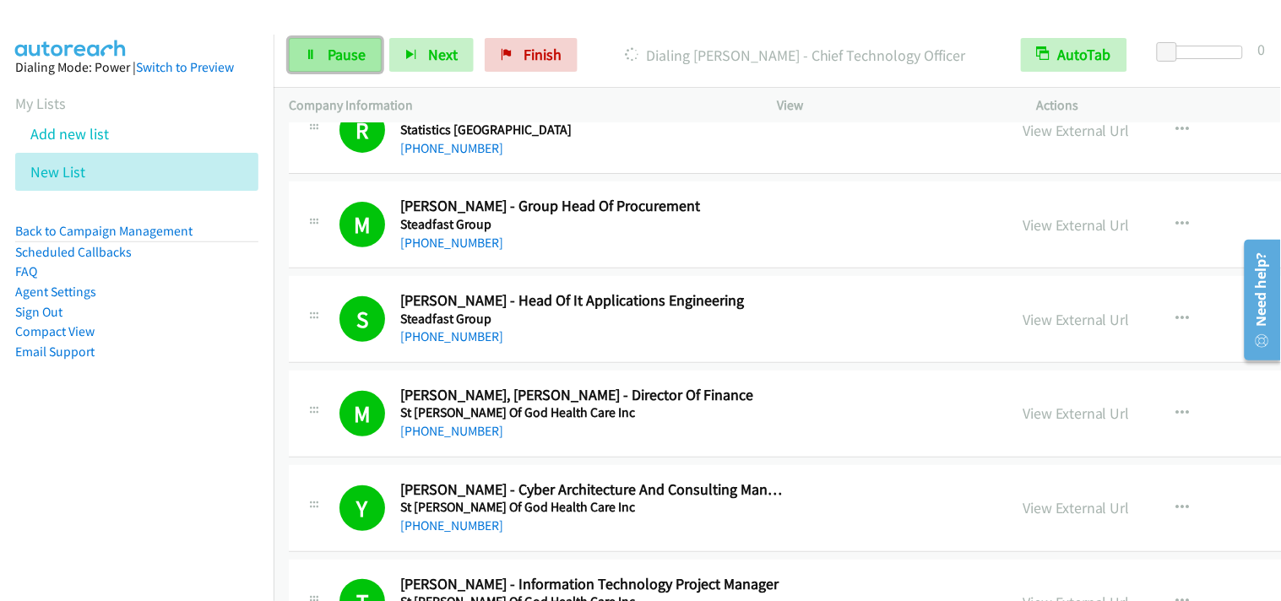
click at [368, 61] on link "Pause" at bounding box center [335, 55] width 93 height 34
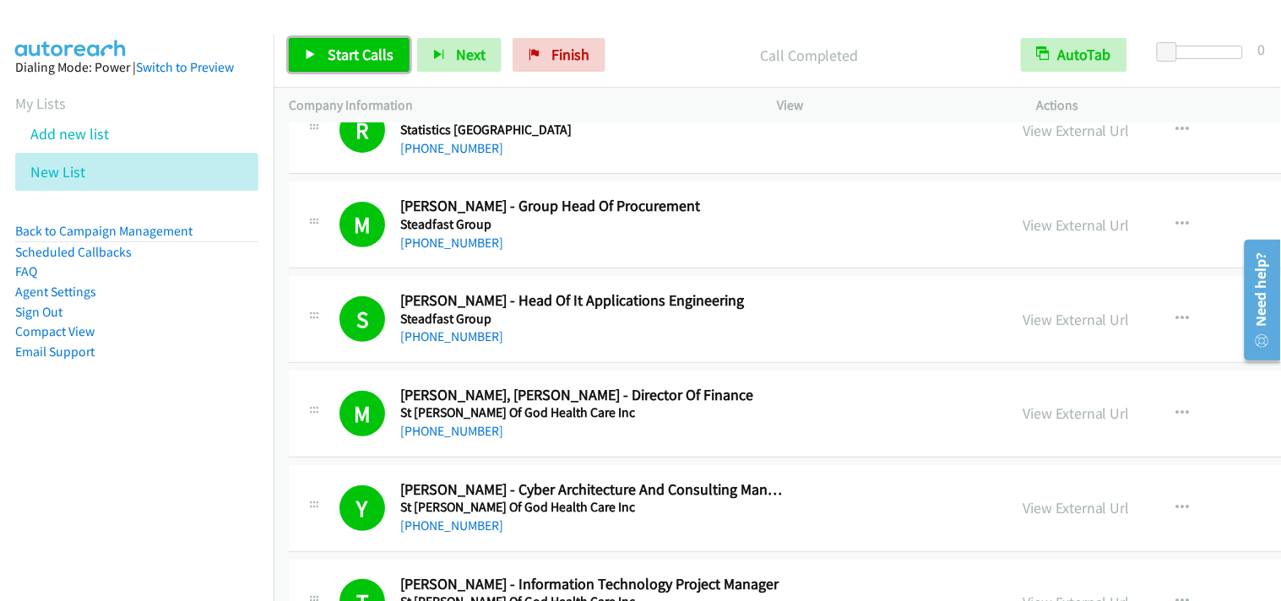
click at [361, 54] on span "Start Calls" at bounding box center [361, 54] width 66 height 19
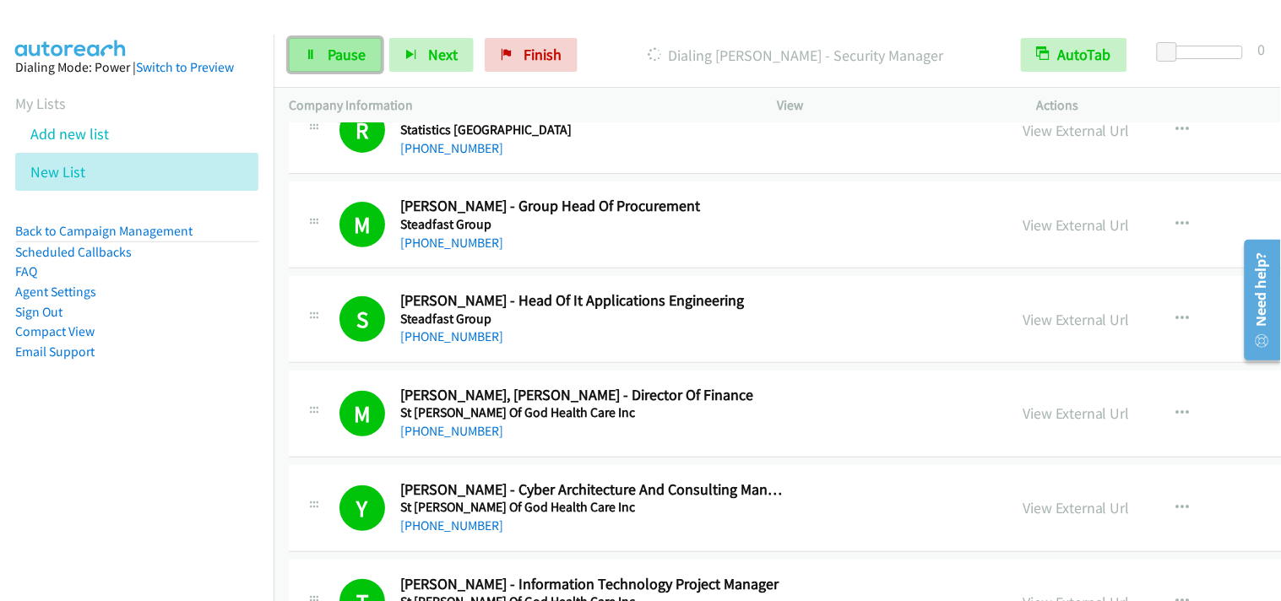
click at [327, 44] on link "Pause" at bounding box center [335, 55] width 93 height 34
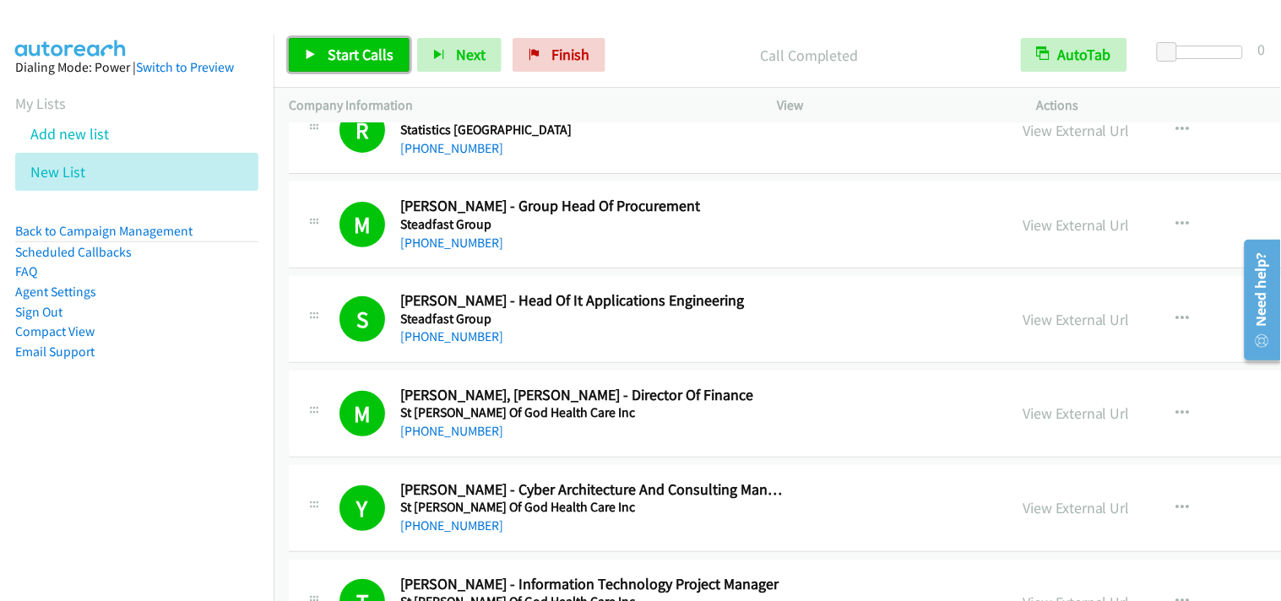
click at [373, 54] on span "Start Calls" at bounding box center [361, 54] width 66 height 19
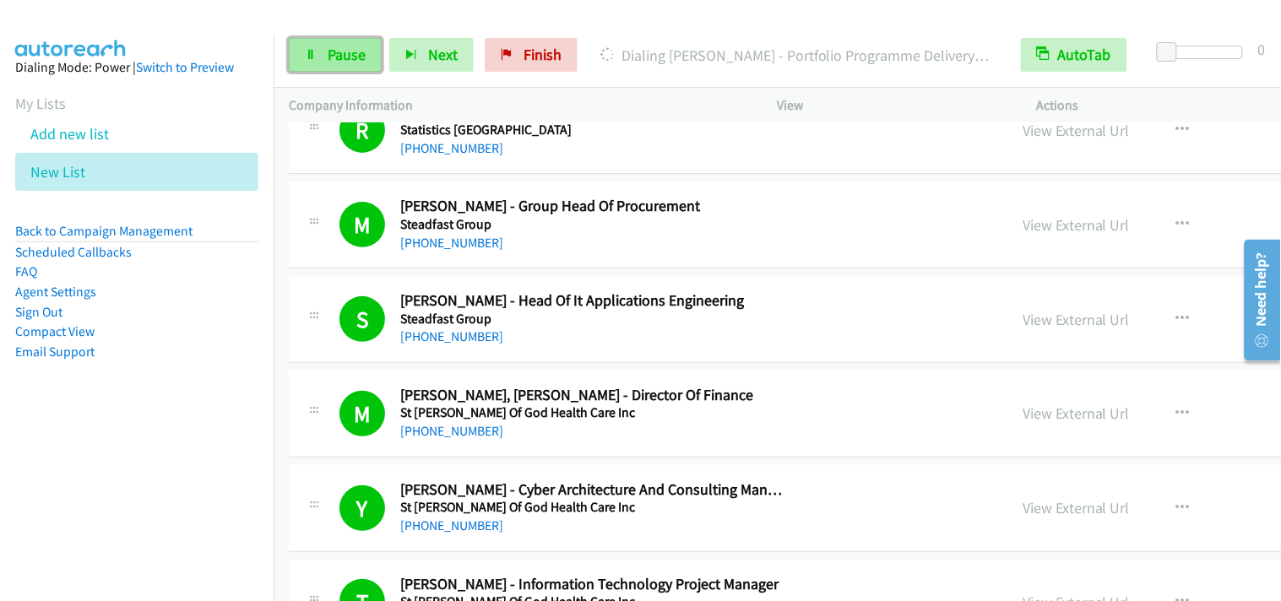
click at [324, 68] on link "Pause" at bounding box center [335, 55] width 93 height 34
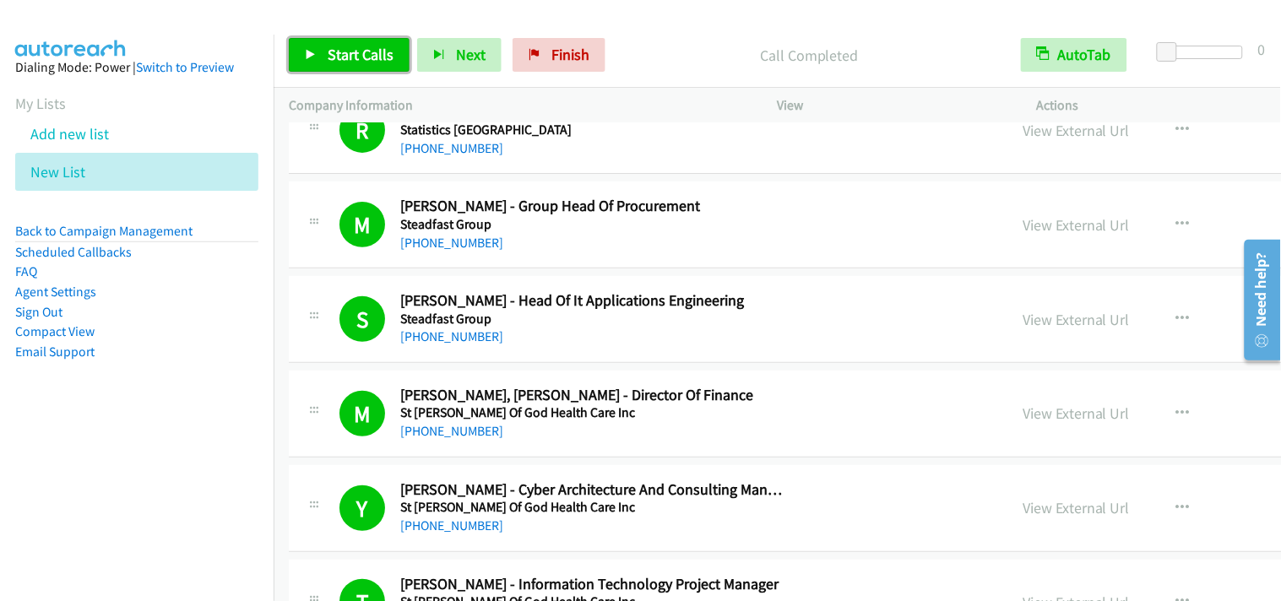
click at [340, 56] on span "Start Calls" at bounding box center [361, 54] width 66 height 19
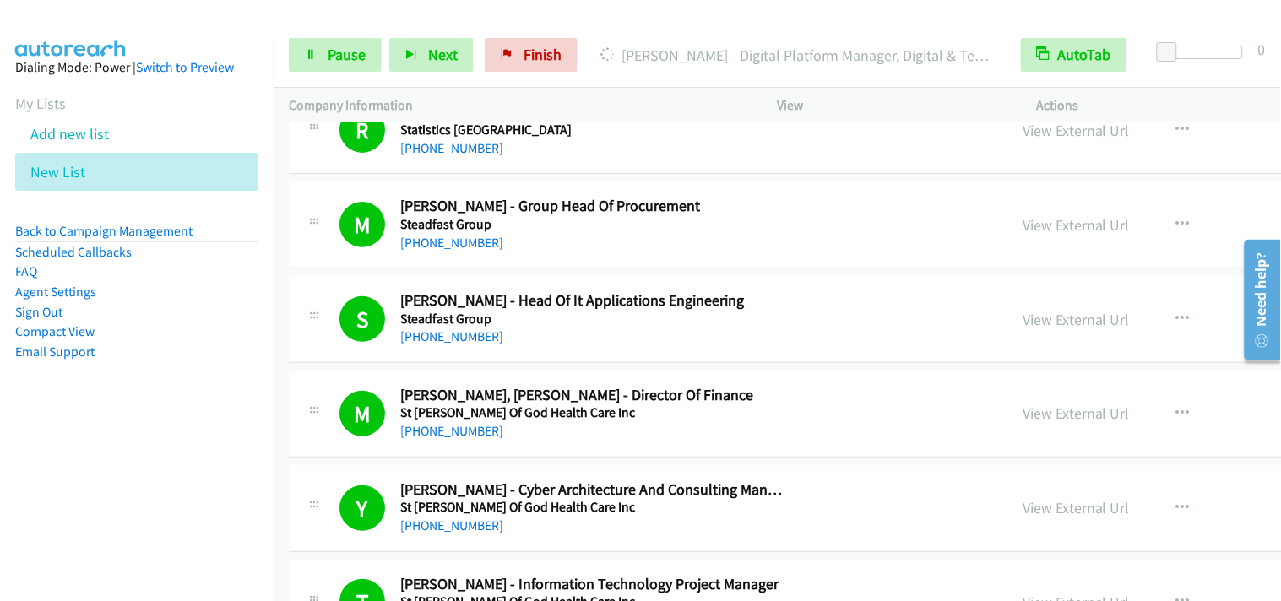
click at [327, 73] on div "Start Calls Pause Next Finish [PERSON_NAME] - Digital Platform Manager, Digital…" at bounding box center [778, 55] width 1008 height 65
click at [338, 63] on span "Pause" at bounding box center [347, 54] width 38 height 19
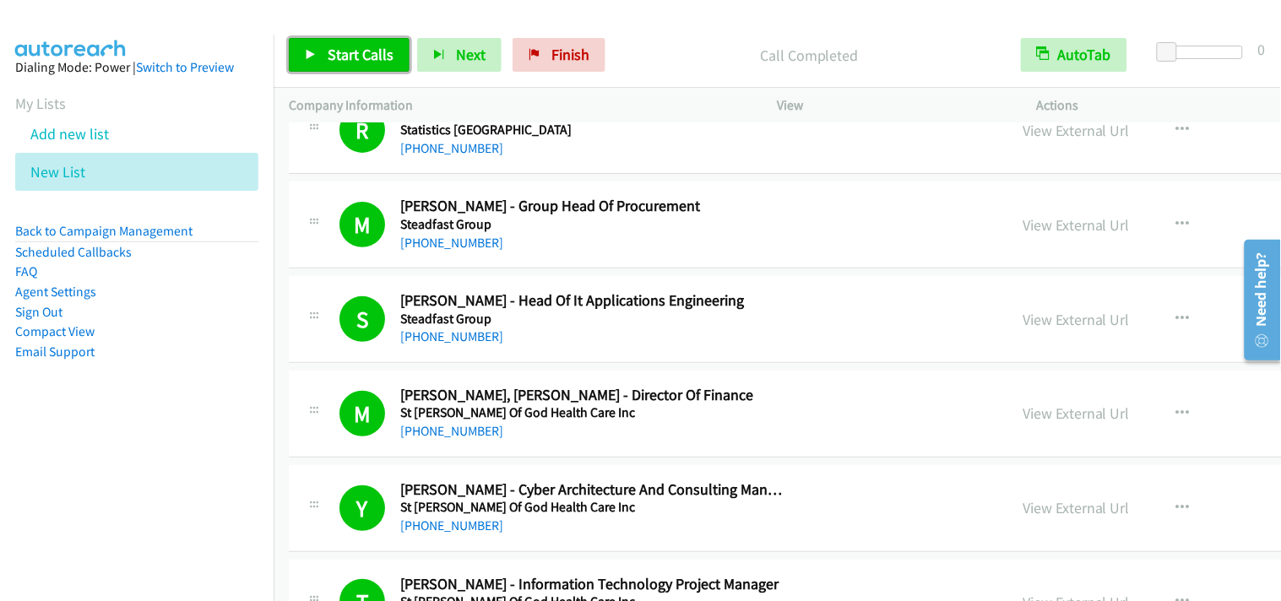
click at [330, 45] on span "Start Calls" at bounding box center [361, 54] width 66 height 19
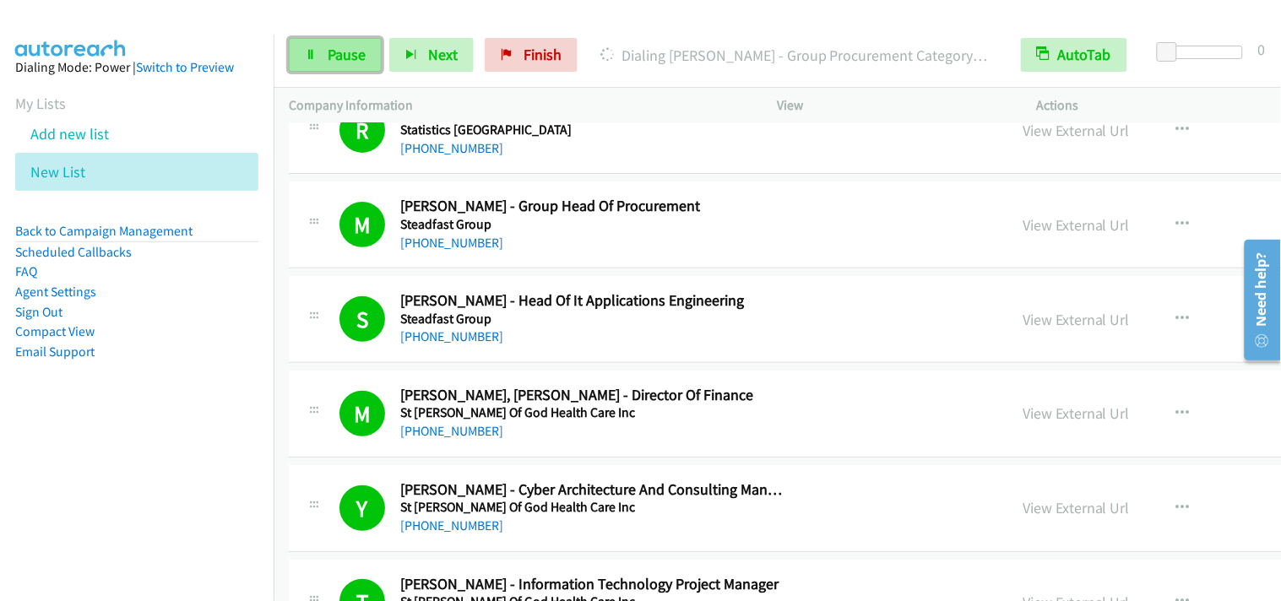
click at [306, 52] on icon at bounding box center [311, 56] width 12 height 12
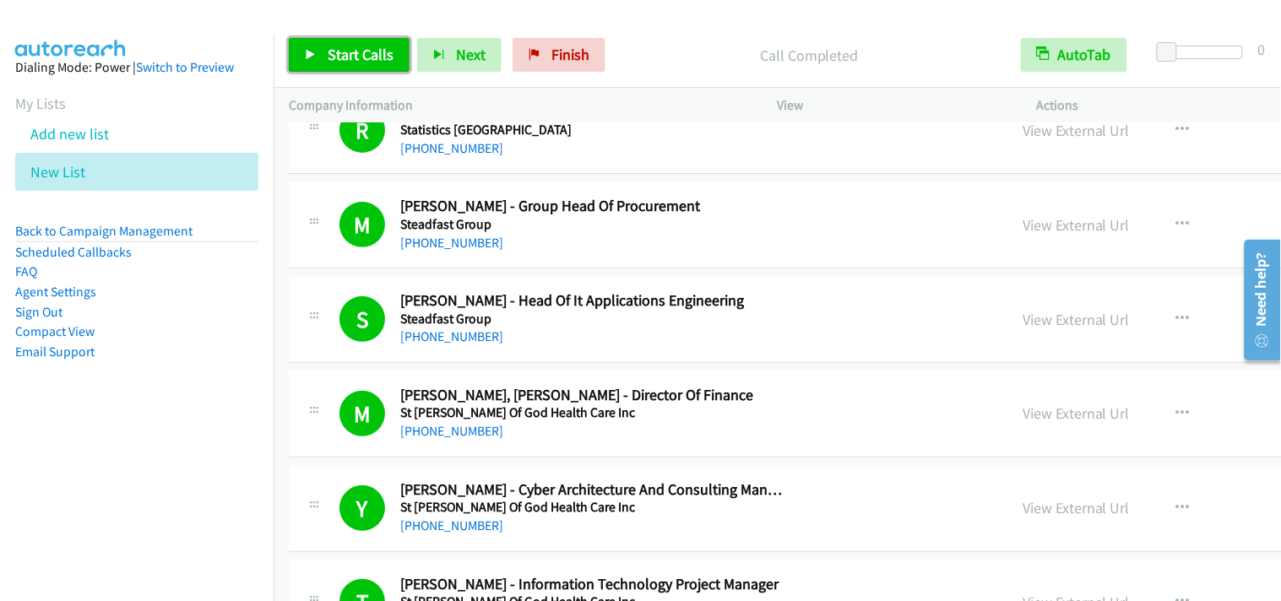
click at [373, 61] on span "Start Calls" at bounding box center [361, 54] width 66 height 19
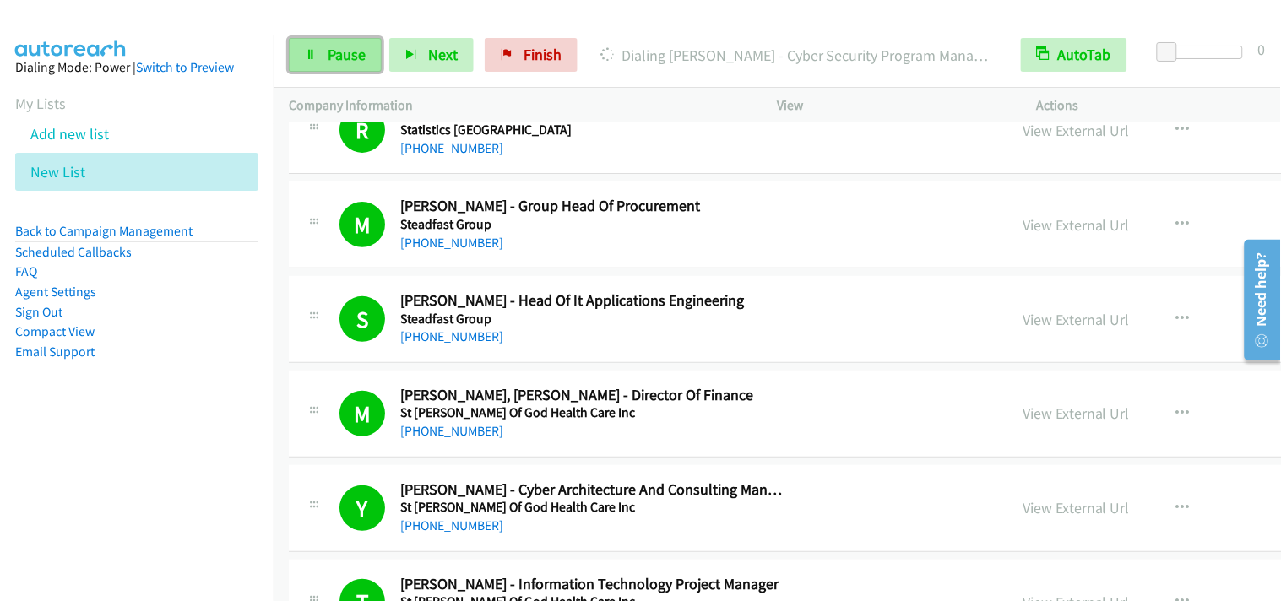
click at [353, 60] on span "Pause" at bounding box center [347, 54] width 38 height 19
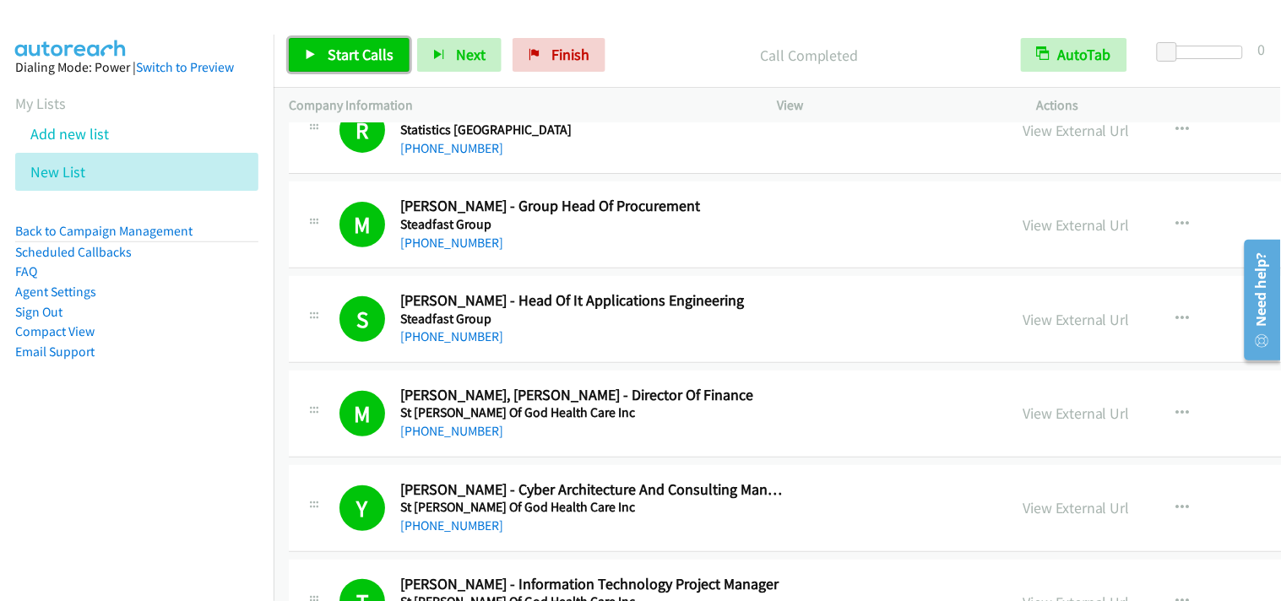
click at [326, 44] on link "Start Calls" at bounding box center [349, 55] width 121 height 34
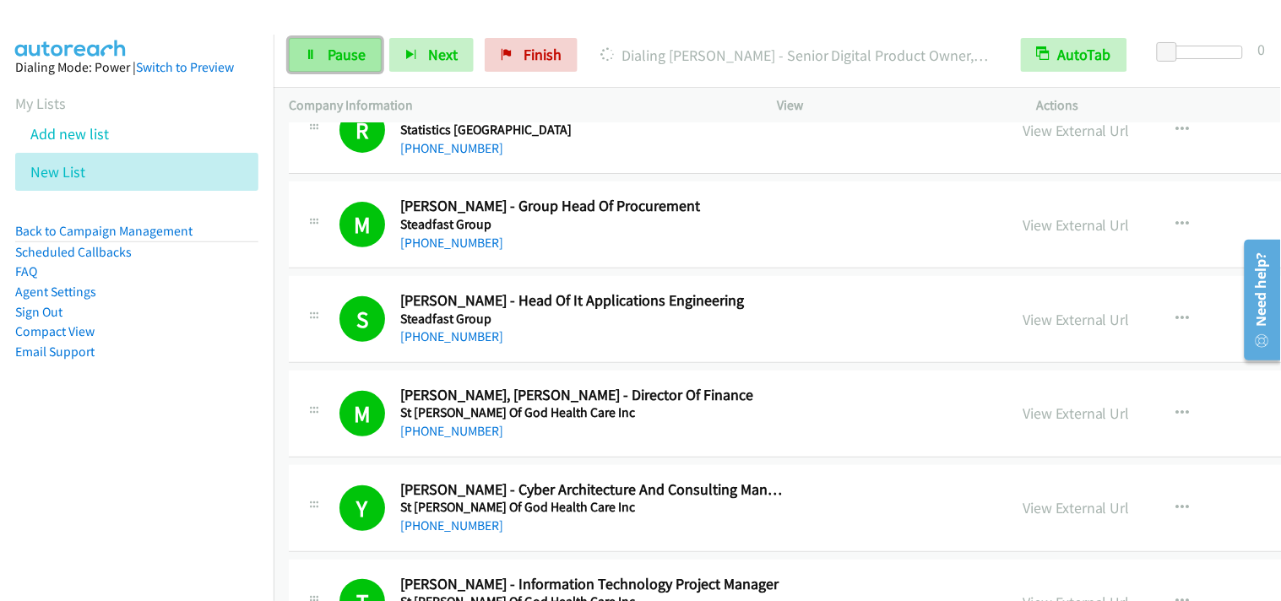
click at [335, 48] on span "Pause" at bounding box center [347, 54] width 38 height 19
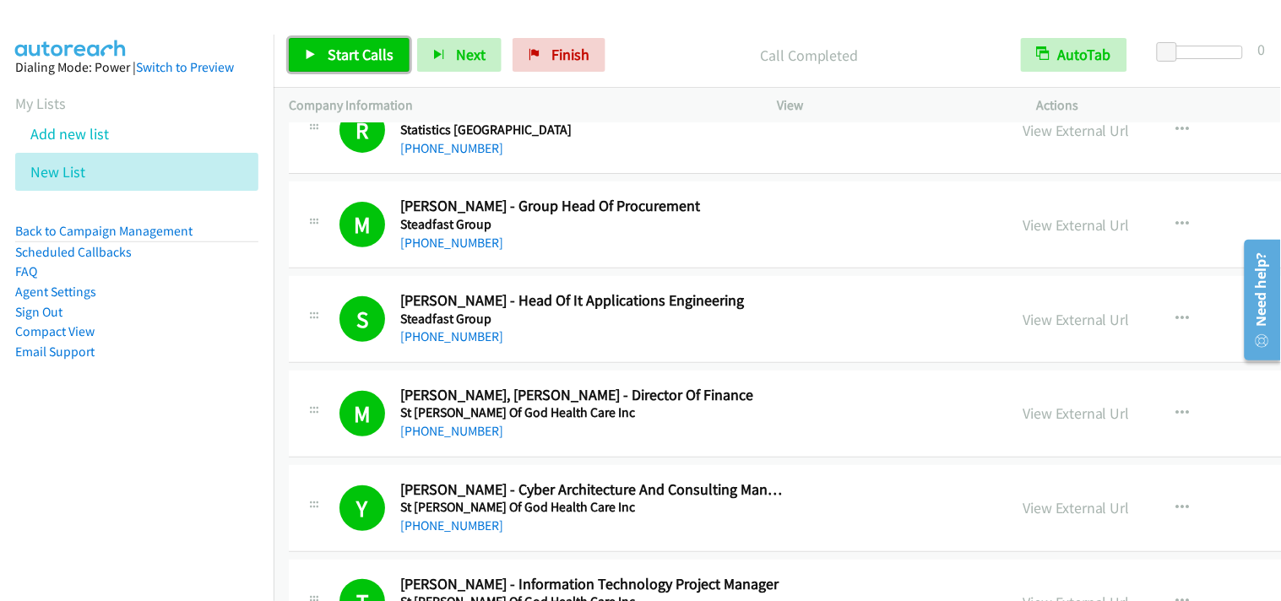
click at [378, 56] on span "Start Calls" at bounding box center [361, 54] width 66 height 19
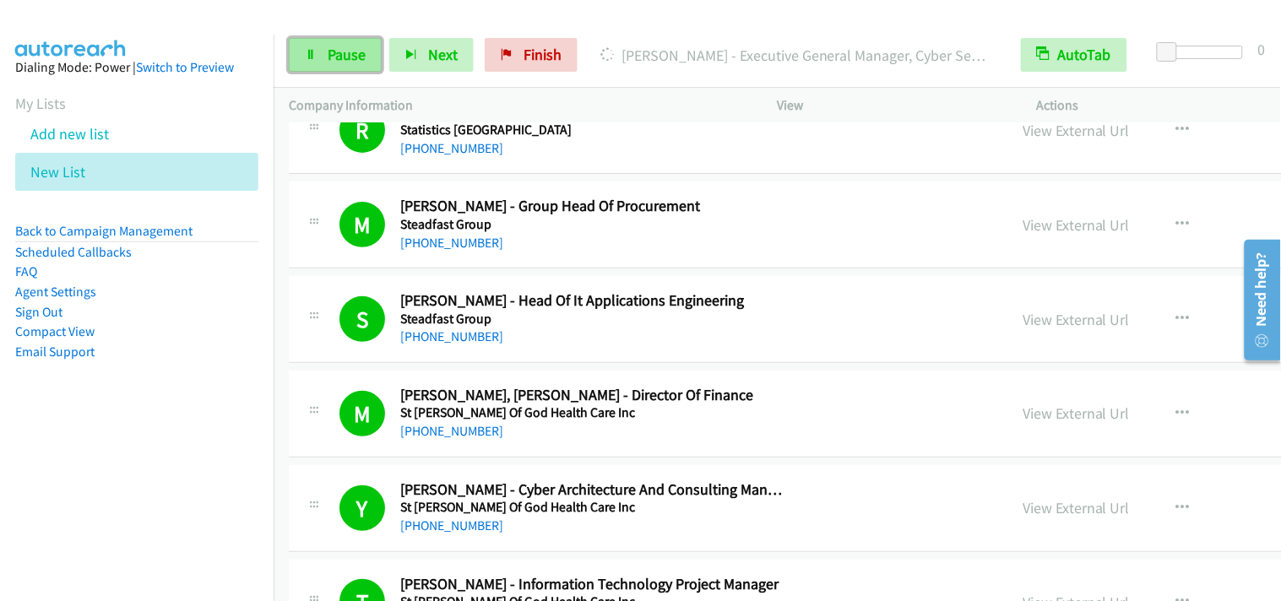
click at [367, 57] on link "Pause" at bounding box center [335, 55] width 93 height 34
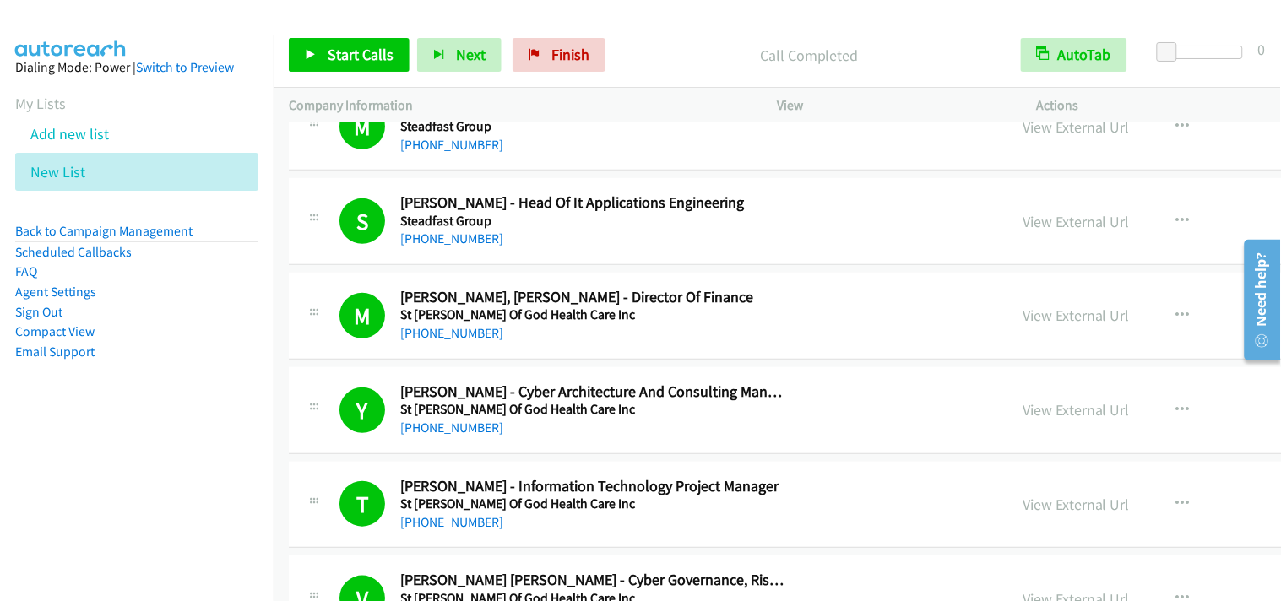
scroll to position [281, 0]
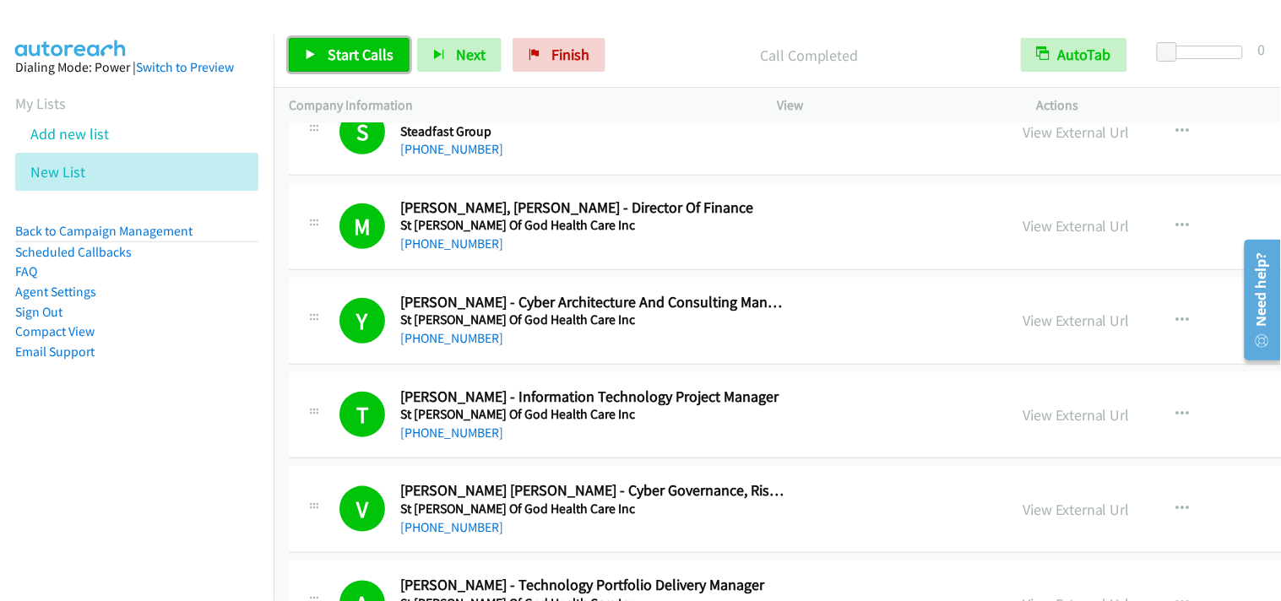
click at [346, 45] on span "Start Calls" at bounding box center [361, 54] width 66 height 19
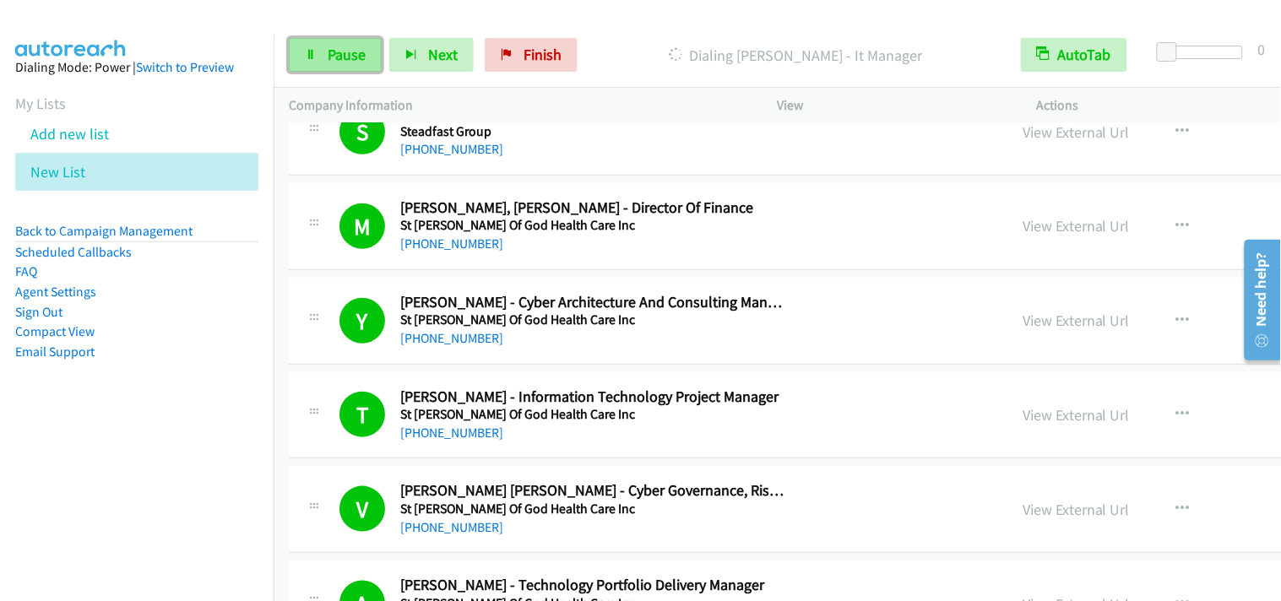
click at [367, 57] on link "Pause" at bounding box center [335, 55] width 93 height 34
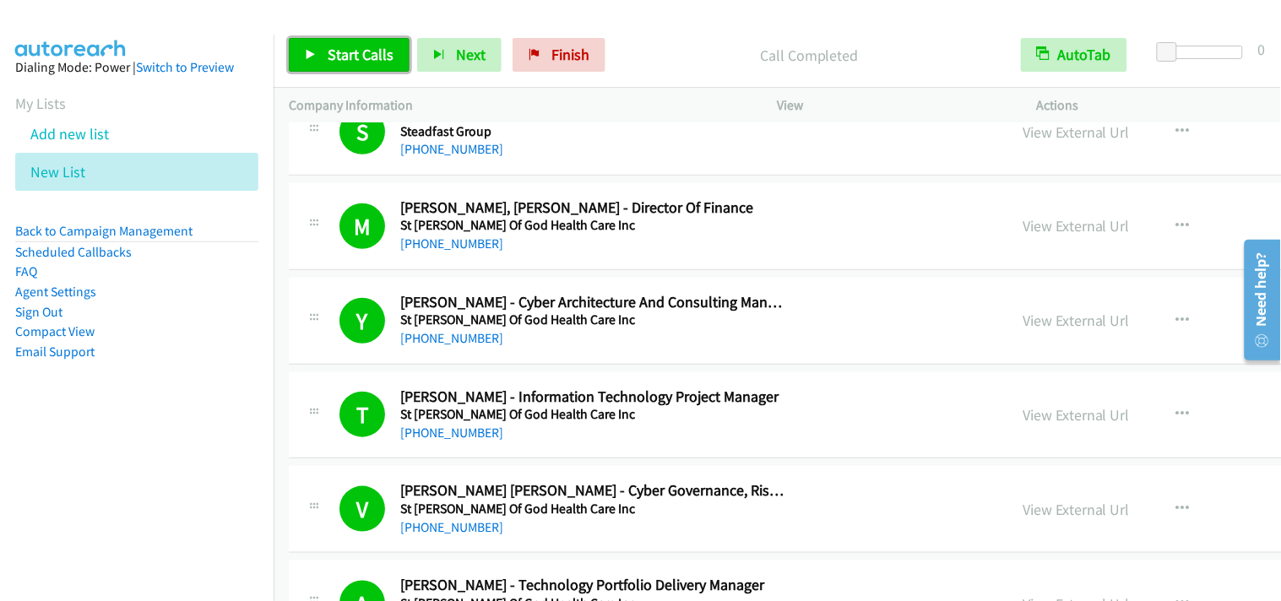
click at [372, 49] on span "Start Calls" at bounding box center [361, 54] width 66 height 19
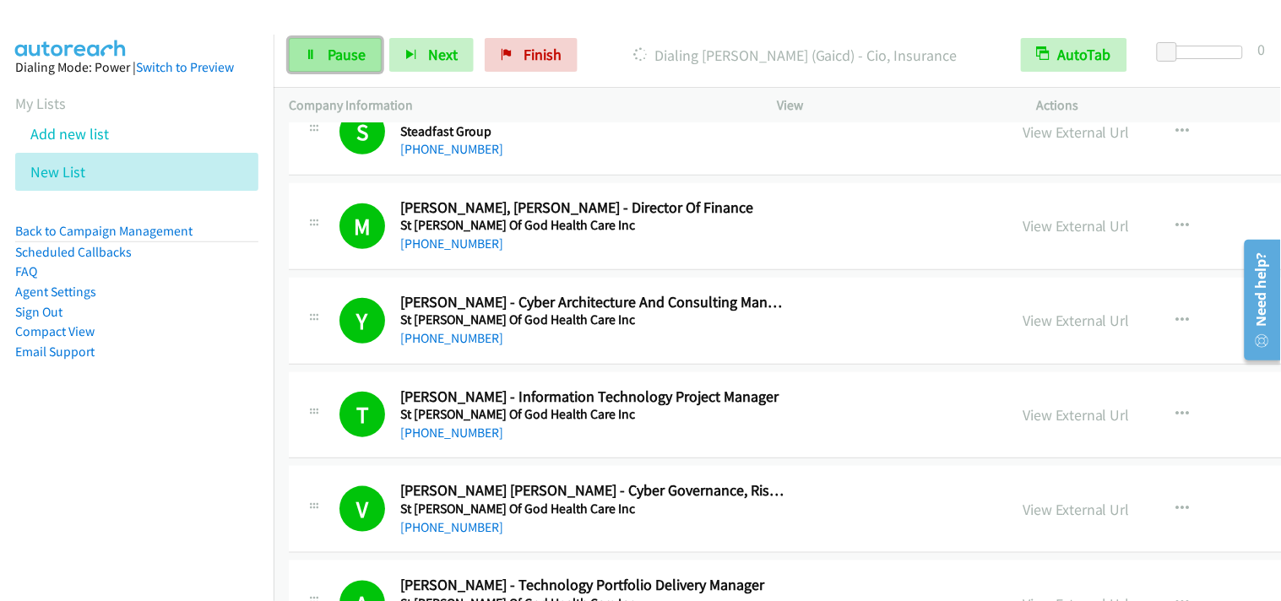
click at [333, 49] on span "Pause" at bounding box center [347, 54] width 38 height 19
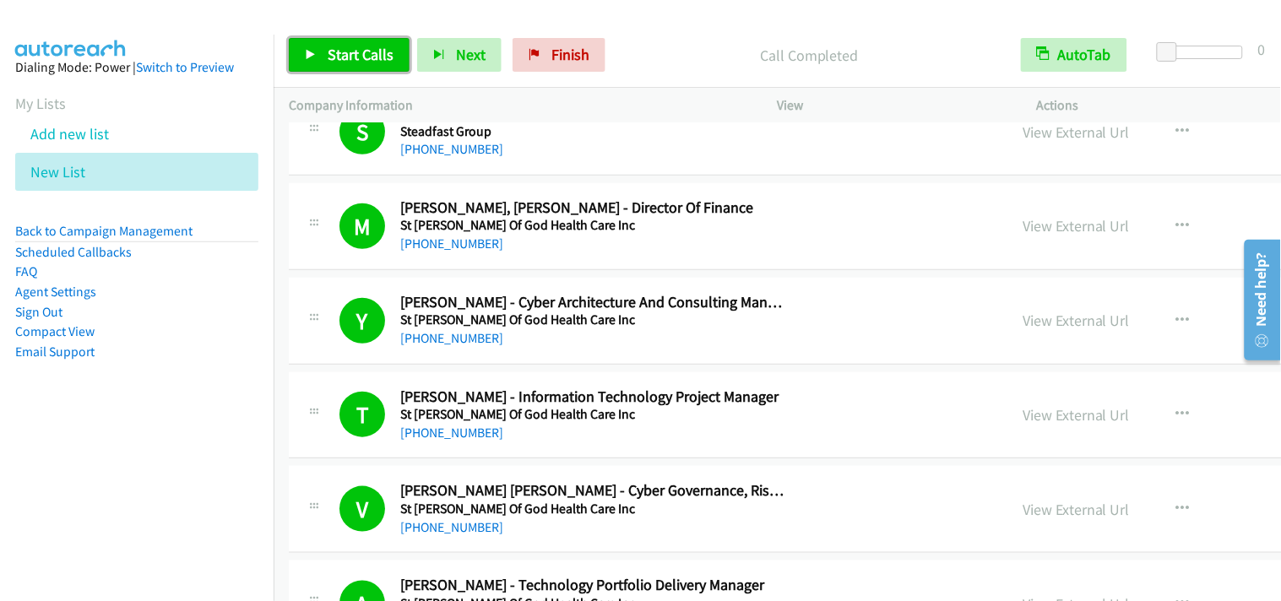
drag, startPoint x: 378, startPoint y: 57, endPoint x: 445, endPoint y: 165, distance: 126.3
click at [380, 57] on span "Start Calls" at bounding box center [361, 54] width 66 height 19
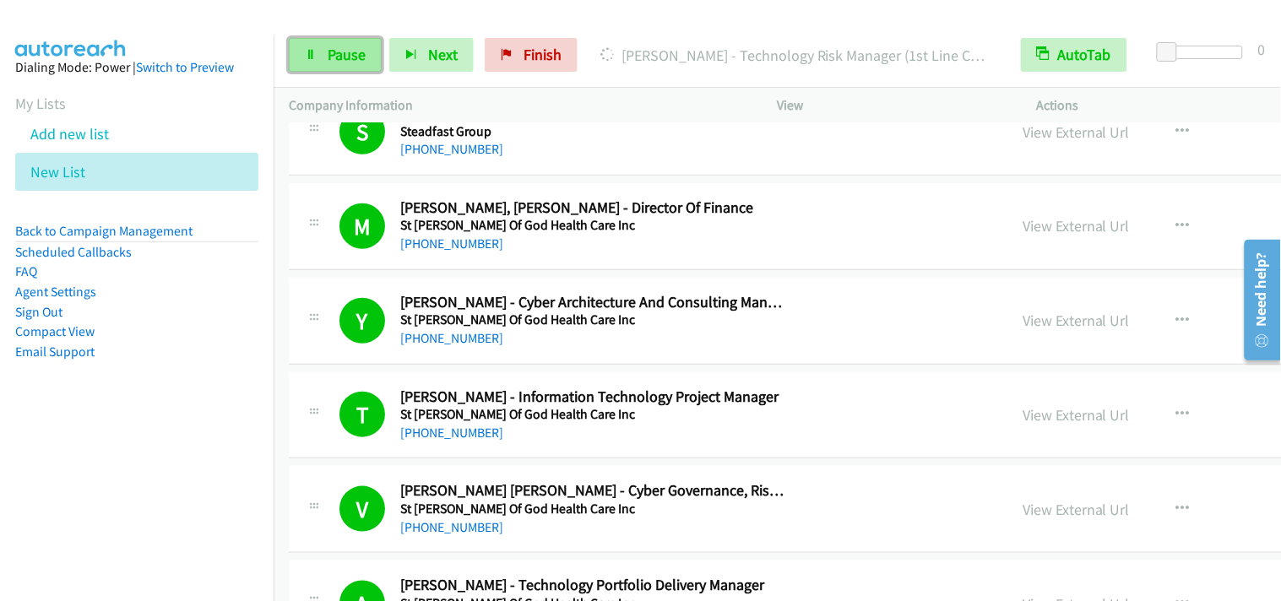
click at [367, 63] on link "Pause" at bounding box center [335, 55] width 93 height 34
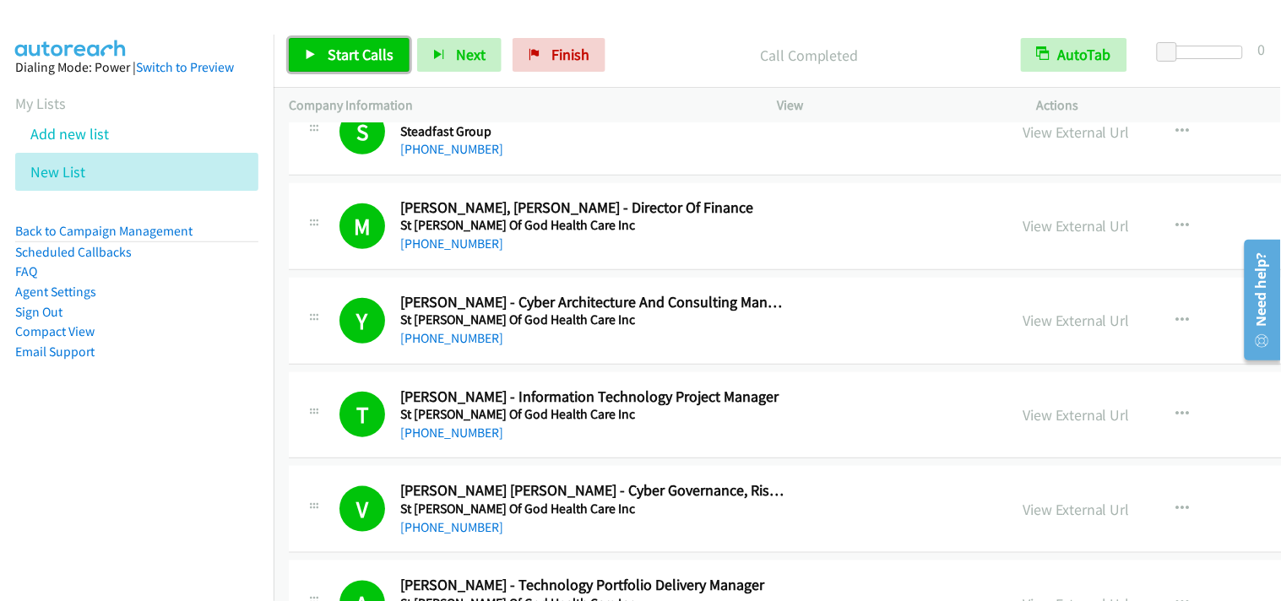
click at [350, 62] on span "Start Calls" at bounding box center [361, 54] width 66 height 19
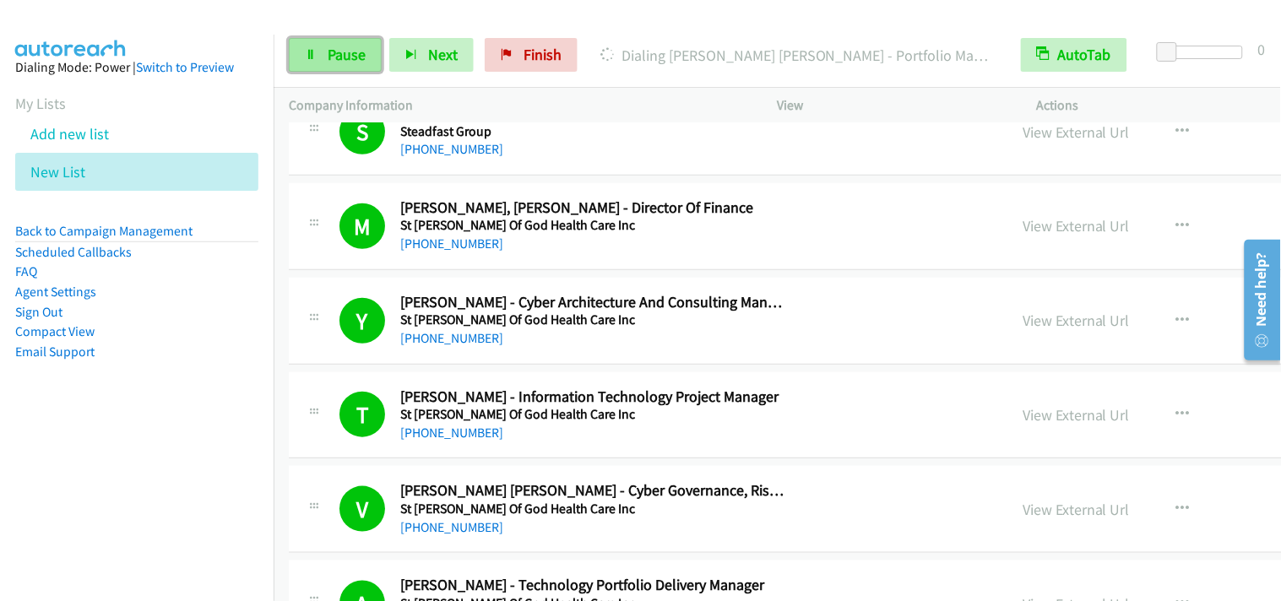
click at [359, 59] on span "Pause" at bounding box center [347, 54] width 38 height 19
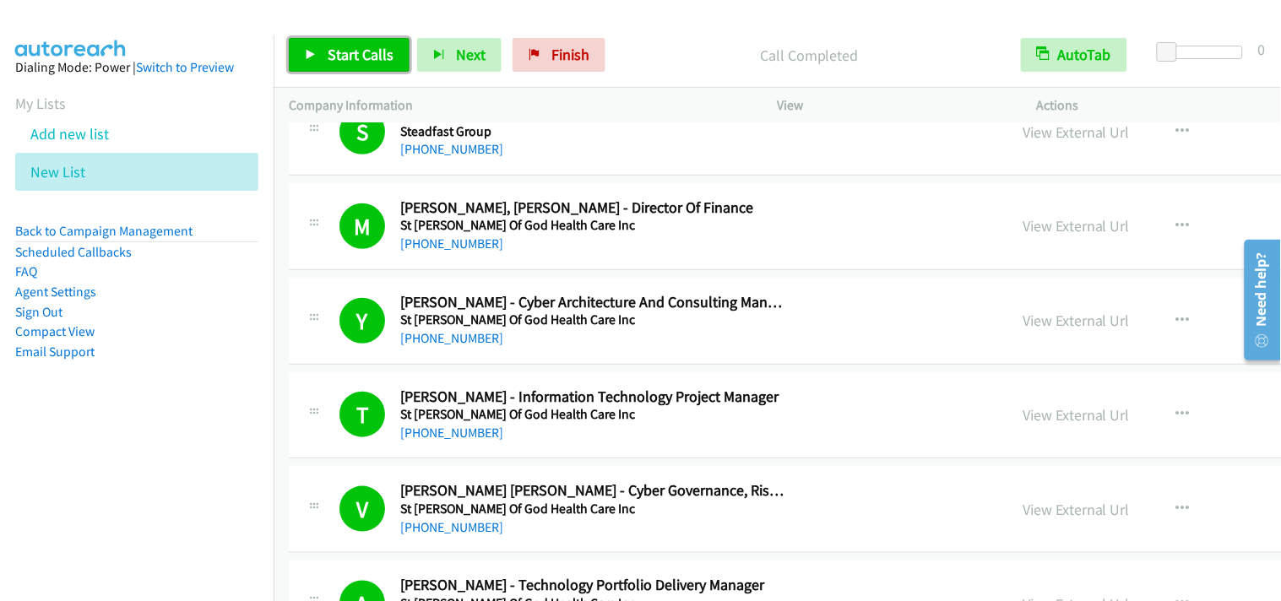
click at [335, 54] on span "Start Calls" at bounding box center [361, 54] width 66 height 19
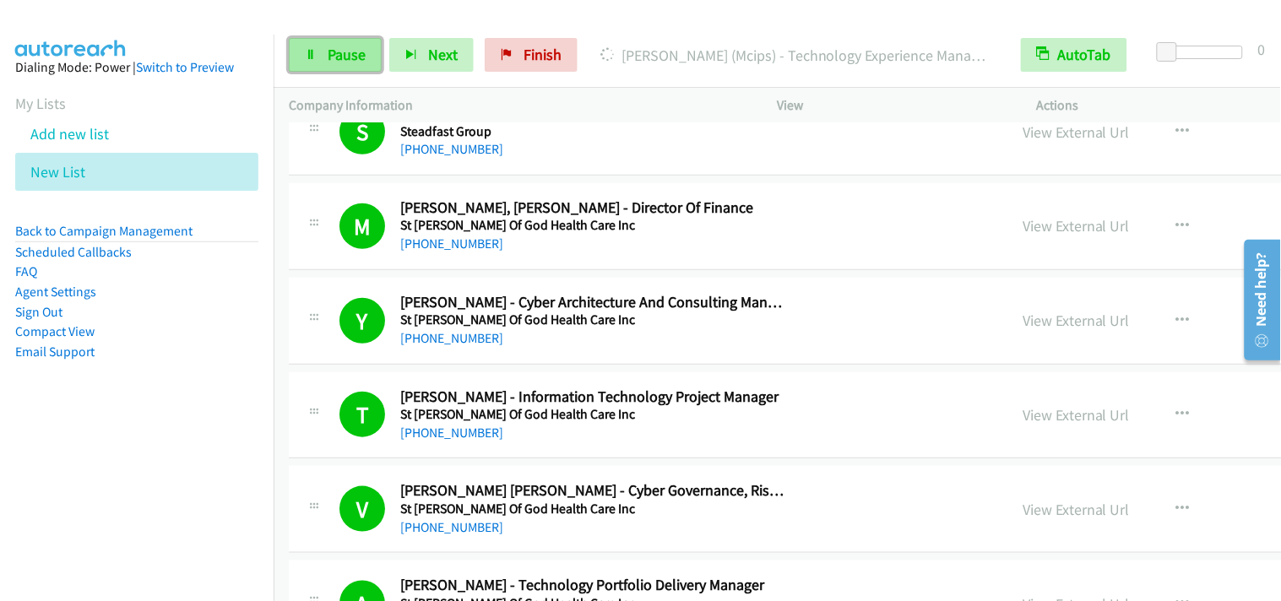
click at [332, 66] on link "Pause" at bounding box center [335, 55] width 93 height 34
